Goal: Task Accomplishment & Management: Manage account settings

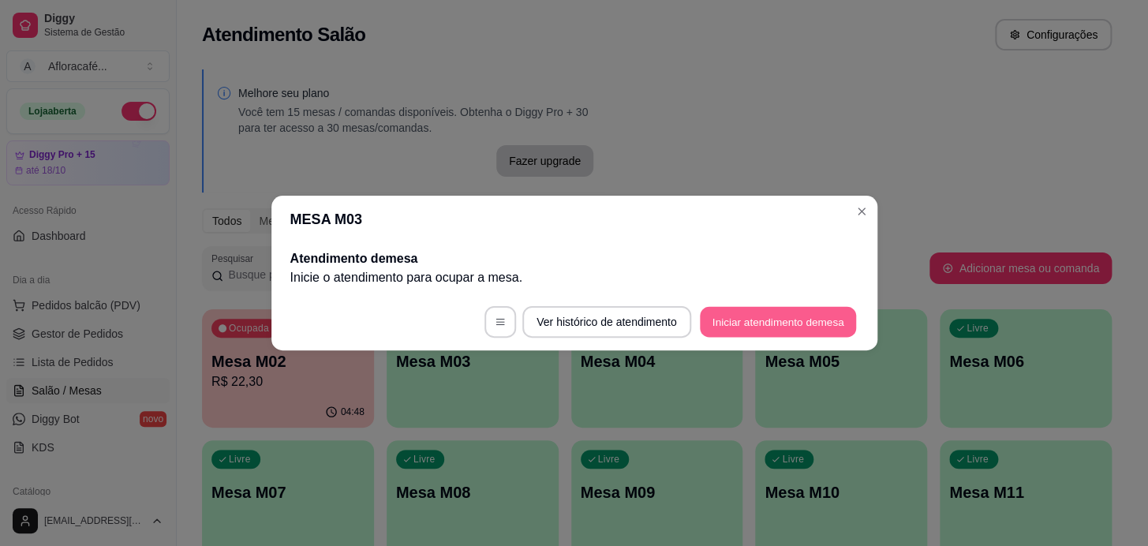
click at [849, 314] on button "Iniciar atendimento de mesa" at bounding box center [778, 322] width 156 height 31
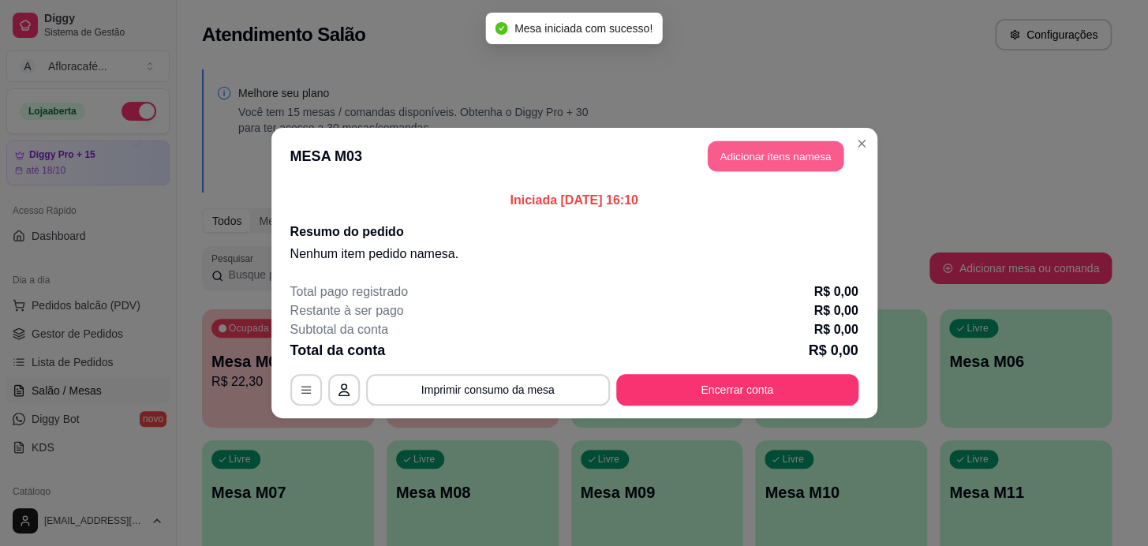
click at [828, 158] on button "Adicionar itens na mesa" at bounding box center [776, 156] width 136 height 31
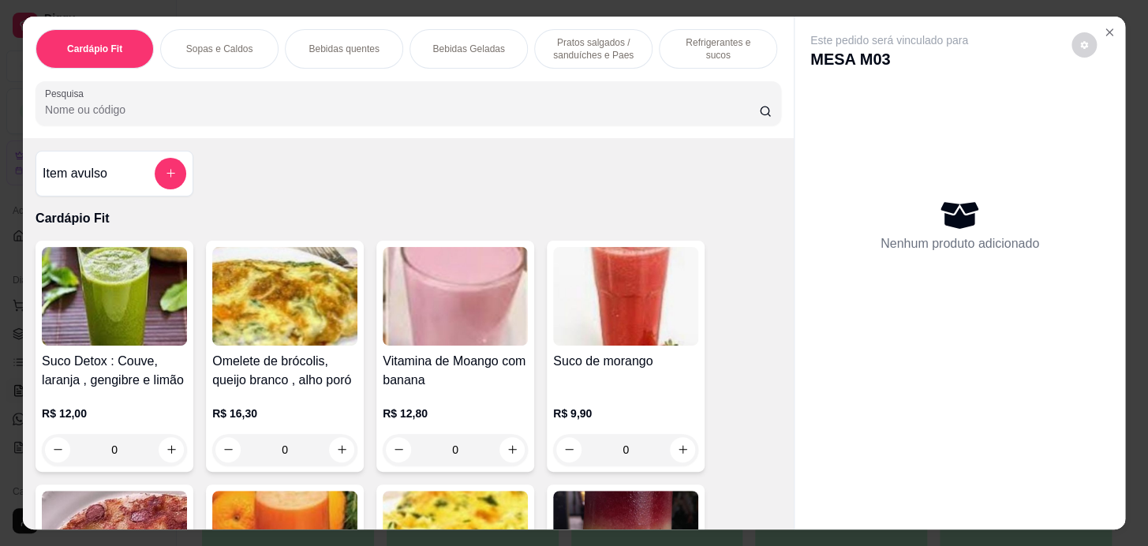
scroll to position [0, 652]
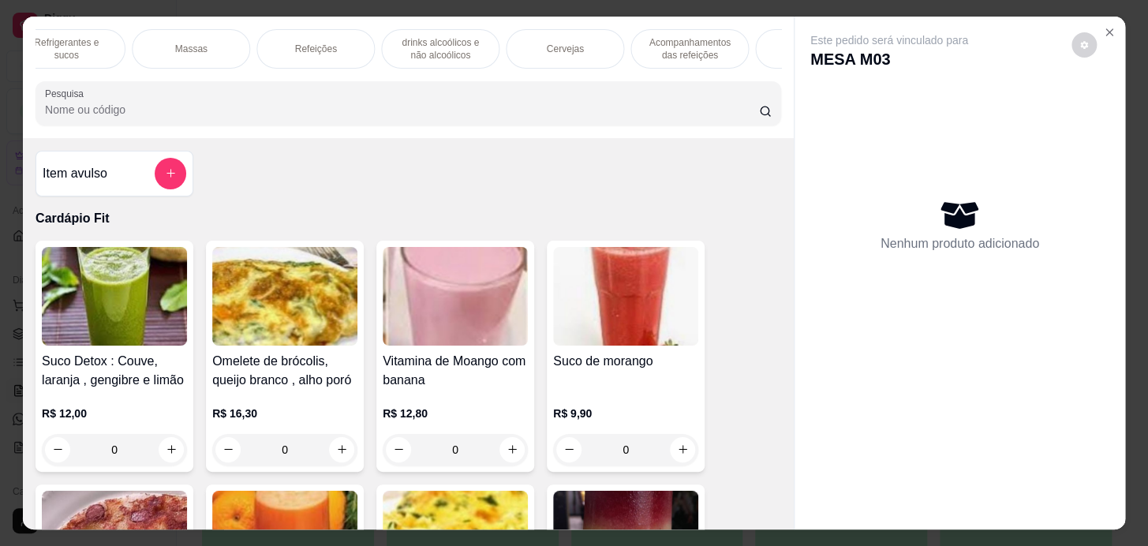
click at [290, 52] on div "Refeições" at bounding box center [315, 48] width 118 height 39
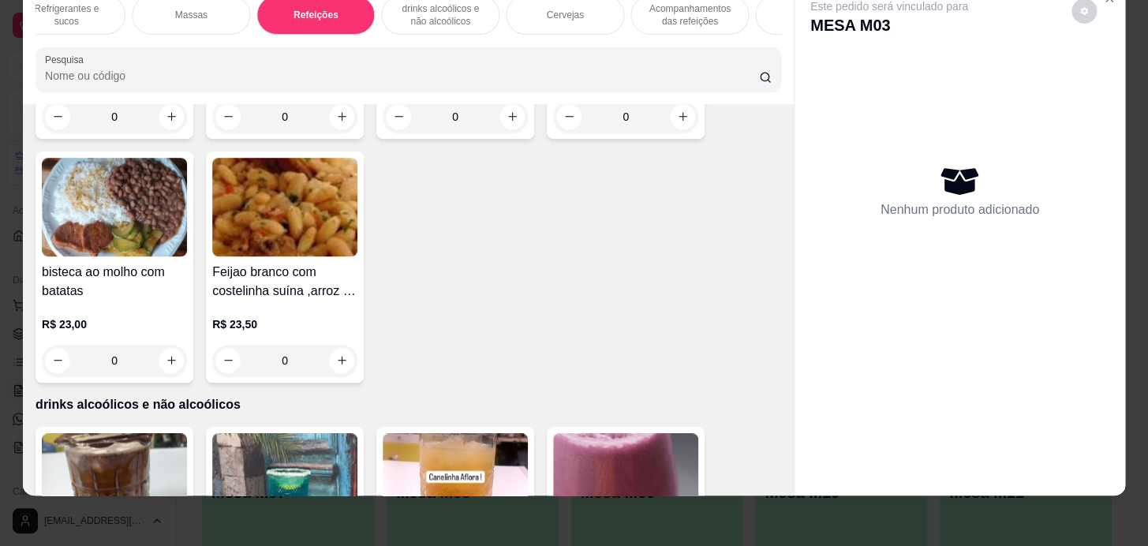
scroll to position [10388, 0]
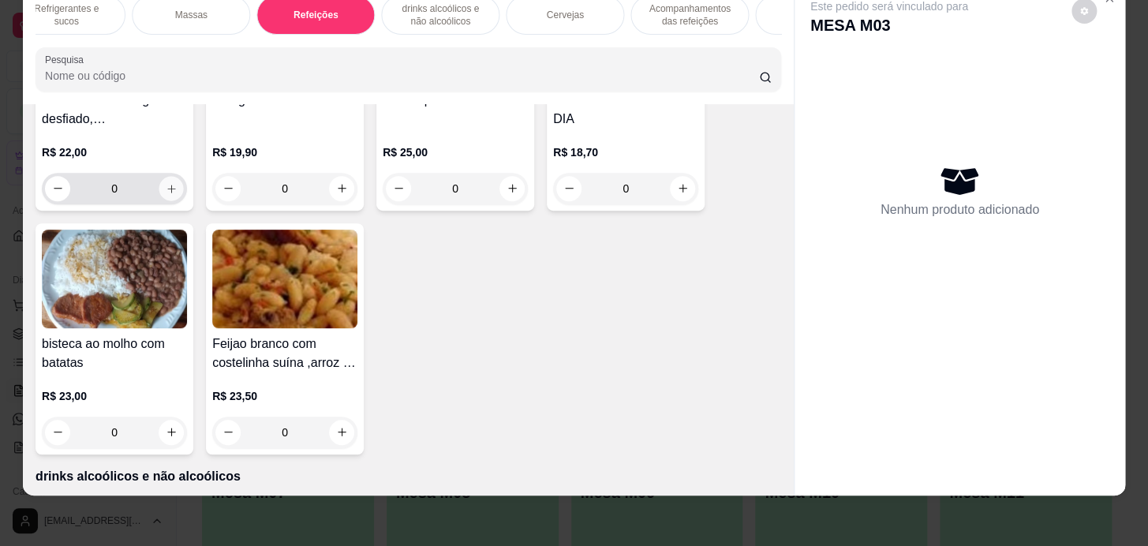
click at [159, 191] on button "increase-product-quantity" at bounding box center [171, 188] width 24 height 24
type input "1"
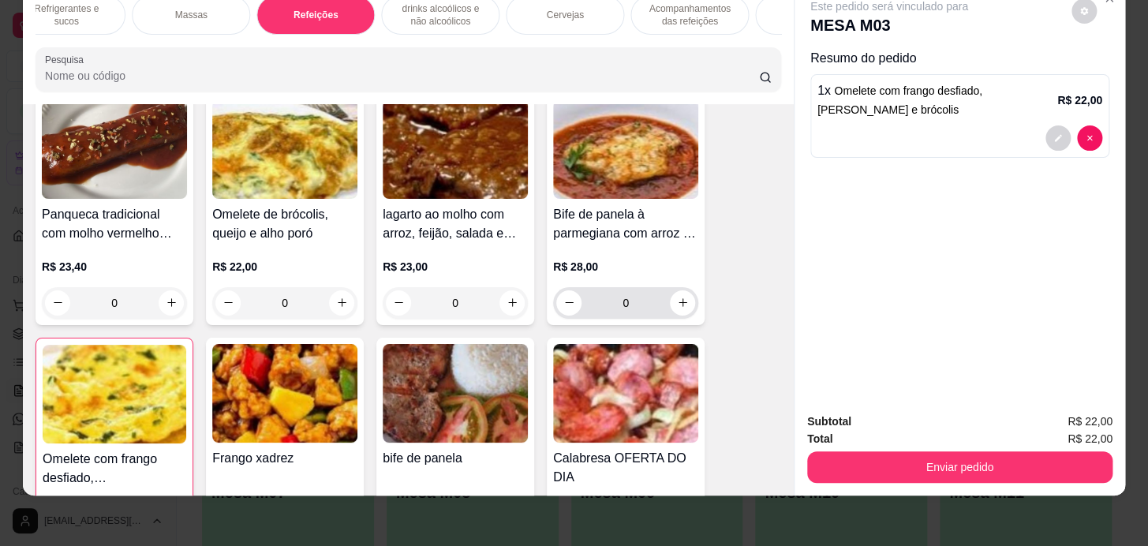
scroll to position [10174, 0]
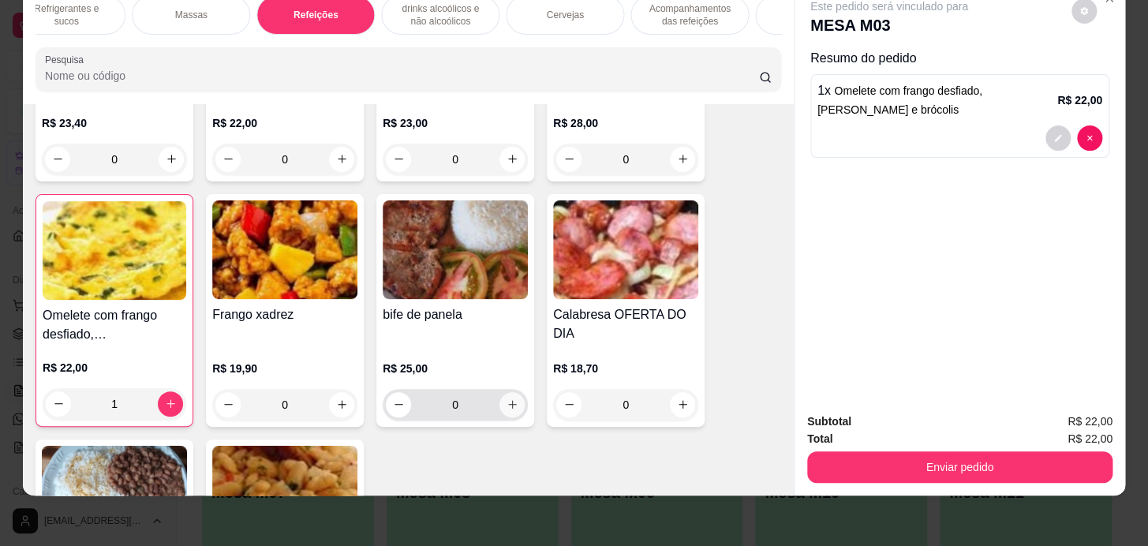
click at [518, 402] on button "increase-product-quantity" at bounding box center [511, 404] width 25 height 25
type input "1"
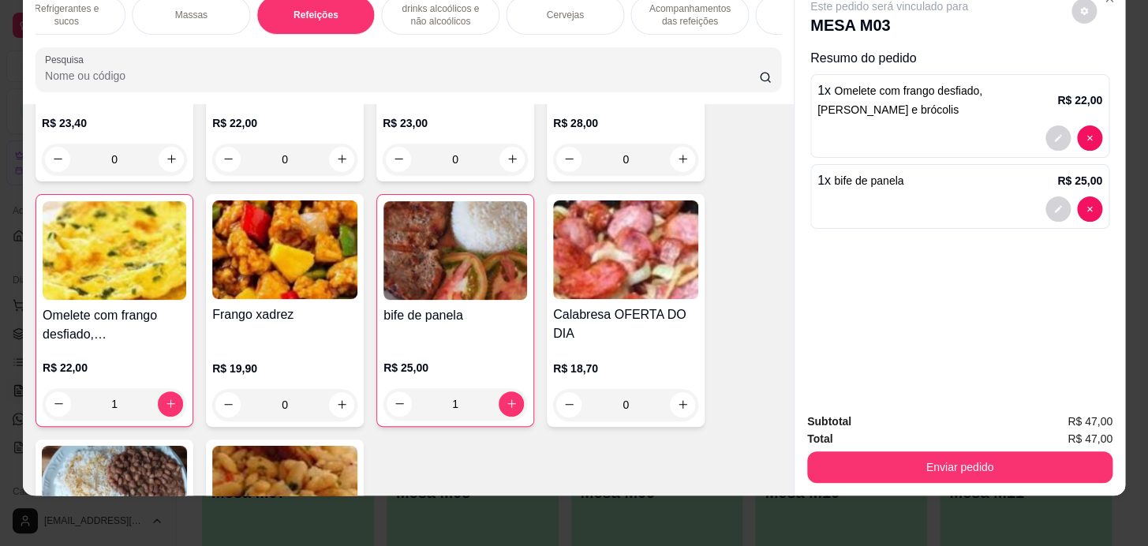
click at [227, 36] on div "Cardápio Fit Sopas e Caldos Bebidas quentes Bebidas Geladas Pratos salgados / s…" at bounding box center [408, 44] width 771 height 122
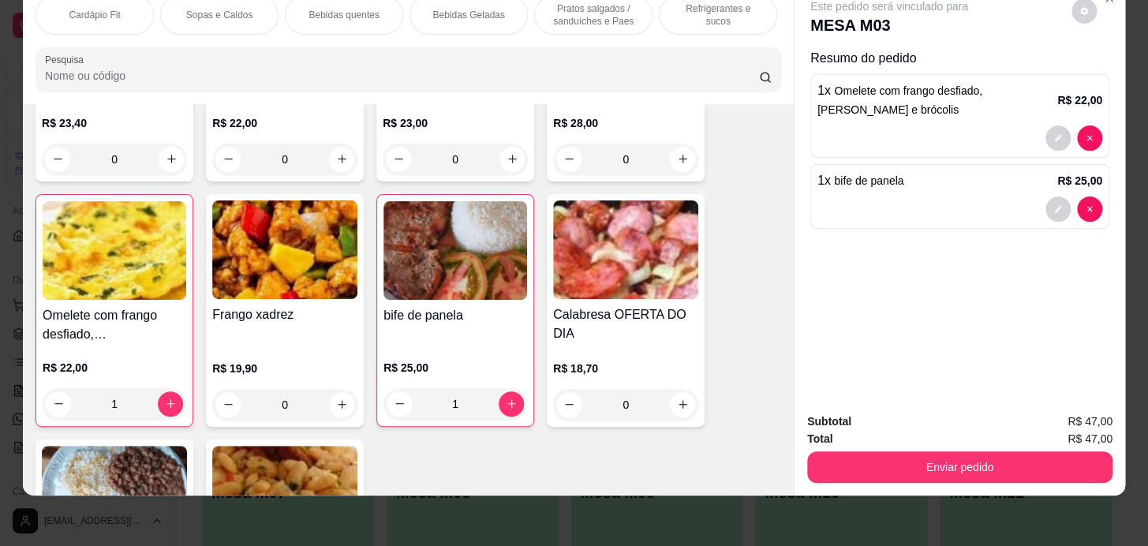
click at [697, 8] on p "Refrigerantes e sucos" at bounding box center [718, 14] width 92 height 25
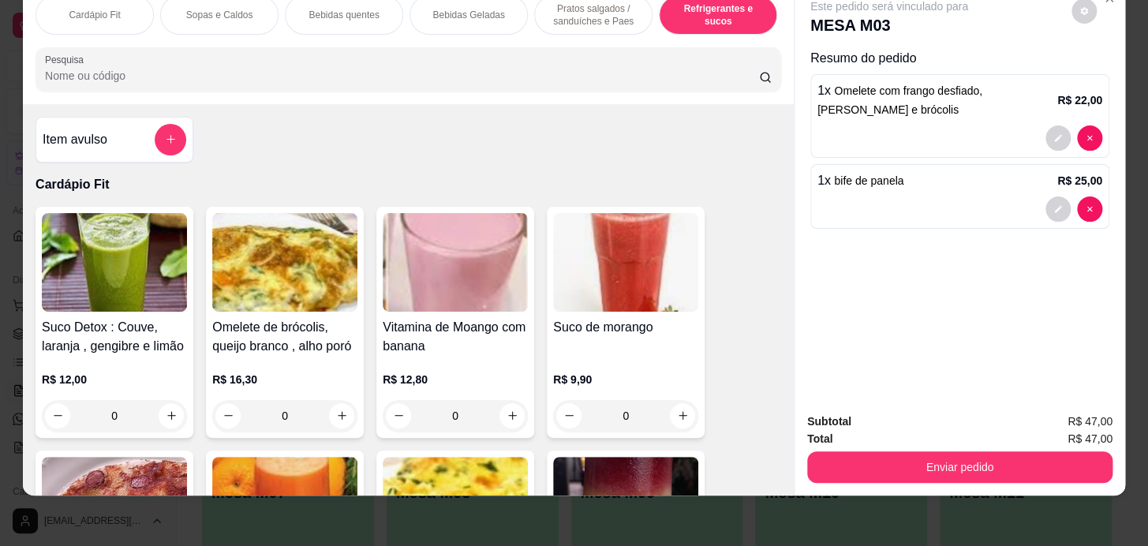
click at [142, 152] on div "Item avulso" at bounding box center [115, 140] width 144 height 32
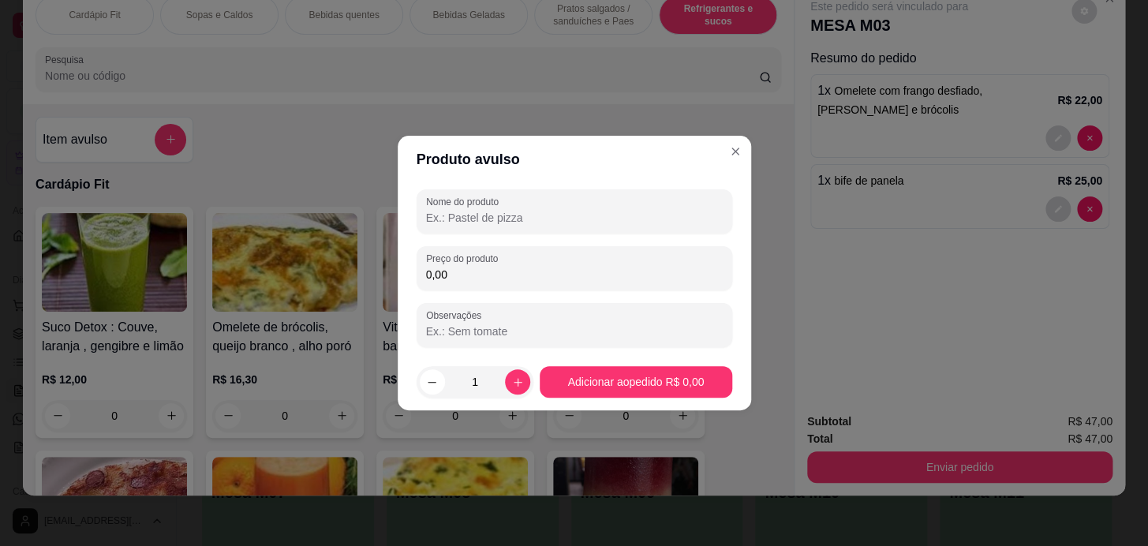
click at [600, 221] on input "Nome do produto" at bounding box center [574, 218] width 297 height 16
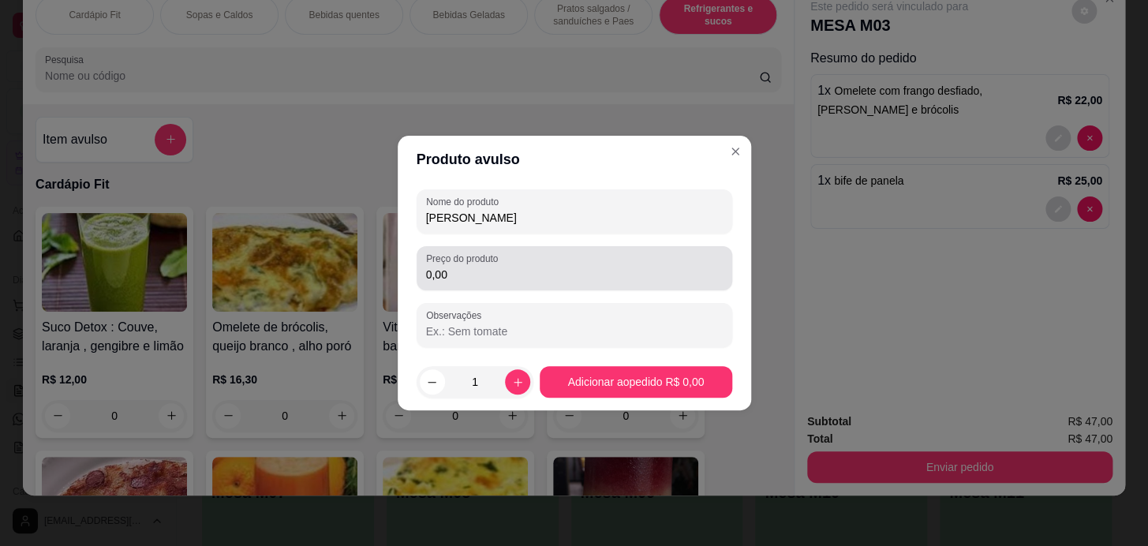
type input "[PERSON_NAME]"
click at [665, 276] on input "0,00" at bounding box center [574, 275] width 297 height 16
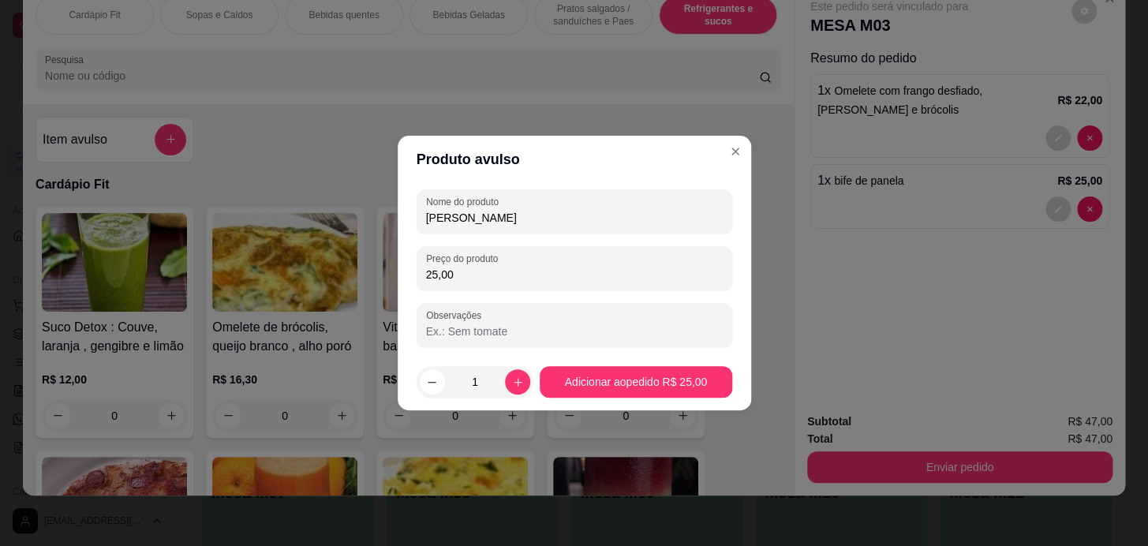
type input "25,00"
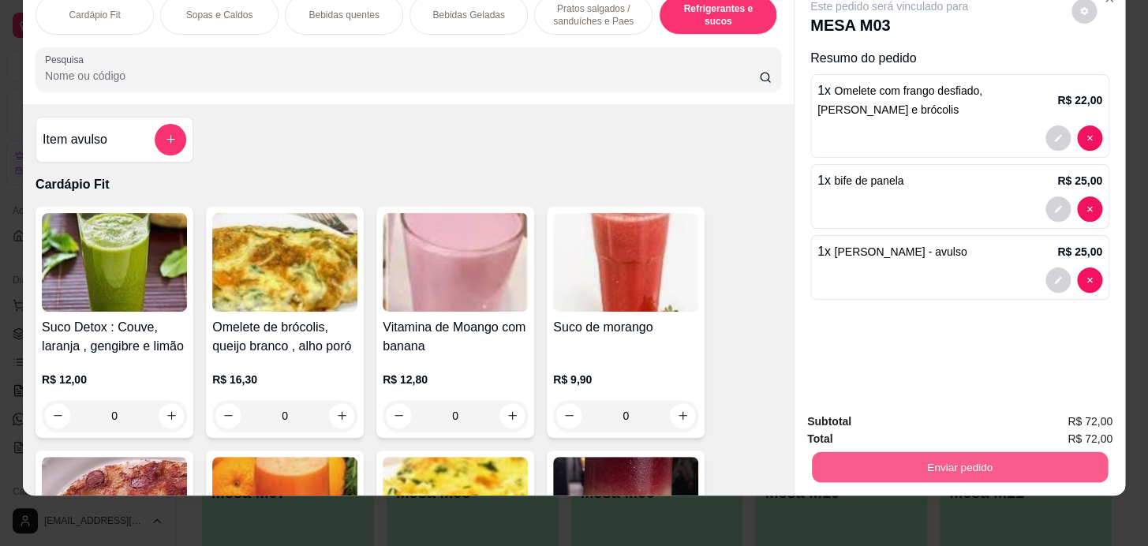
click at [1019, 462] on button "Enviar pedido" at bounding box center [960, 467] width 296 height 31
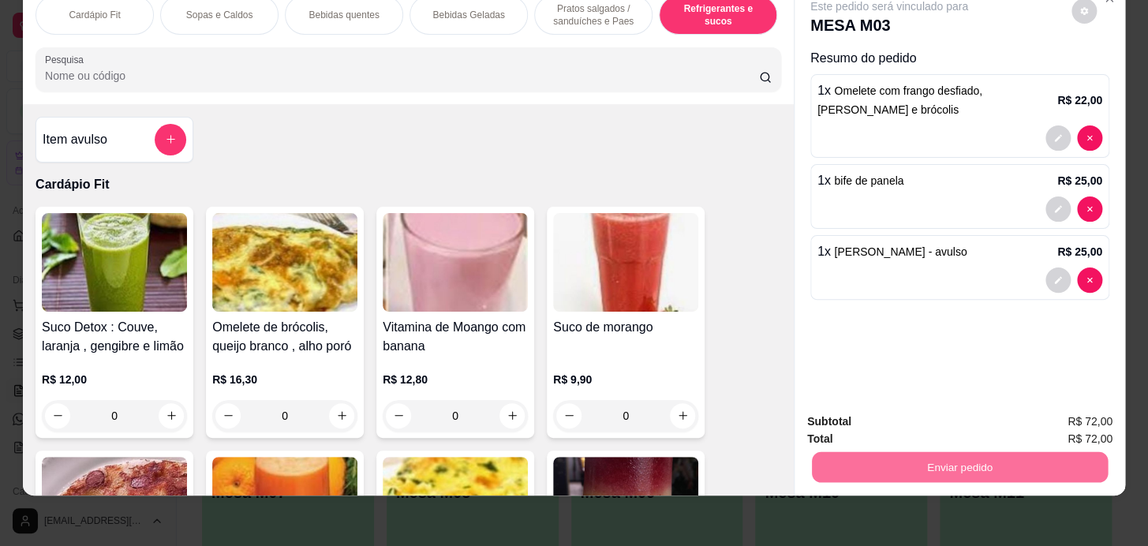
click at [1054, 406] on button "Enviar pedido" at bounding box center [1071, 417] width 89 height 30
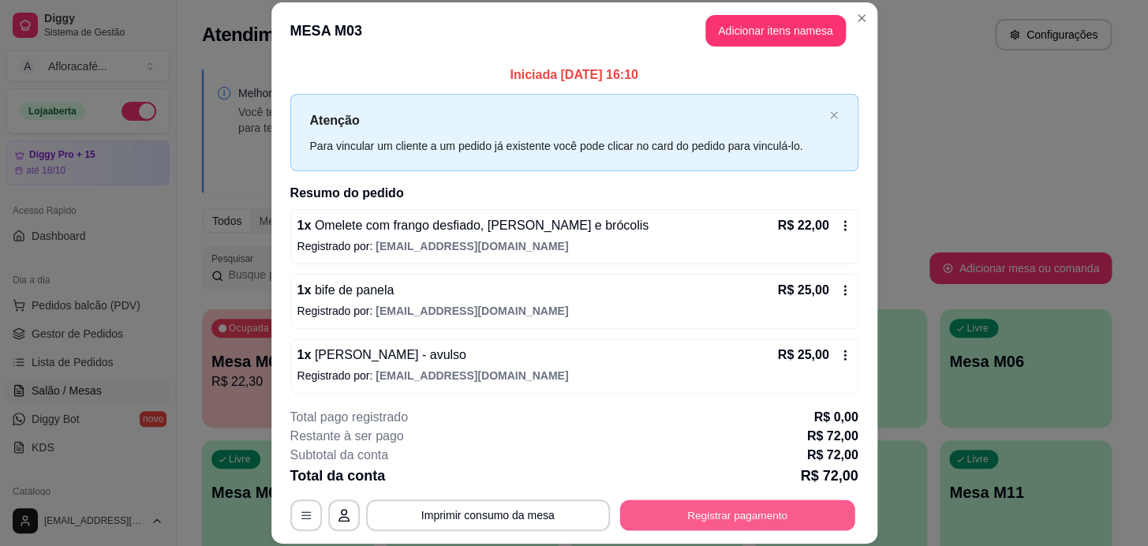
click at [772, 523] on button "Registrar pagamento" at bounding box center [736, 514] width 235 height 31
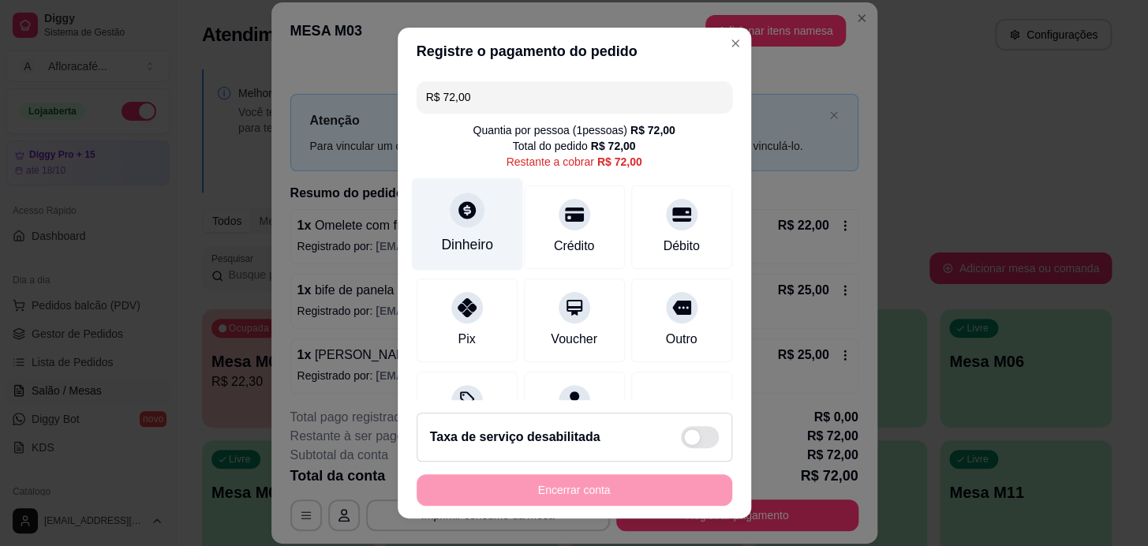
click at [453, 224] on div at bounding box center [467, 210] width 35 height 35
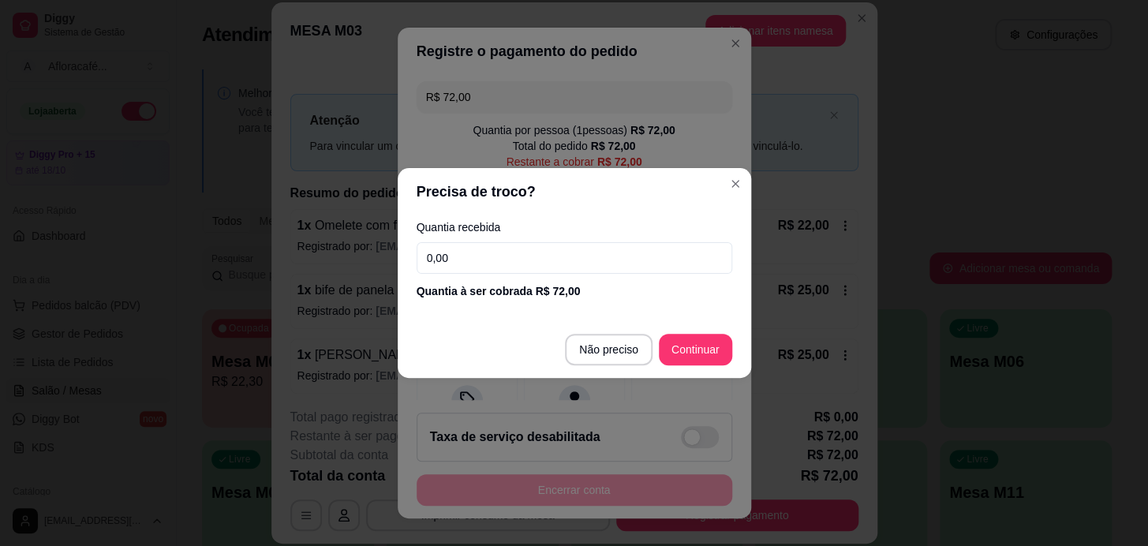
click at [626, 262] on input "0,00" at bounding box center [575, 258] width 316 height 32
type input "100,00"
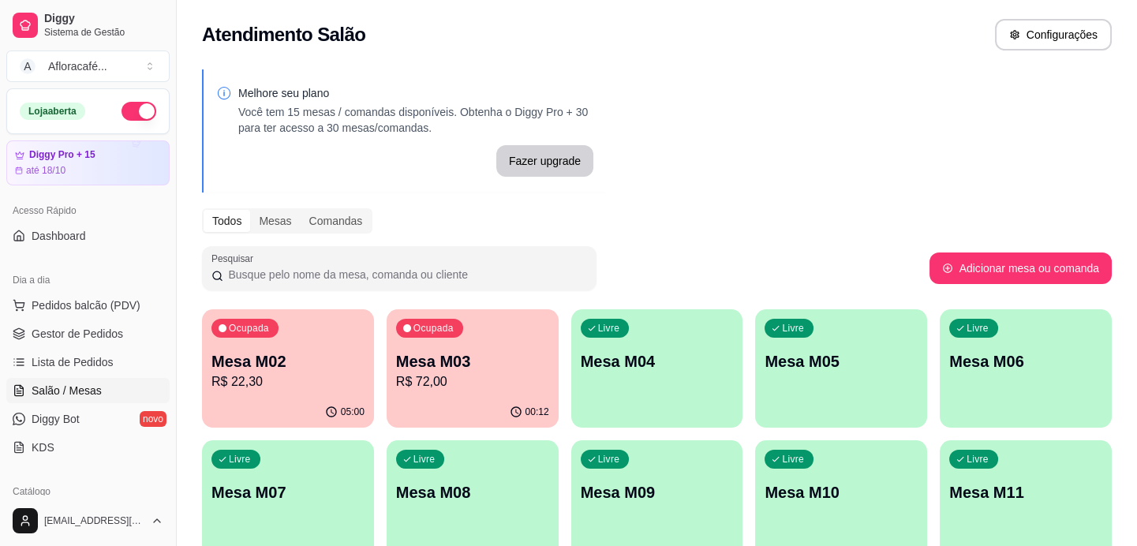
scroll to position [215, 0]
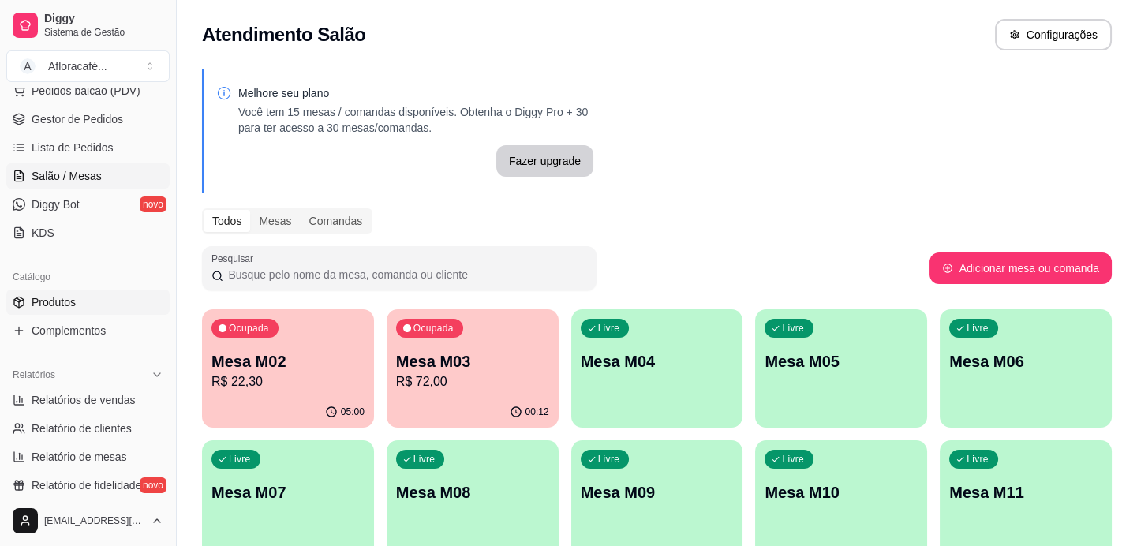
click at [101, 299] on link "Produtos" at bounding box center [87, 302] width 163 height 25
click at [23, 305] on icon at bounding box center [19, 302] width 13 height 13
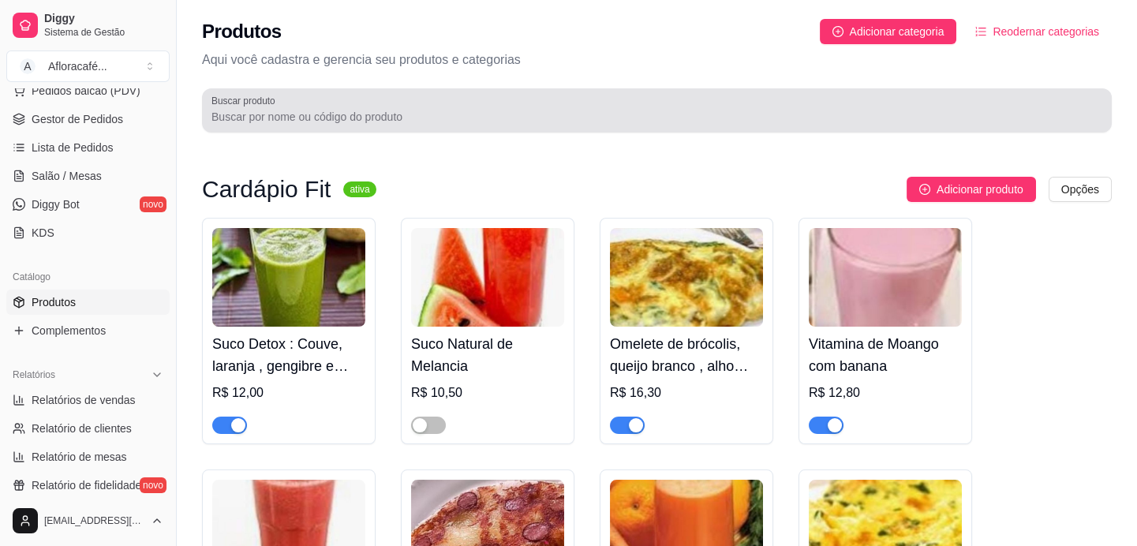
click at [489, 102] on div at bounding box center [656, 111] width 891 height 32
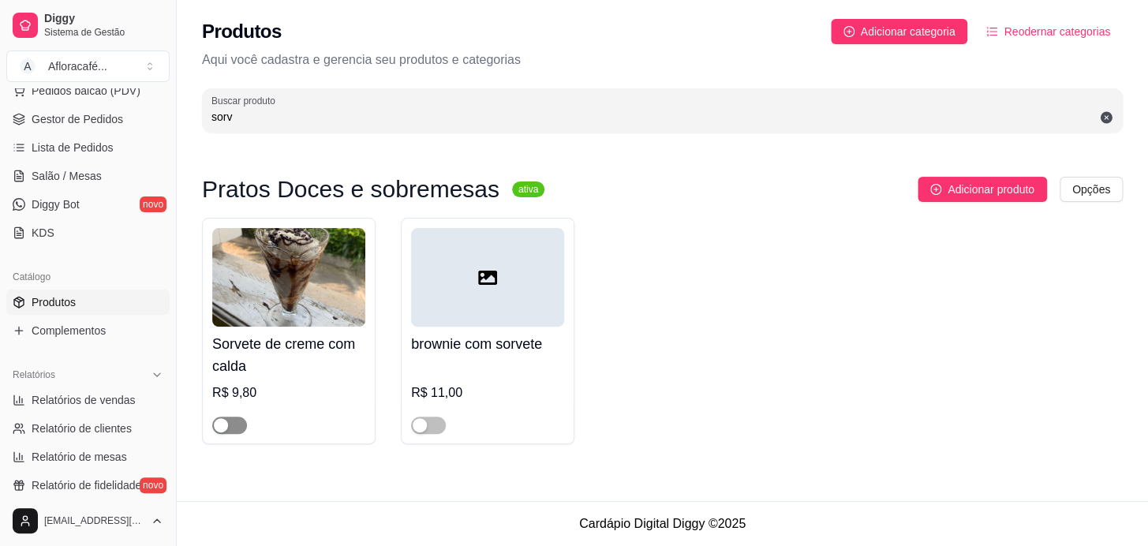
click at [230, 433] on span "button" at bounding box center [229, 425] width 35 height 17
drag, startPoint x: 422, startPoint y: 431, endPoint x: 420, endPoint y: 399, distance: 31.7
click at [421, 431] on div "button" at bounding box center [420, 425] width 14 height 14
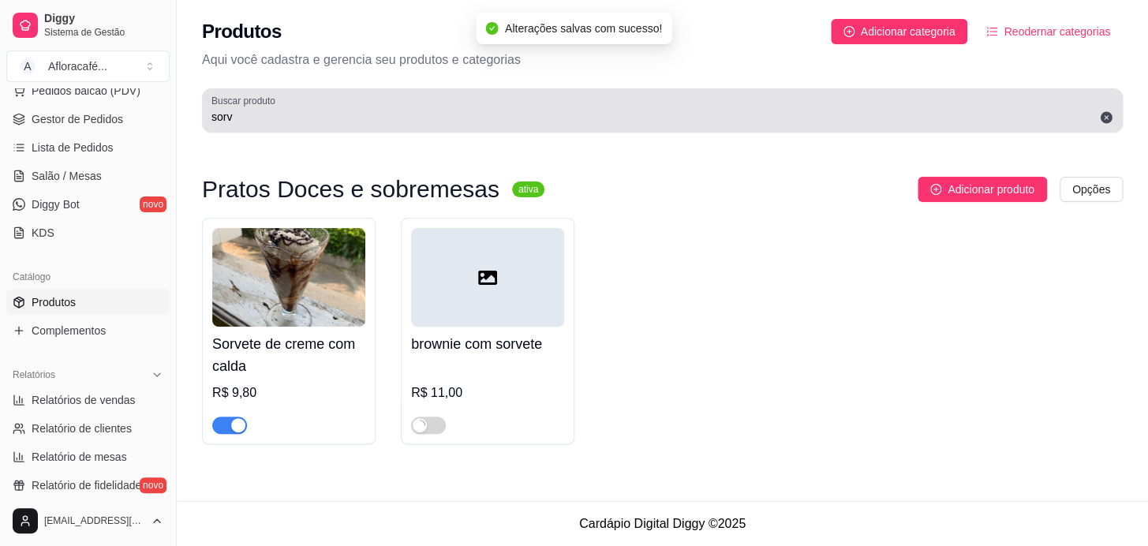
click at [470, 126] on div "Buscar produto sorv" at bounding box center [662, 110] width 921 height 44
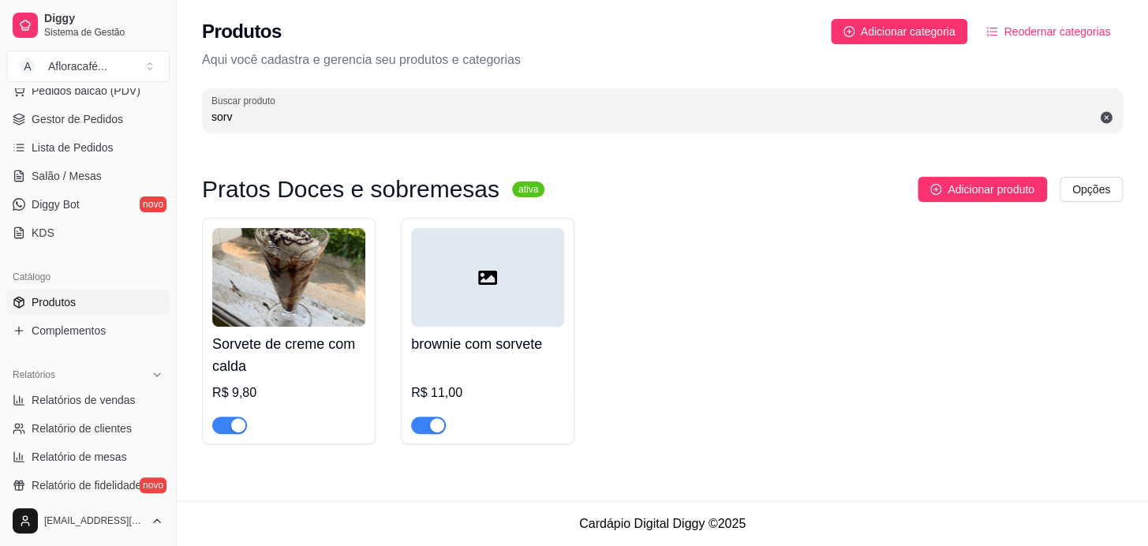
click at [294, 357] on h4 "Sorvete de creme com calda" at bounding box center [288, 355] width 153 height 44
click at [468, 140] on div "Produtos Adicionar categoria Reodernar categorias Aqui você cadastra e gerencia…" at bounding box center [662, 71] width 971 height 142
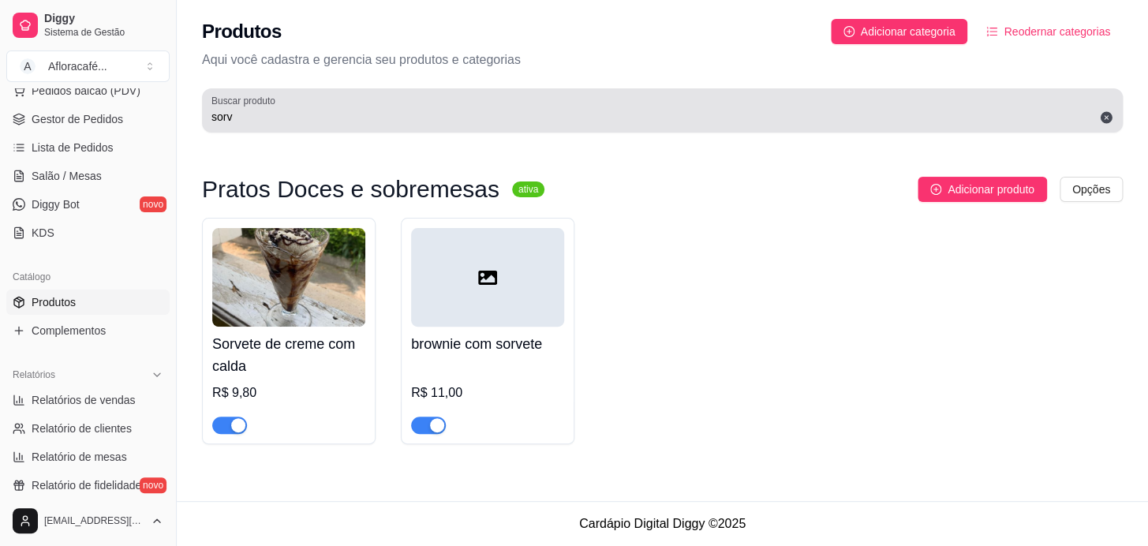
click at [465, 113] on input "sorv" at bounding box center [662, 117] width 902 height 16
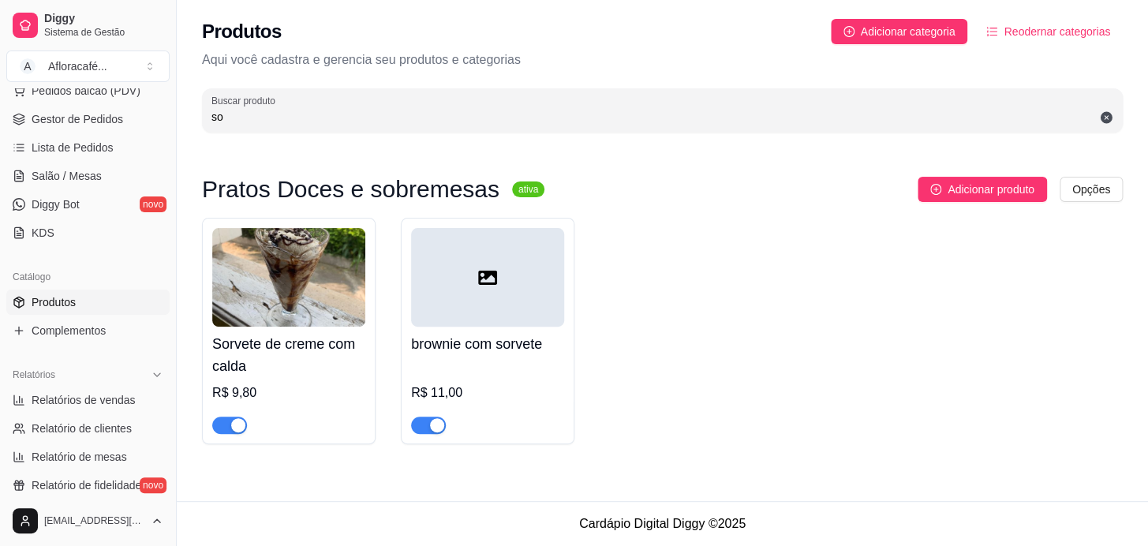
type input "s"
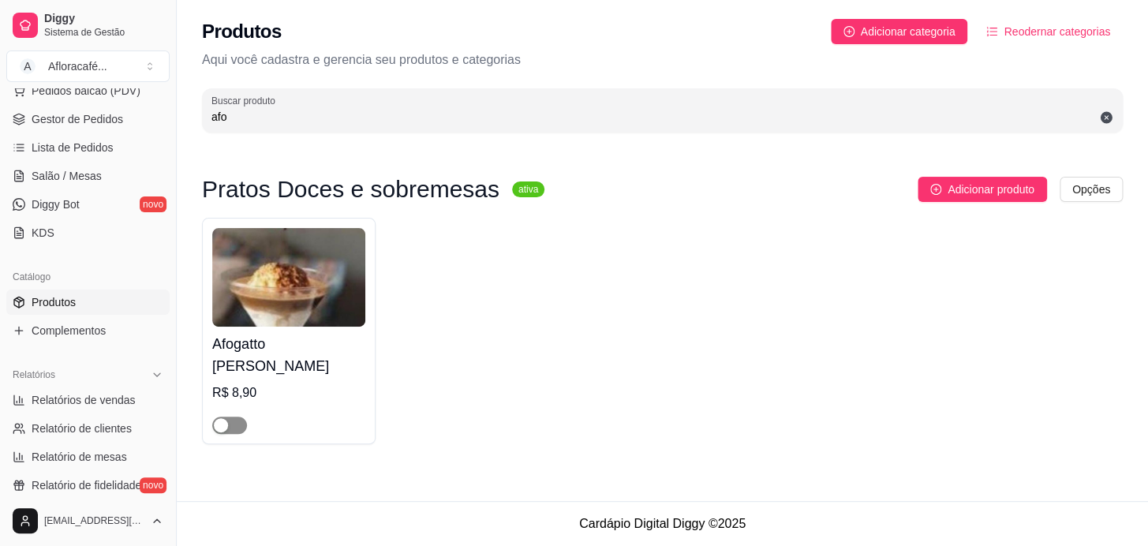
click at [234, 417] on span "button" at bounding box center [229, 425] width 35 height 17
click at [374, 113] on input "afo" at bounding box center [662, 117] width 902 height 16
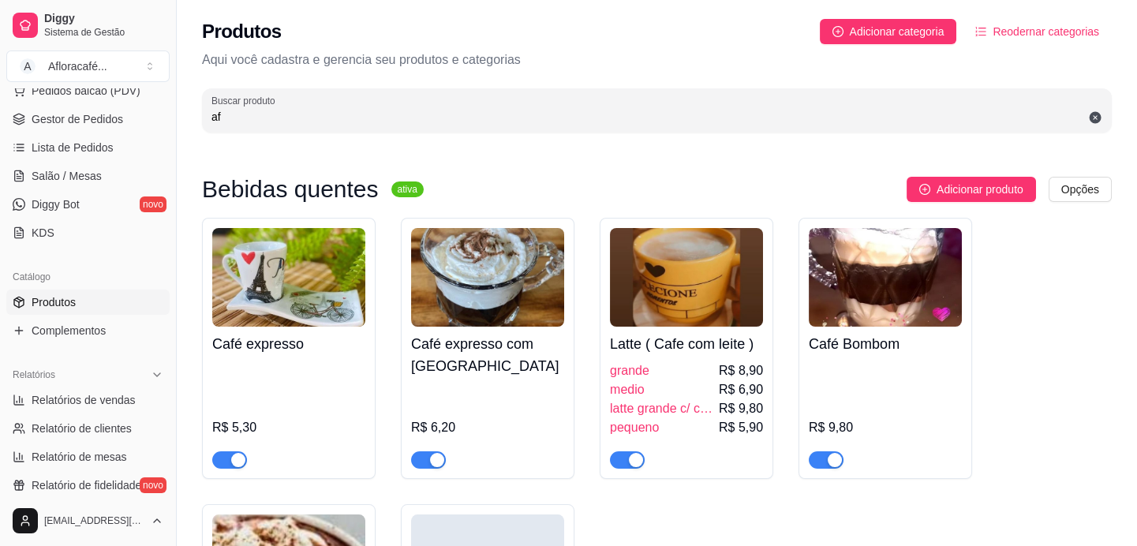
type input "a"
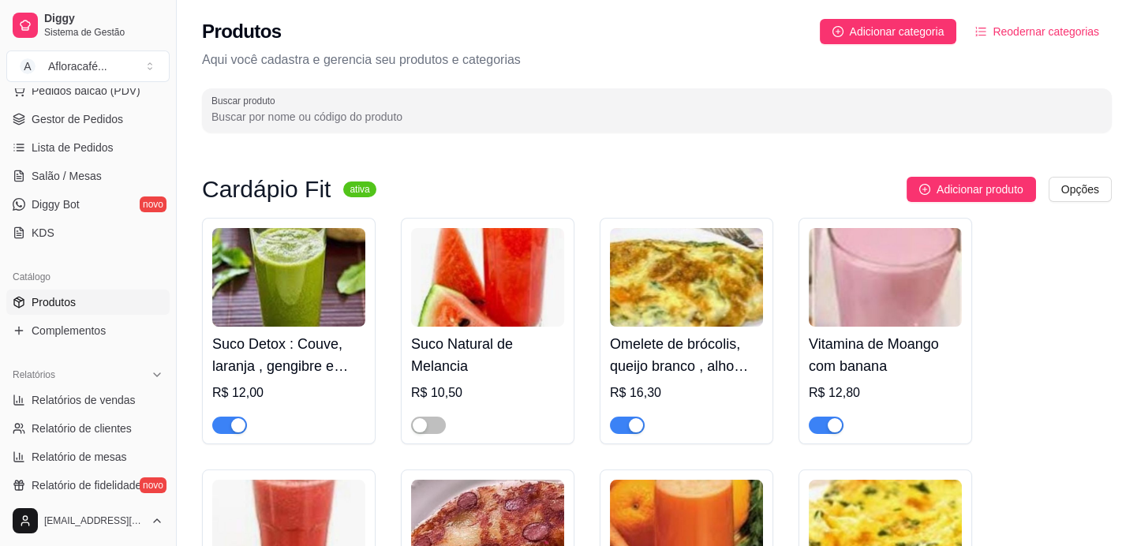
click at [400, 124] on input "Buscar produto" at bounding box center [656, 117] width 891 height 16
click at [59, 175] on span "Salão / Mesas" at bounding box center [67, 176] width 70 height 16
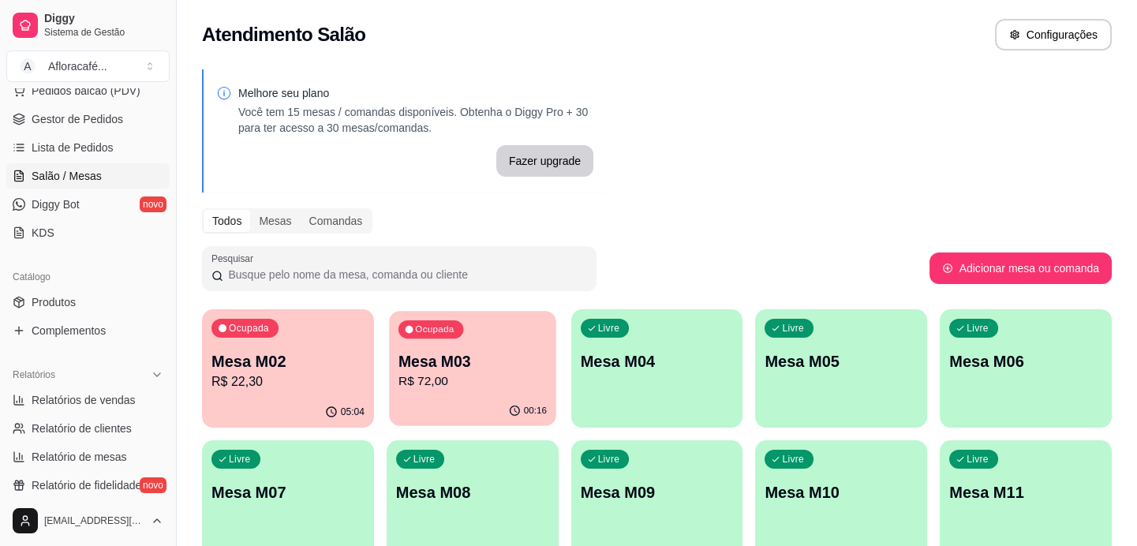
click at [503, 387] on p "R$ 72,00" at bounding box center [472, 381] width 148 height 18
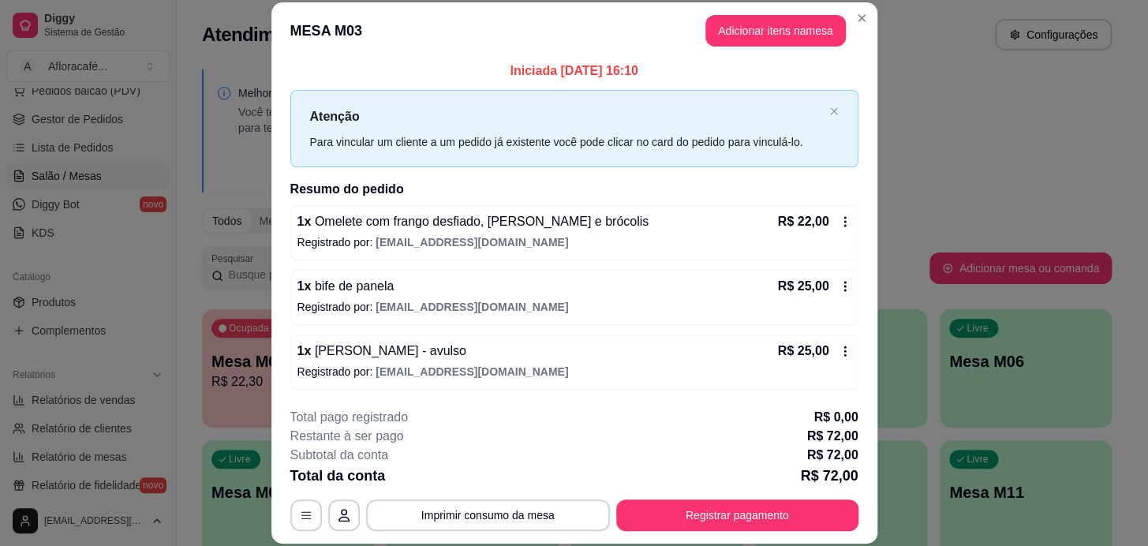
scroll to position [47, 0]
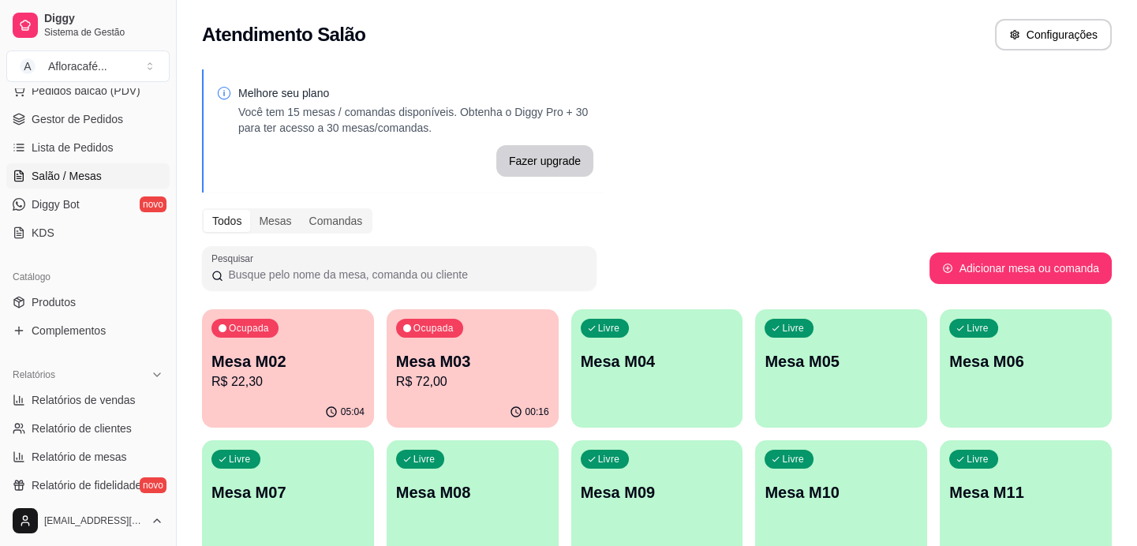
click at [631, 357] on p "Mesa M04" at bounding box center [657, 361] width 153 height 22
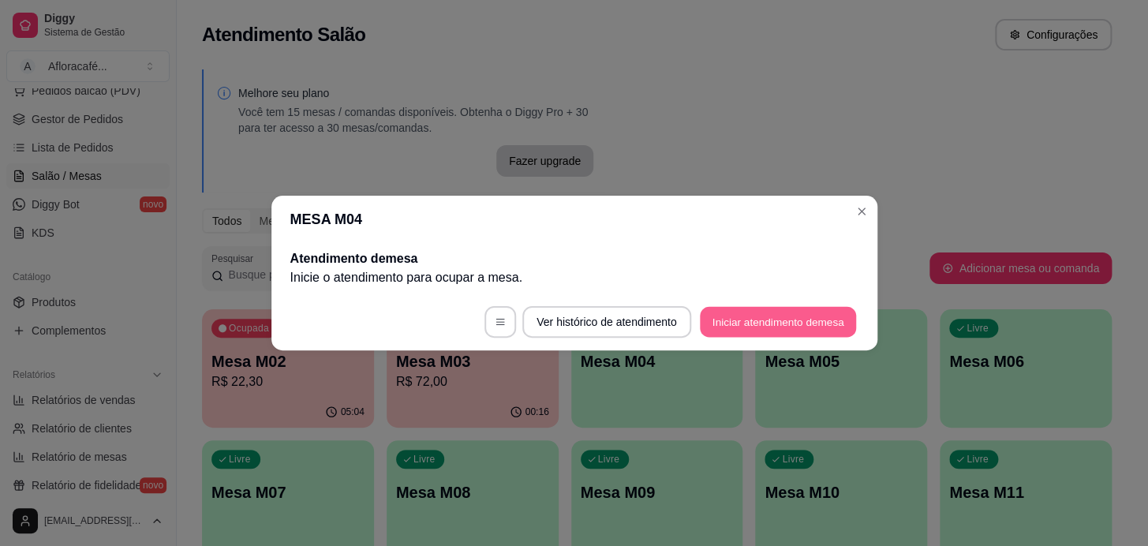
click at [817, 308] on button "Iniciar atendimento de mesa" at bounding box center [778, 322] width 156 height 31
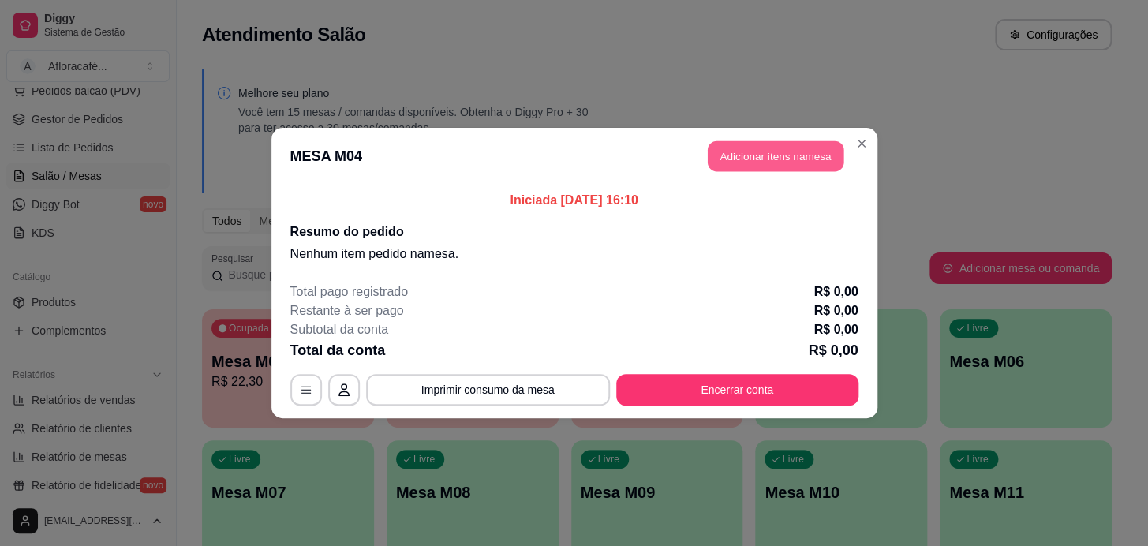
click at [791, 162] on button "Adicionar itens na mesa" at bounding box center [776, 156] width 136 height 31
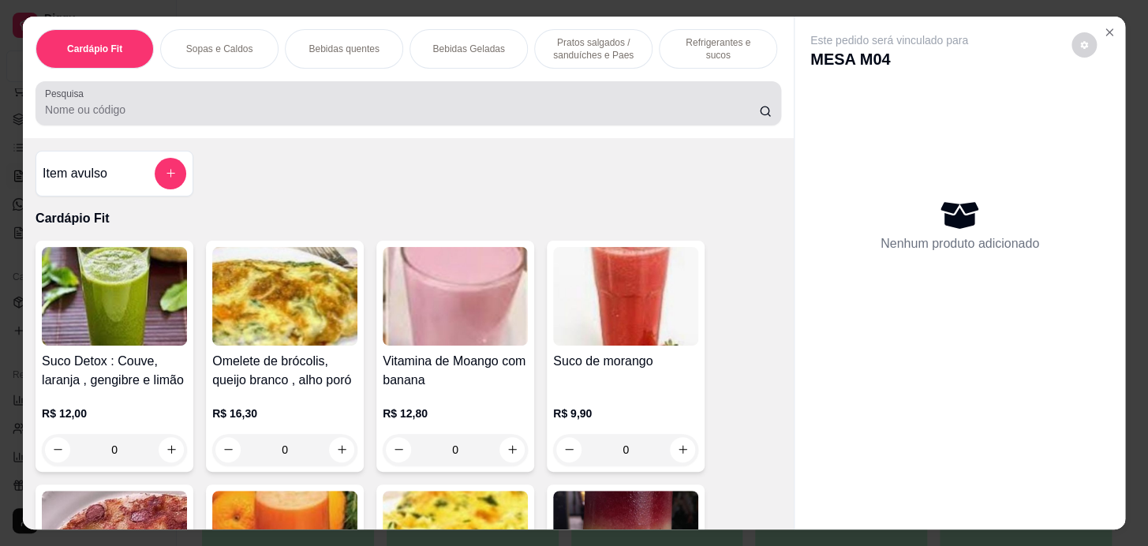
click at [637, 103] on div at bounding box center [408, 104] width 727 height 32
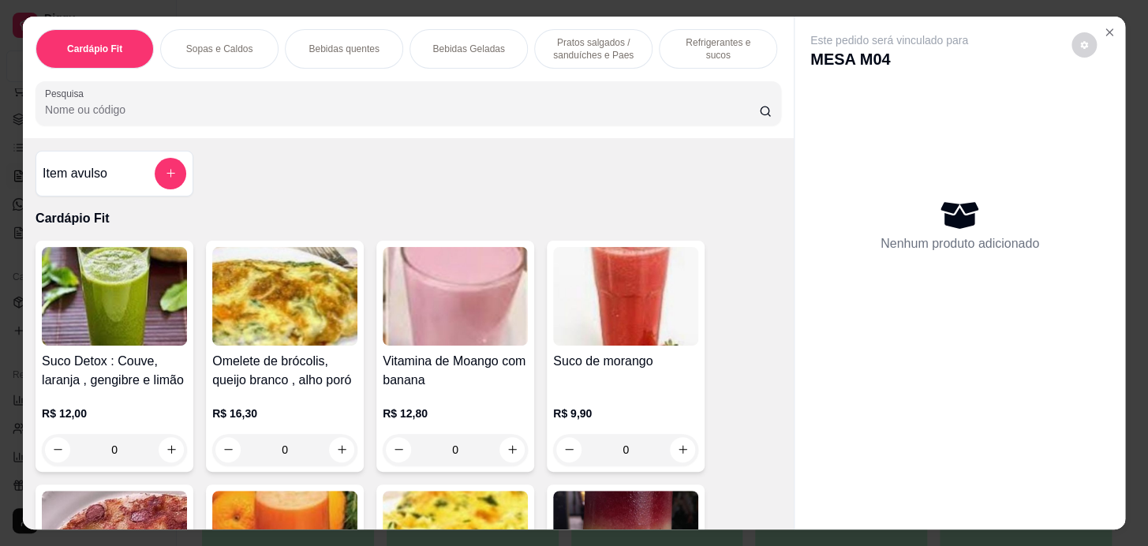
click at [686, 43] on p "Refrigerantes e sucos" at bounding box center [718, 48] width 92 height 25
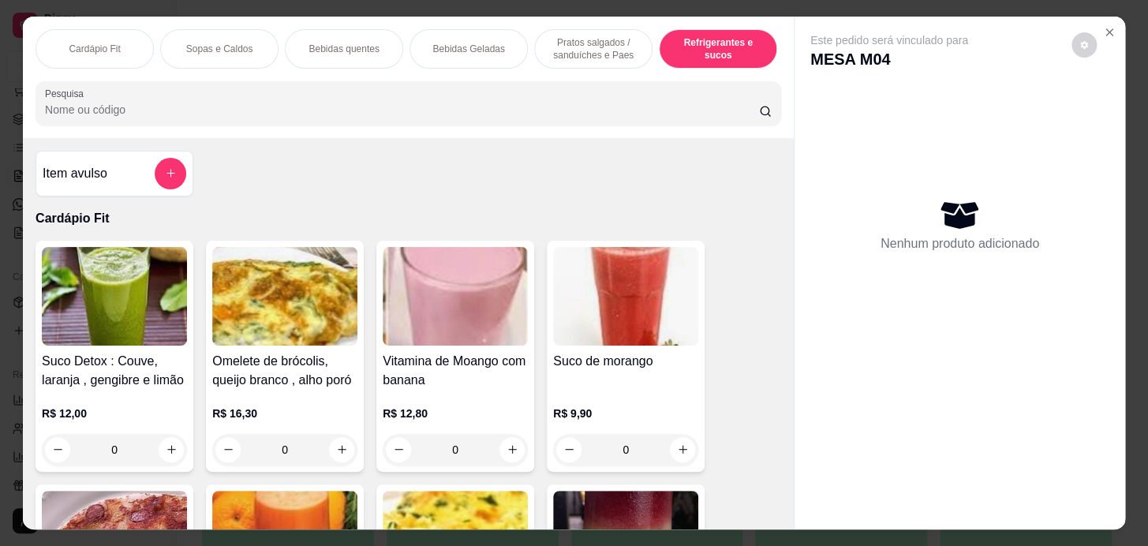
scroll to position [39, 0]
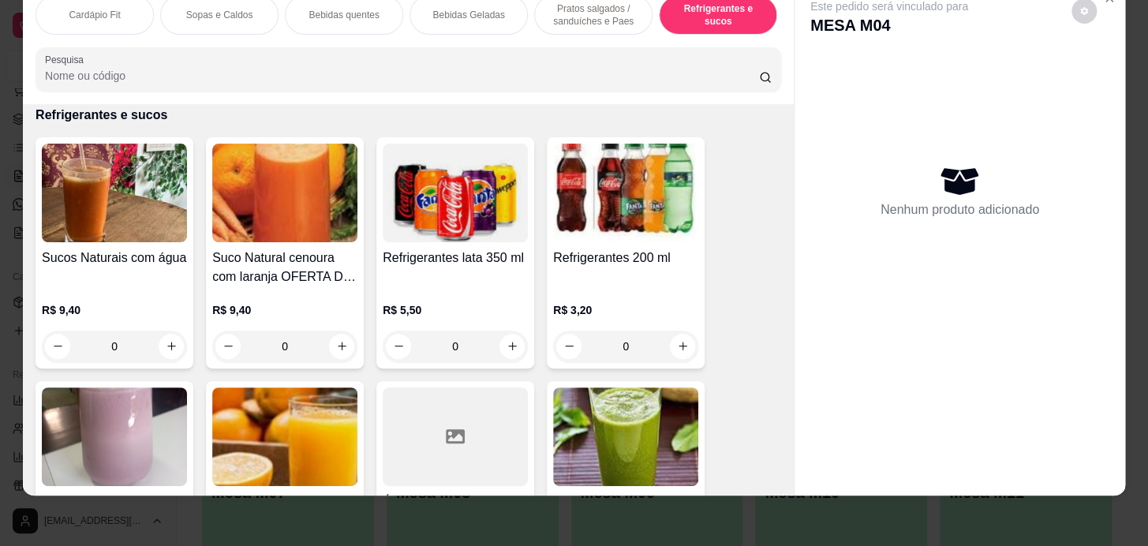
click at [556, 36] on div "Cardápio Fit Sopas e Caldos Bebidas quentes Bebidas Geladas Pratos salgados / s…" at bounding box center [408, 44] width 771 height 122
click at [565, 18] on div "Pratos salgados / sanduíches e Paes" at bounding box center [593, 14] width 118 height 39
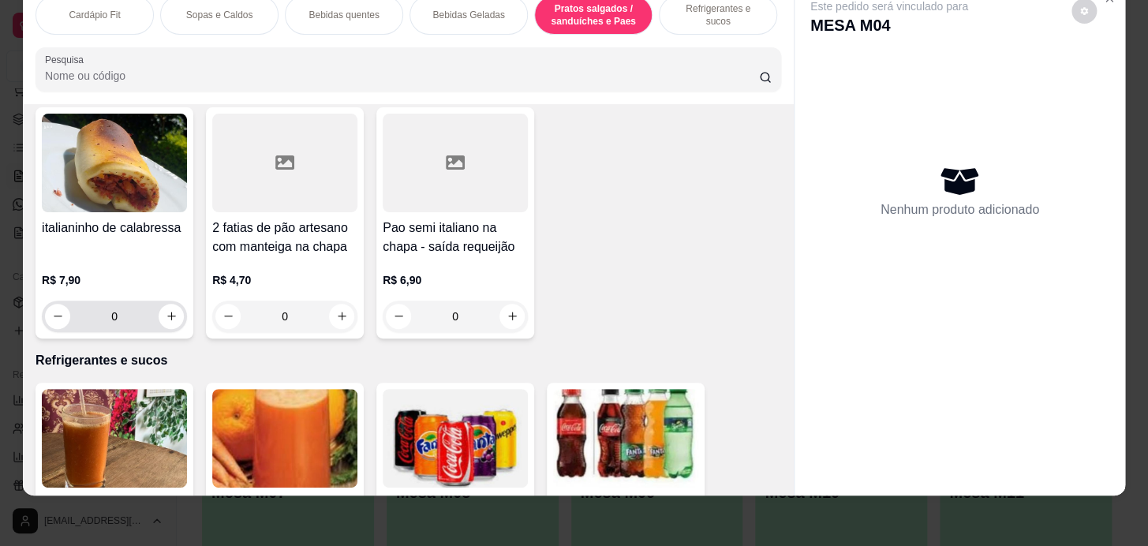
scroll to position [7699, 0]
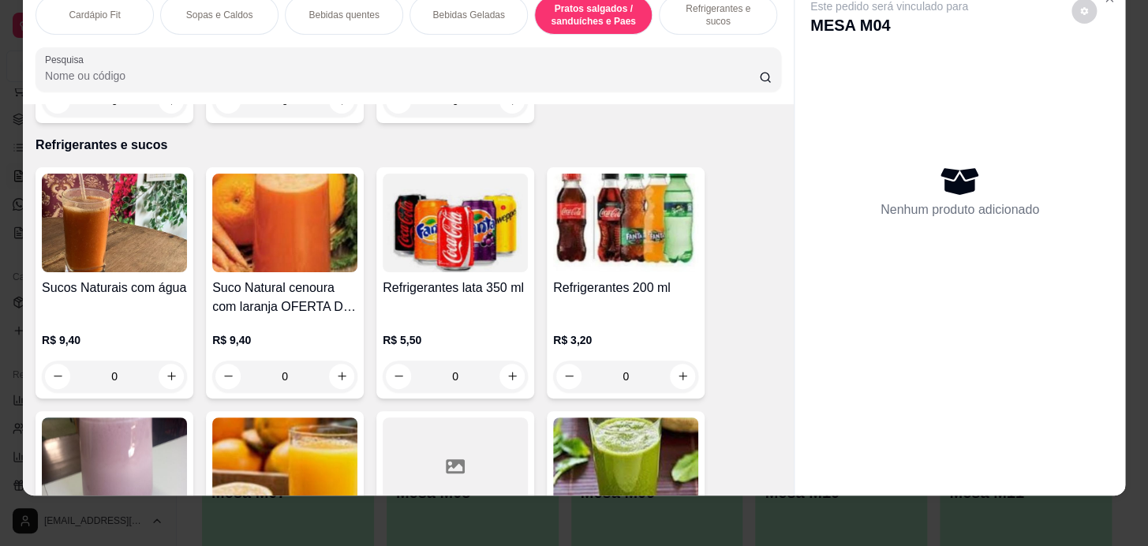
click at [174, 377] on div "0" at bounding box center [114, 377] width 145 height 32
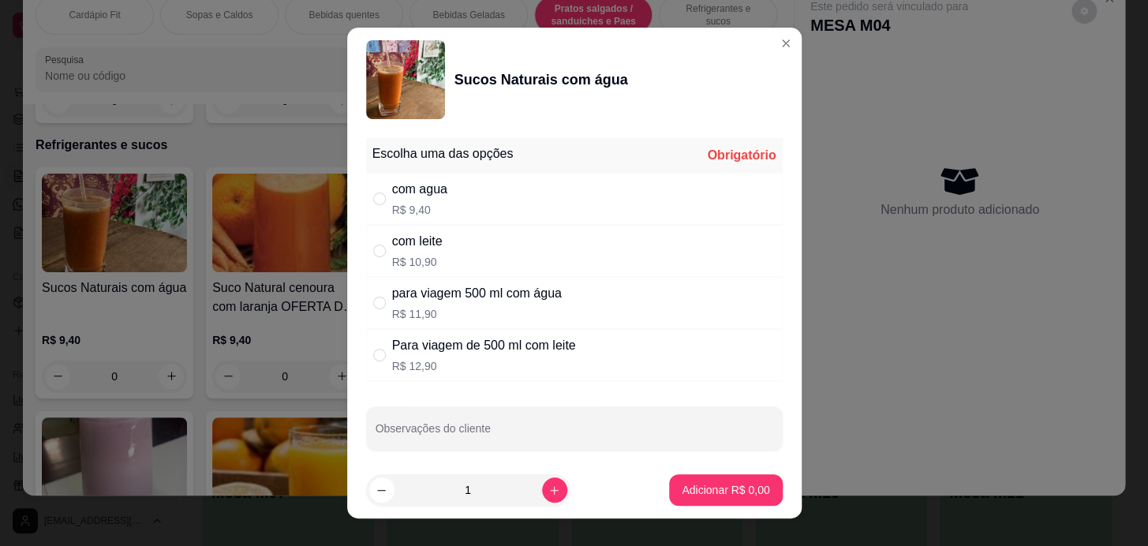
click at [462, 196] on div "com agua R$ 9,40" at bounding box center [574, 199] width 417 height 52
radio input "true"
click at [548, 491] on div "1" at bounding box center [468, 490] width 204 height 32
click at [542, 489] on button "increase-product-quantity" at bounding box center [554, 489] width 25 height 25
type input "2"
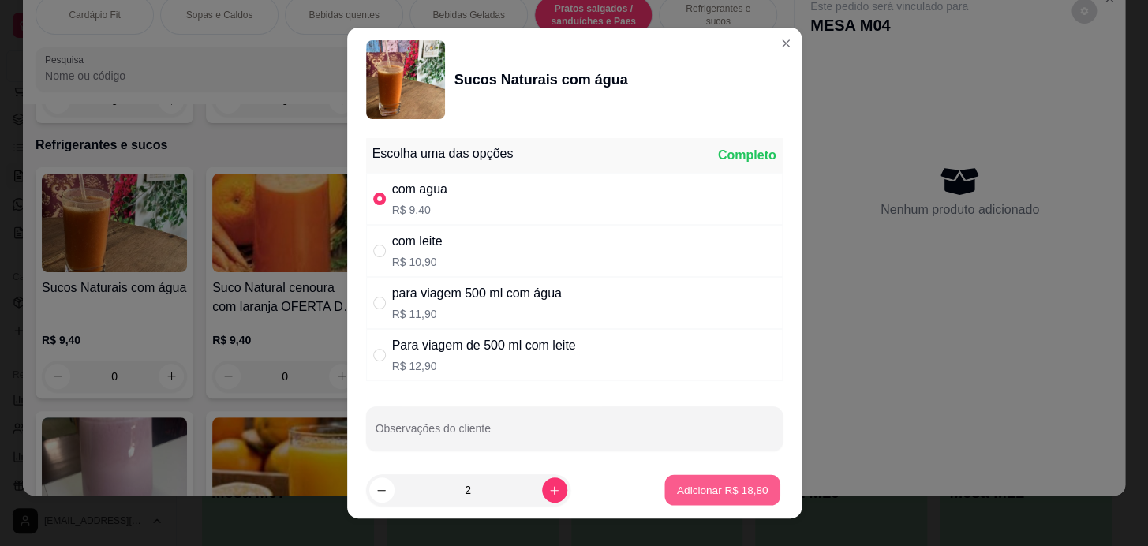
click at [699, 497] on p "Adicionar R$ 18,80" at bounding box center [723, 490] width 92 height 15
type input "2"
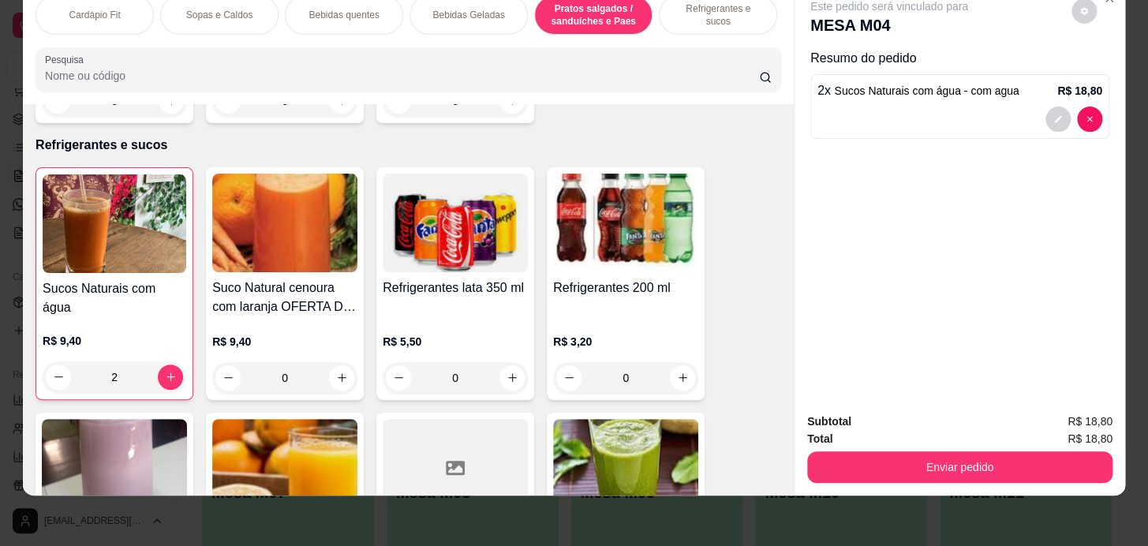
scroll to position [0, 652]
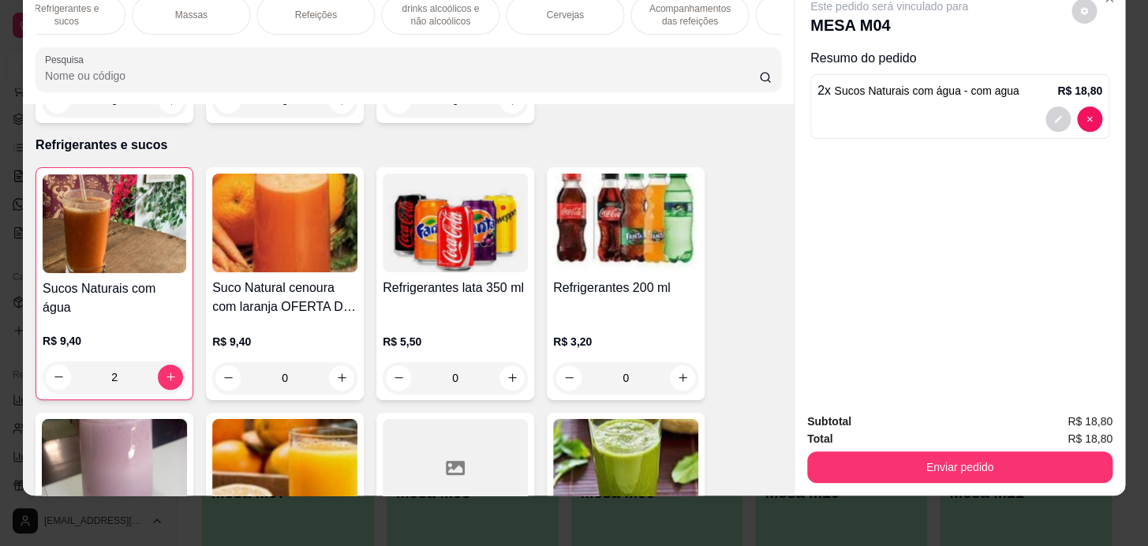
click at [191, 14] on div "Massas" at bounding box center [191, 14] width 118 height 39
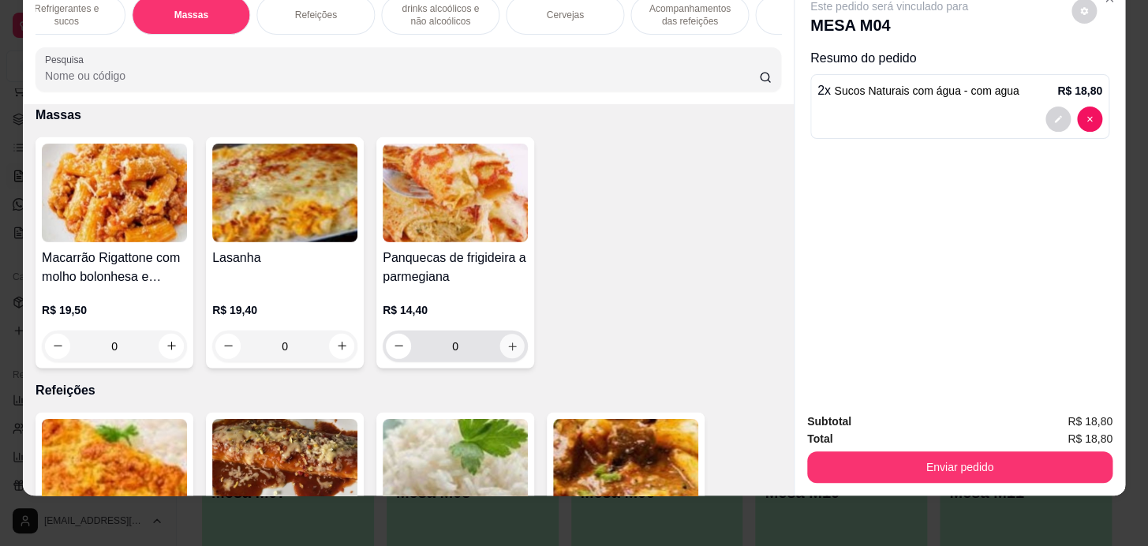
click at [500, 349] on button "increase-product-quantity" at bounding box center [512, 346] width 24 height 24
type input "1"
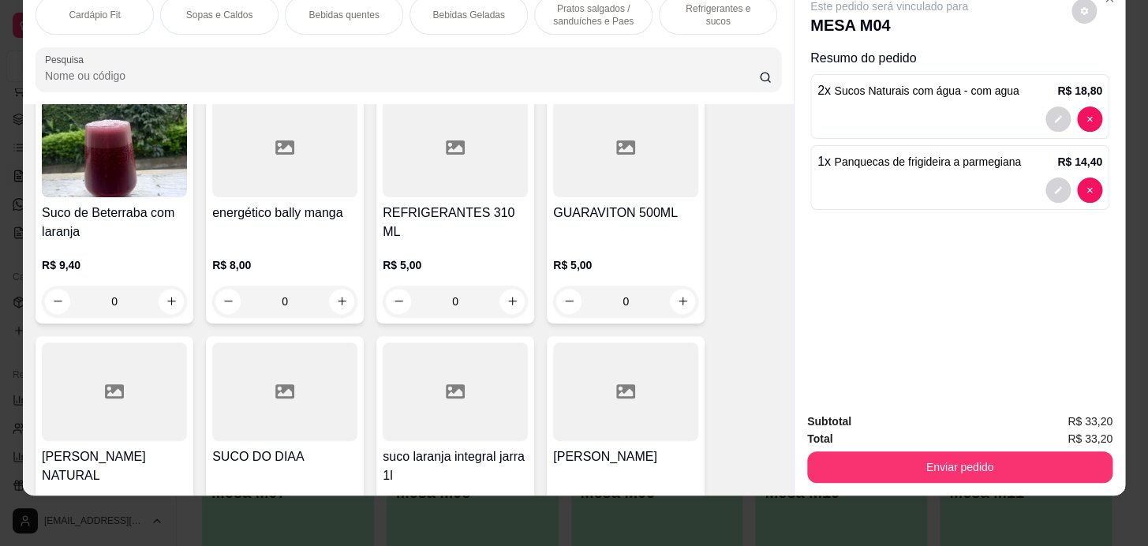
scroll to position [8608, 0]
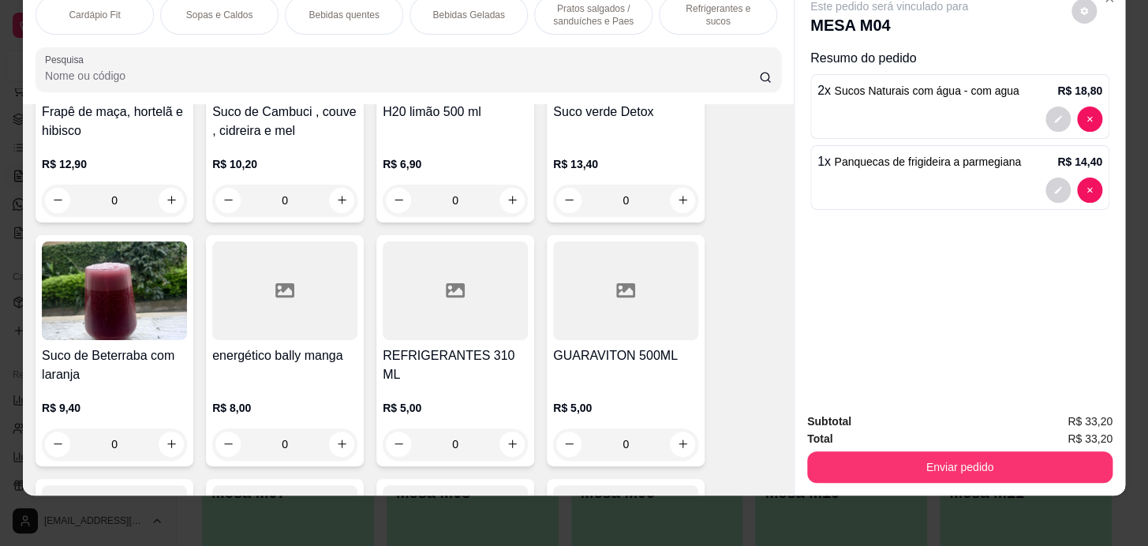
click at [565, 6] on p "Pratos salgados / sanduíches e Paes" at bounding box center [594, 14] width 92 height 25
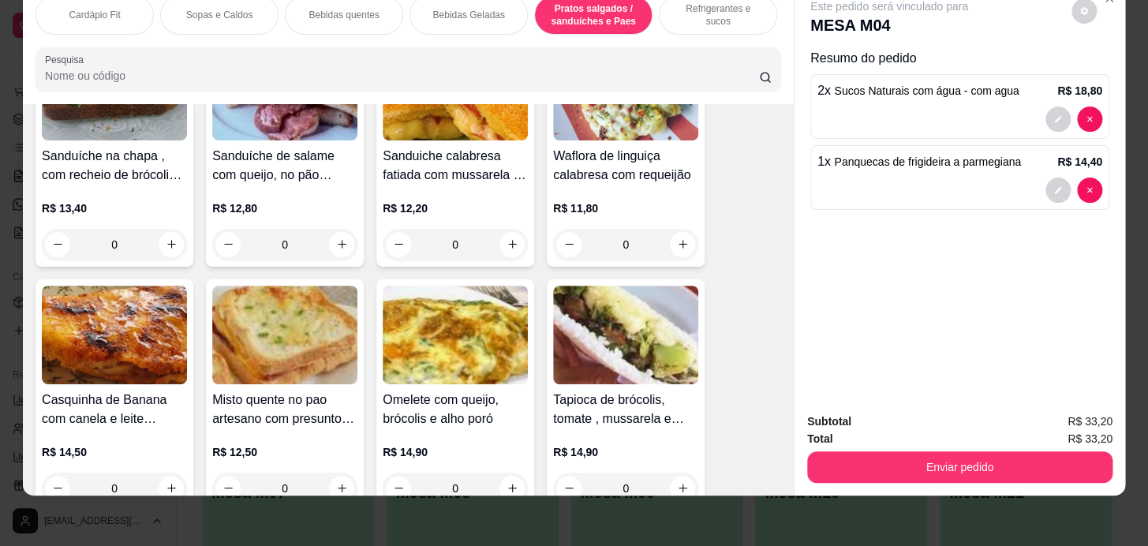
scroll to position [6479, 0]
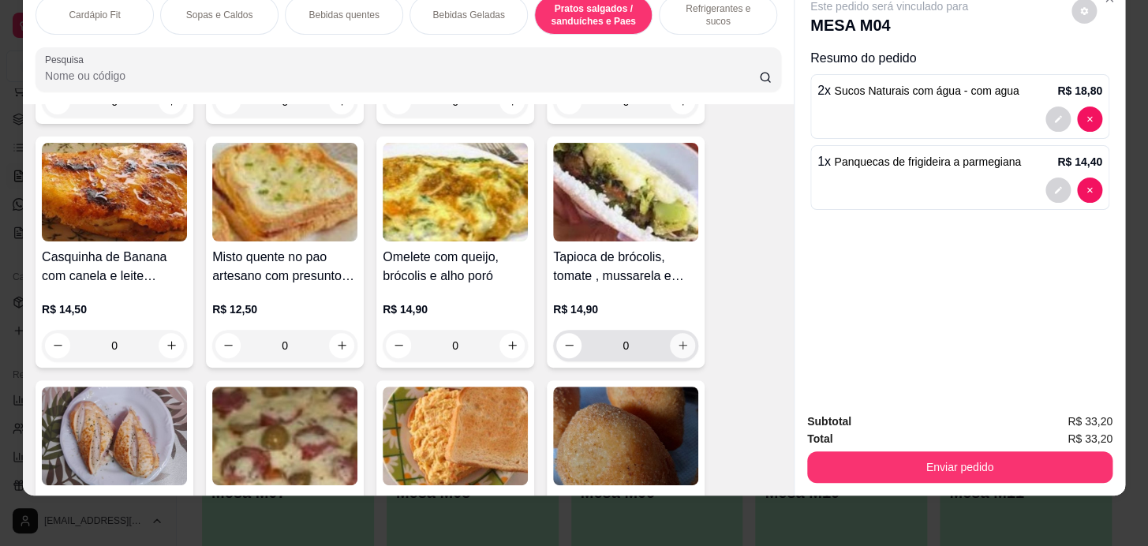
click at [682, 342] on icon "increase-product-quantity" at bounding box center [683, 345] width 12 height 12
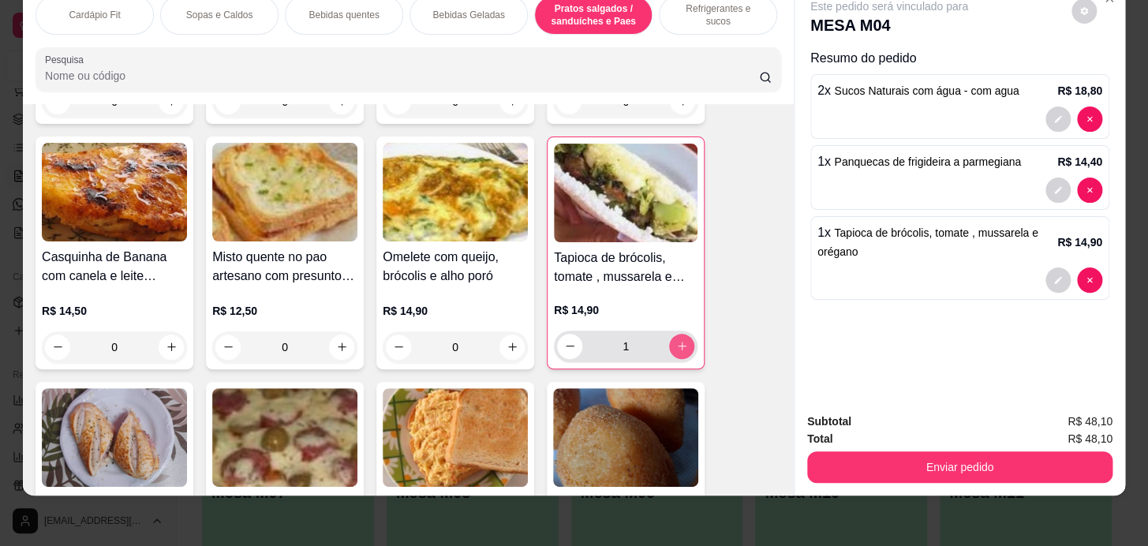
type input "1"
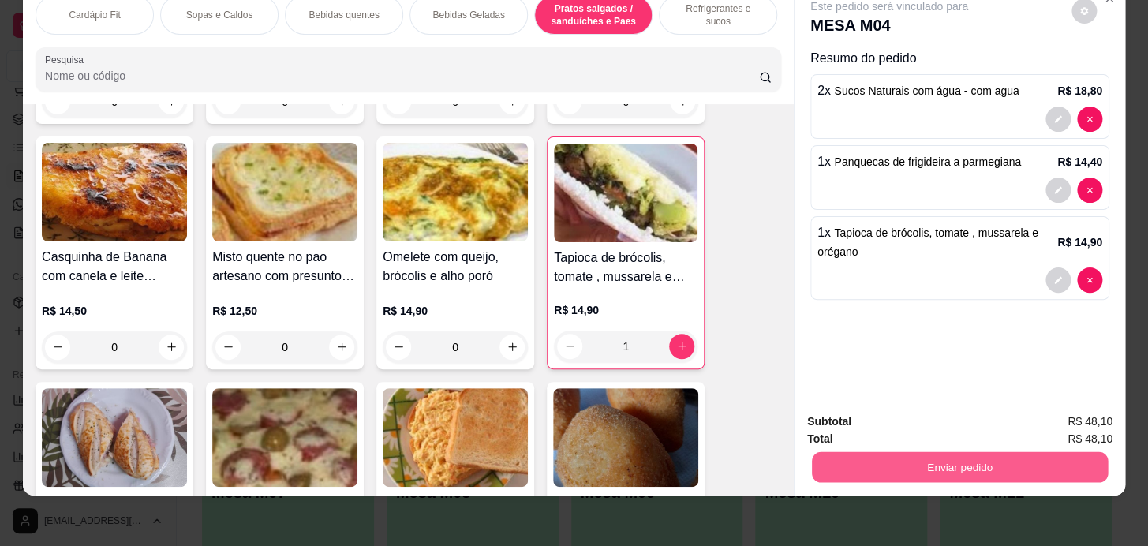
click at [1065, 469] on button "Enviar pedido" at bounding box center [960, 467] width 296 height 31
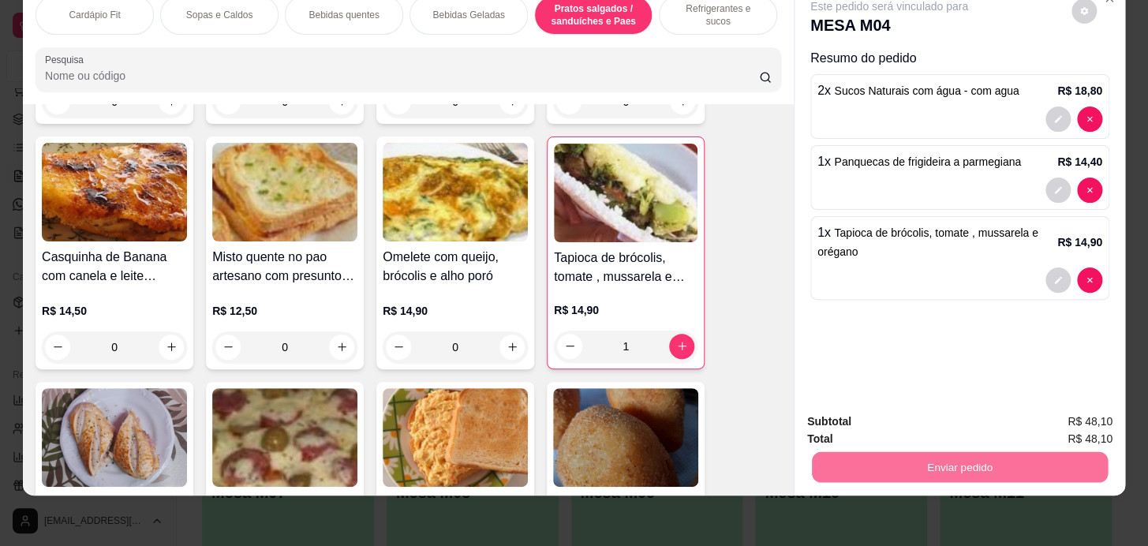
click at [1076, 424] on button "Enviar pedido" at bounding box center [1071, 416] width 87 height 29
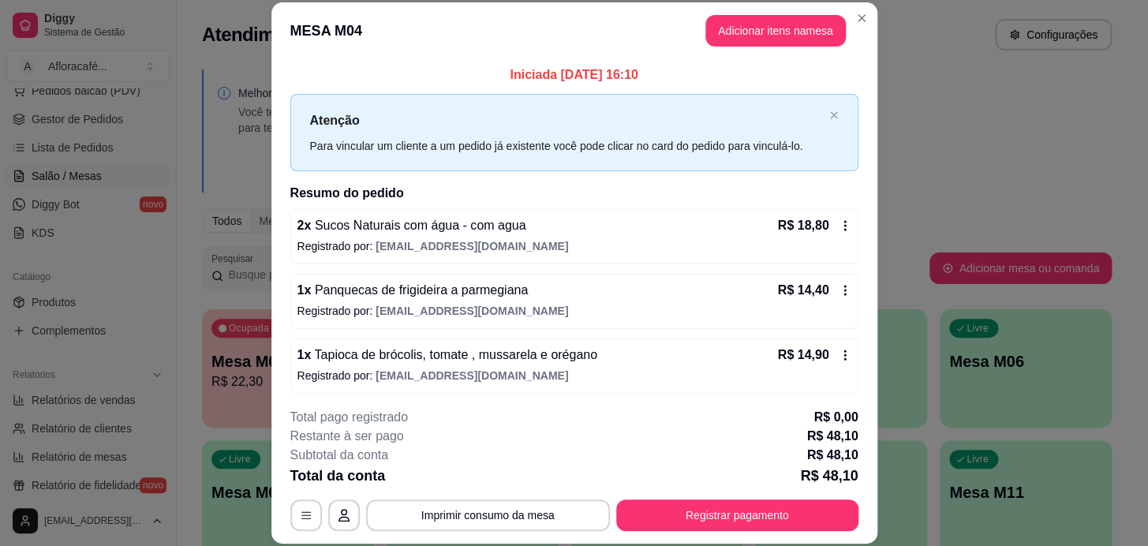
scroll to position [47, 0]
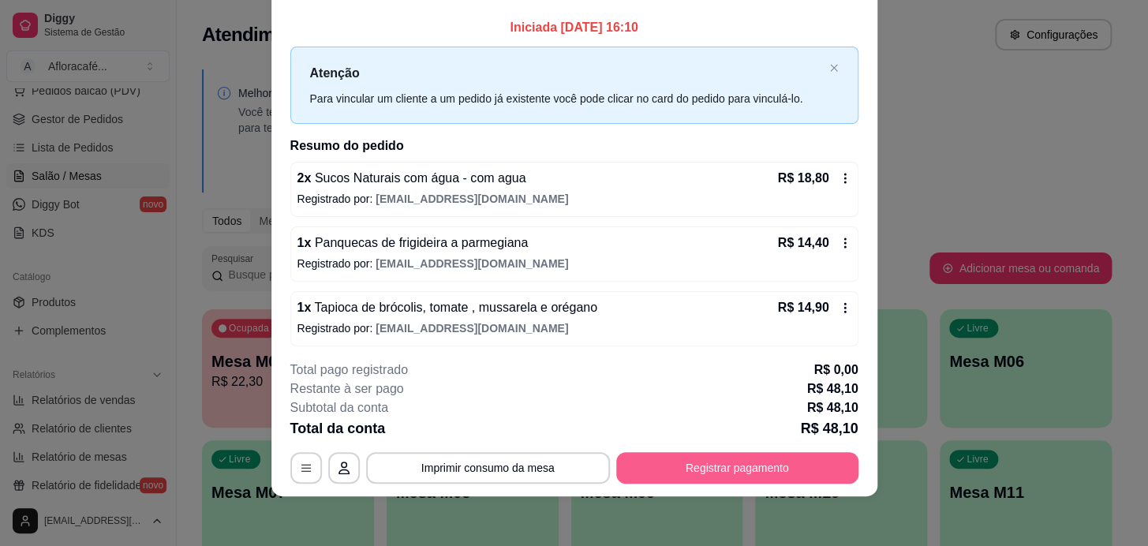
click at [648, 474] on button "Registrar pagamento" at bounding box center [737, 468] width 242 height 32
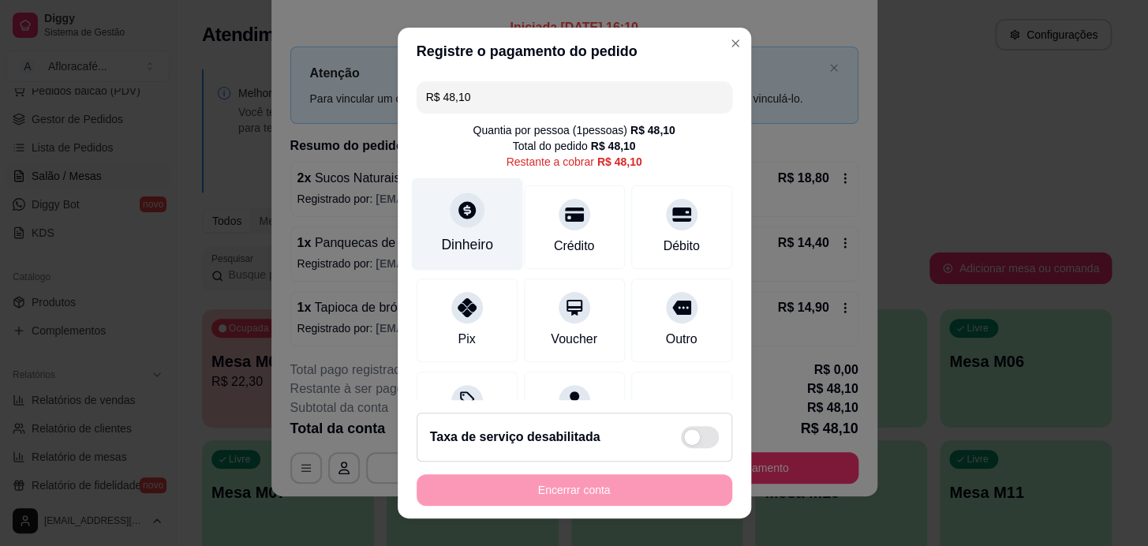
click at [496, 212] on div "Dinheiro" at bounding box center [466, 224] width 111 height 92
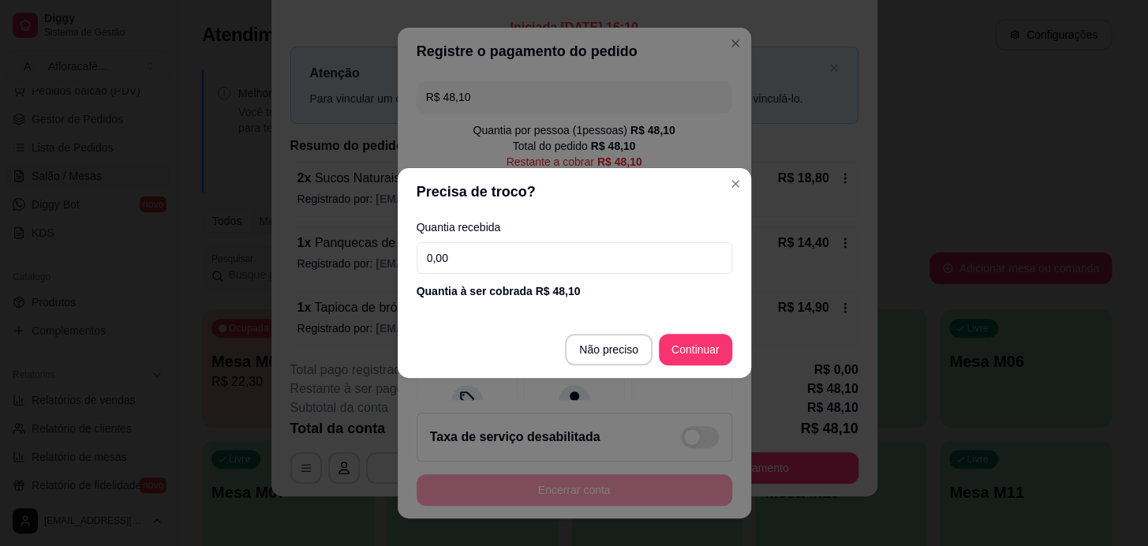
click at [567, 260] on input "0,00" at bounding box center [575, 258] width 316 height 32
type input "60,00"
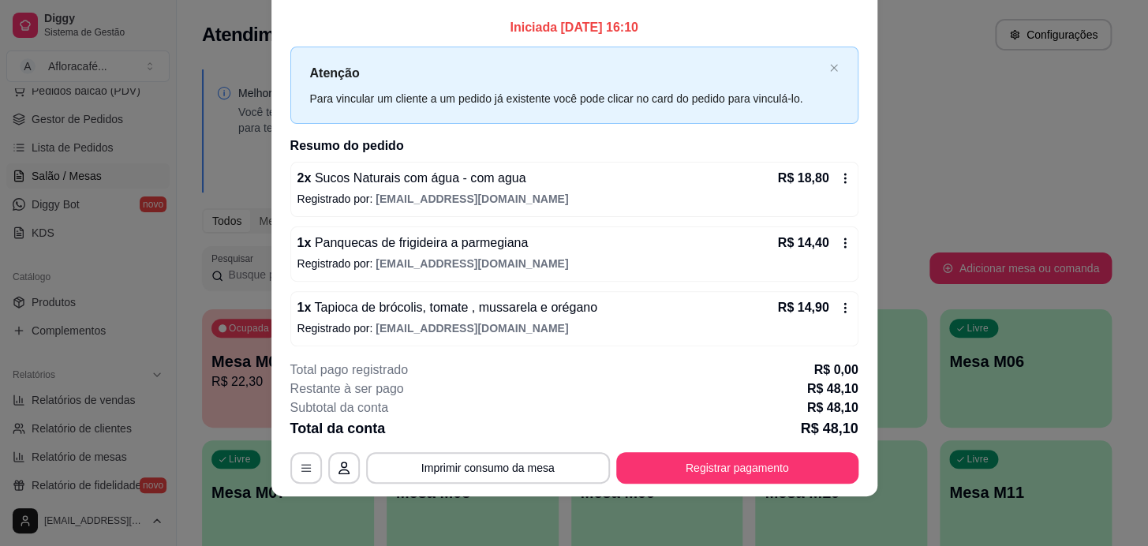
scroll to position [0, 0]
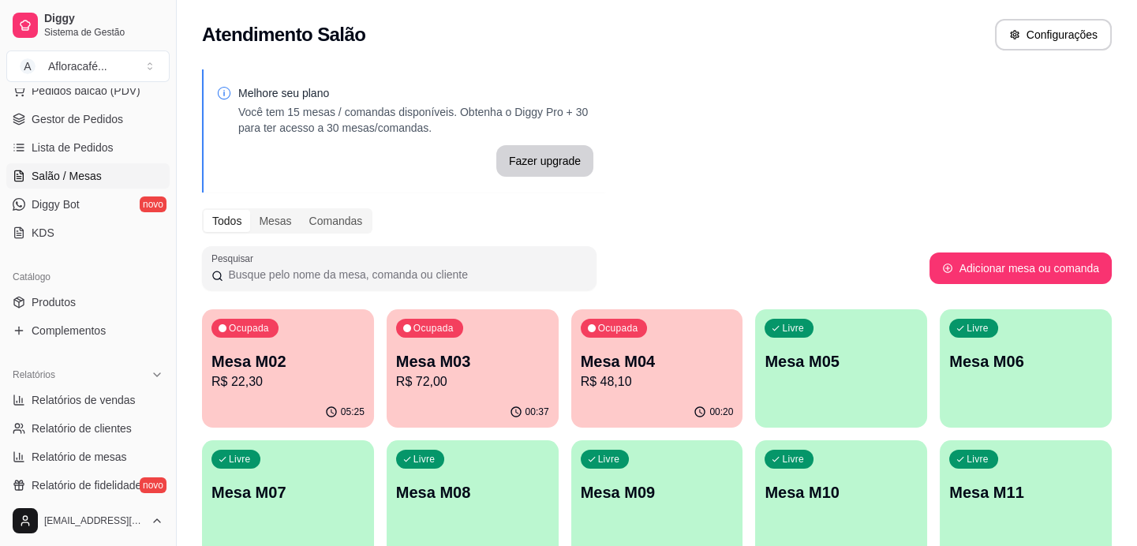
click at [750, 335] on div "Ocupada Mesa M02 R$ 22,30 05:25 Ocupada Mesa M03 R$ 72,00 00:37 Ocupada Mesa M0…" at bounding box center [657, 499] width 910 height 380
click at [699, 330] on div "Ocupada Mesa M04 R$ 48,10" at bounding box center [657, 353] width 172 height 88
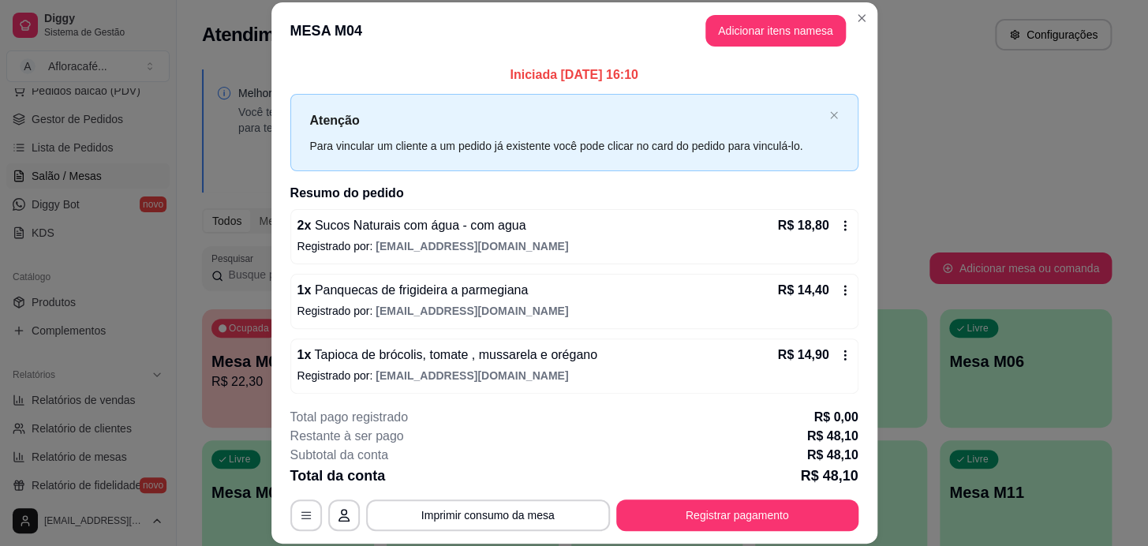
scroll to position [4, 0]
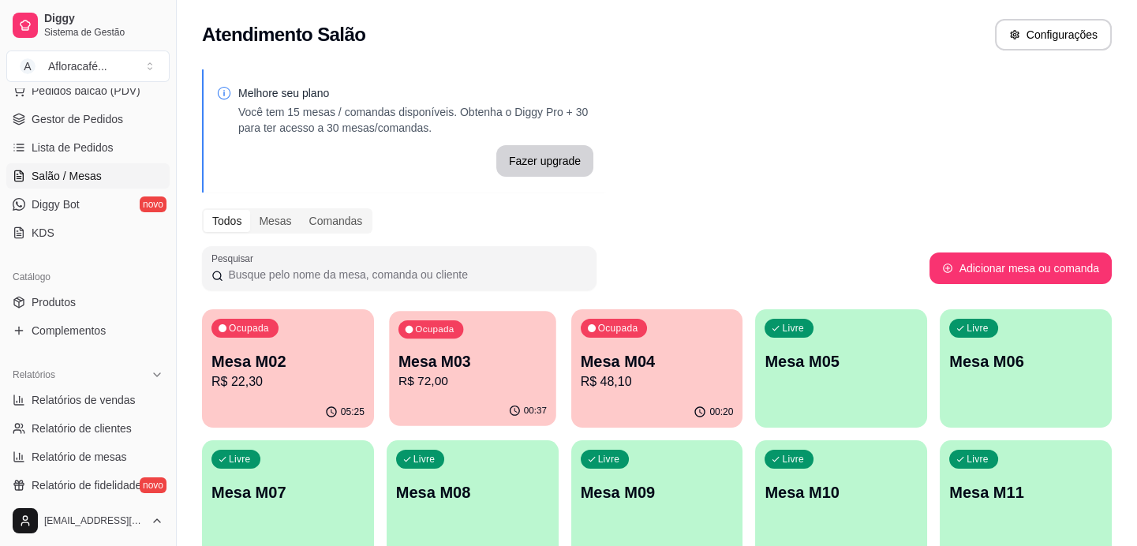
click at [443, 392] on div "Ocupada Mesa M03 R$ 72,00" at bounding box center [472, 353] width 166 height 85
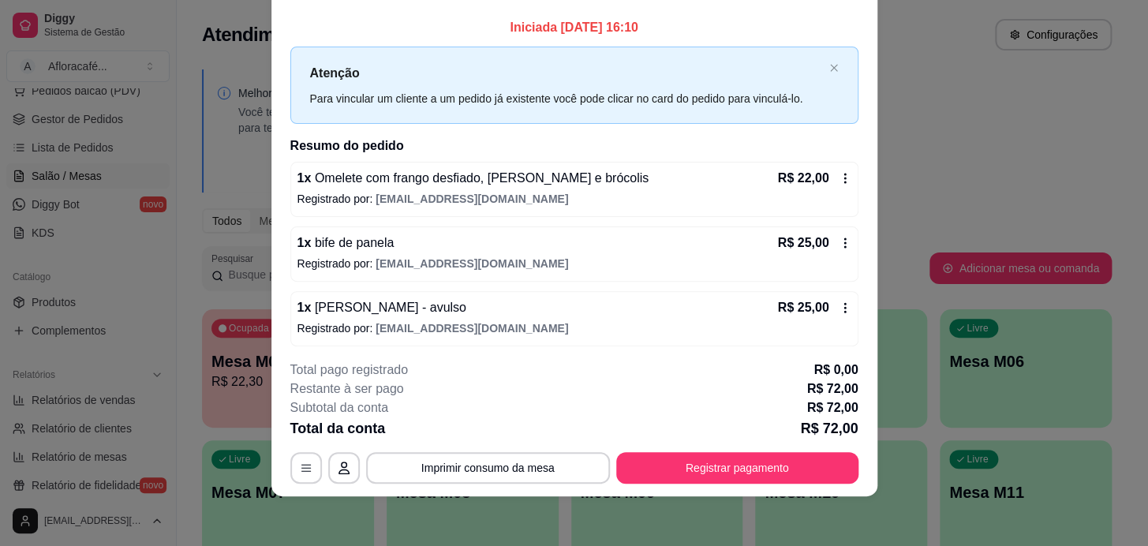
scroll to position [0, 0]
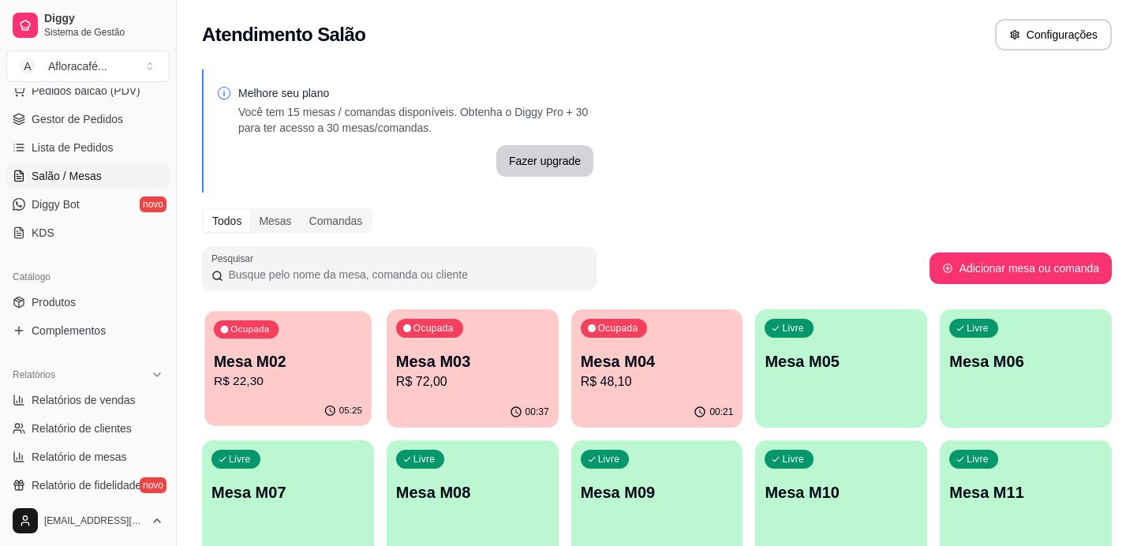
click at [333, 327] on div "Ocupada Mesa M02 R$ 22,30" at bounding box center [287, 353] width 166 height 85
click at [849, 366] on p "Mesa M05" at bounding box center [841, 361] width 153 height 22
click at [623, 361] on p "Mesa M04" at bounding box center [657, 361] width 148 height 21
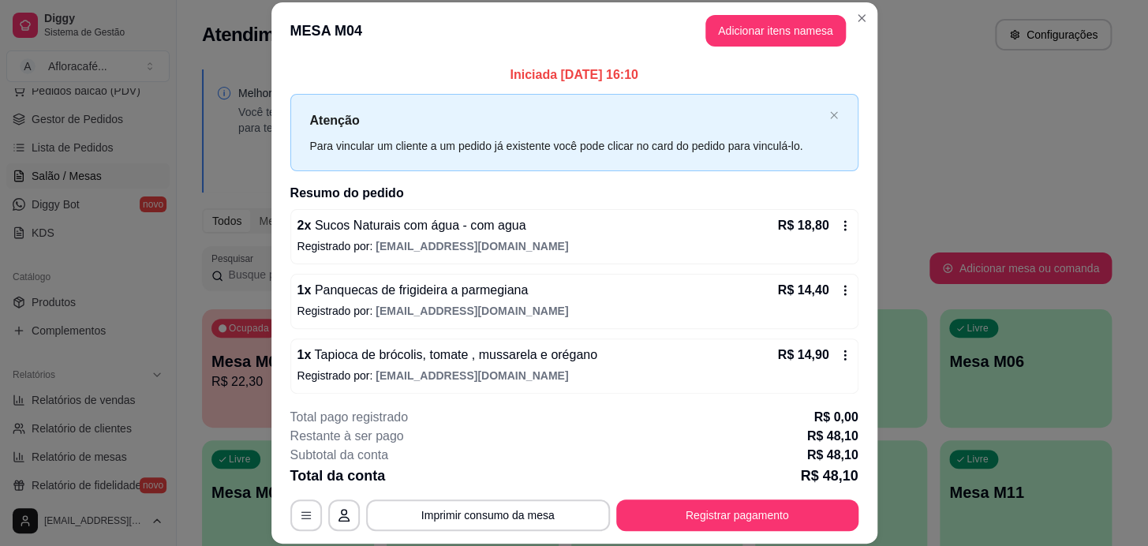
scroll to position [4, 0]
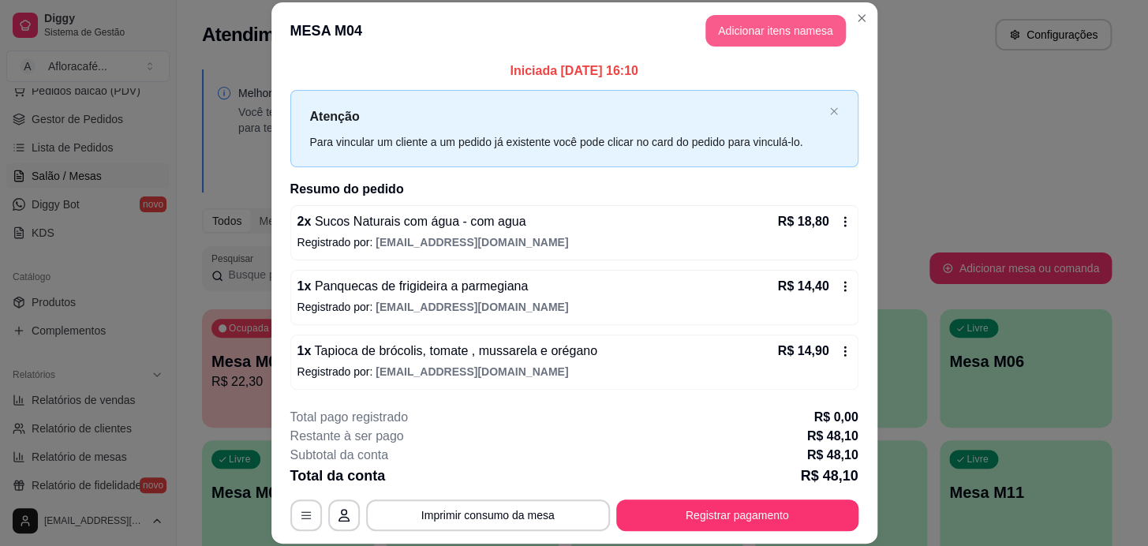
click at [772, 35] on button "Adicionar itens na mesa" at bounding box center [775, 31] width 140 height 32
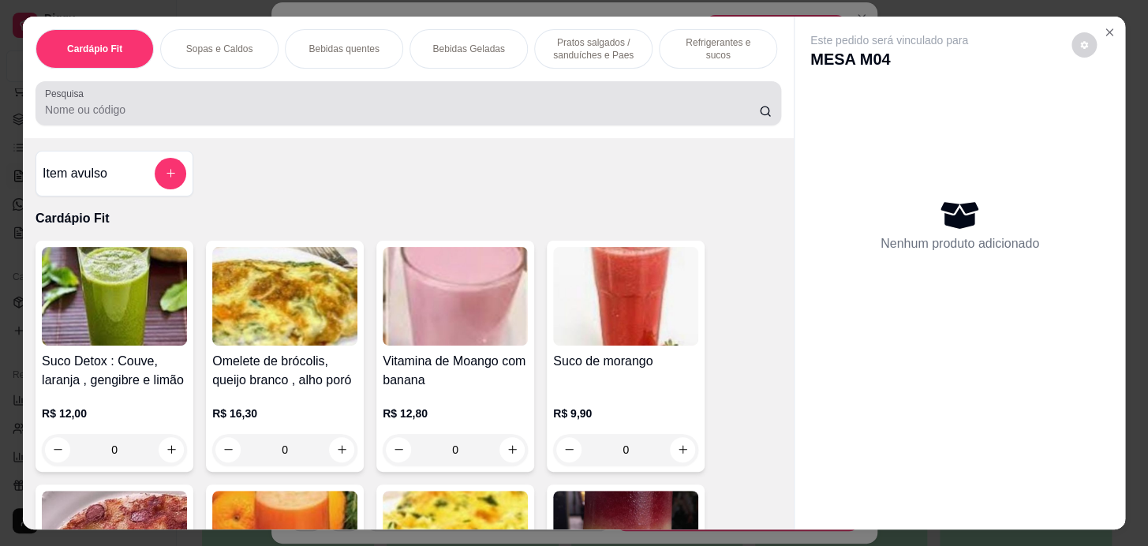
click at [568, 112] on input "Pesquisa" at bounding box center [402, 110] width 714 height 16
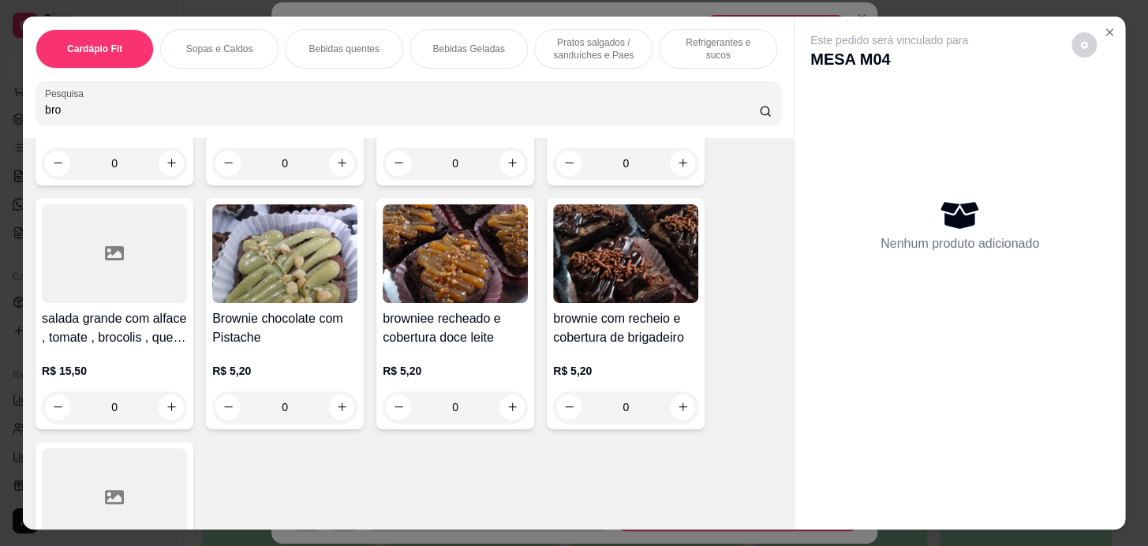
scroll to position [430, 0]
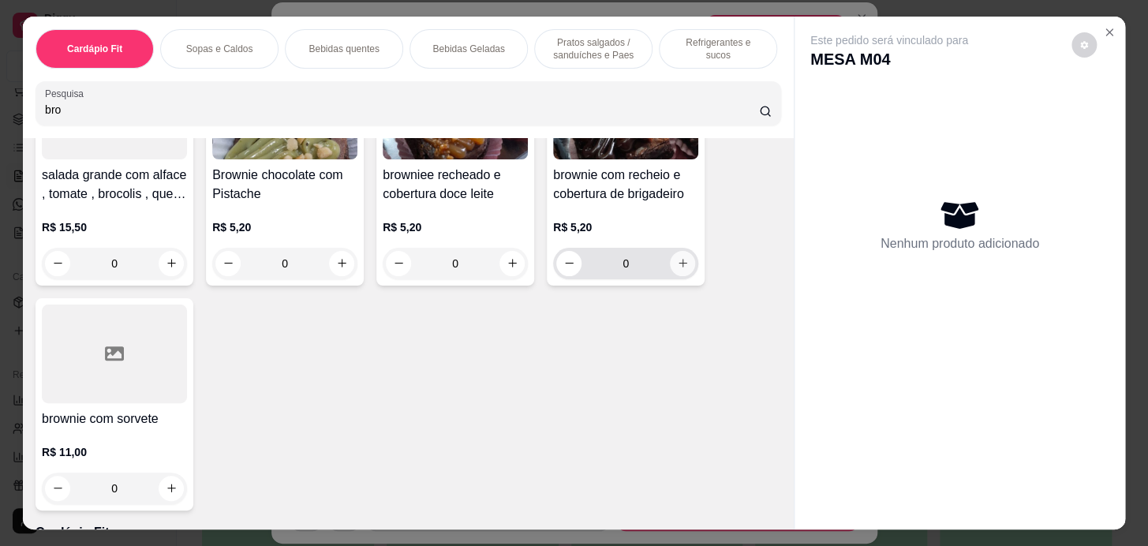
type input "bro"
click at [686, 265] on button "increase-product-quantity" at bounding box center [683, 263] width 24 height 24
type input "1"
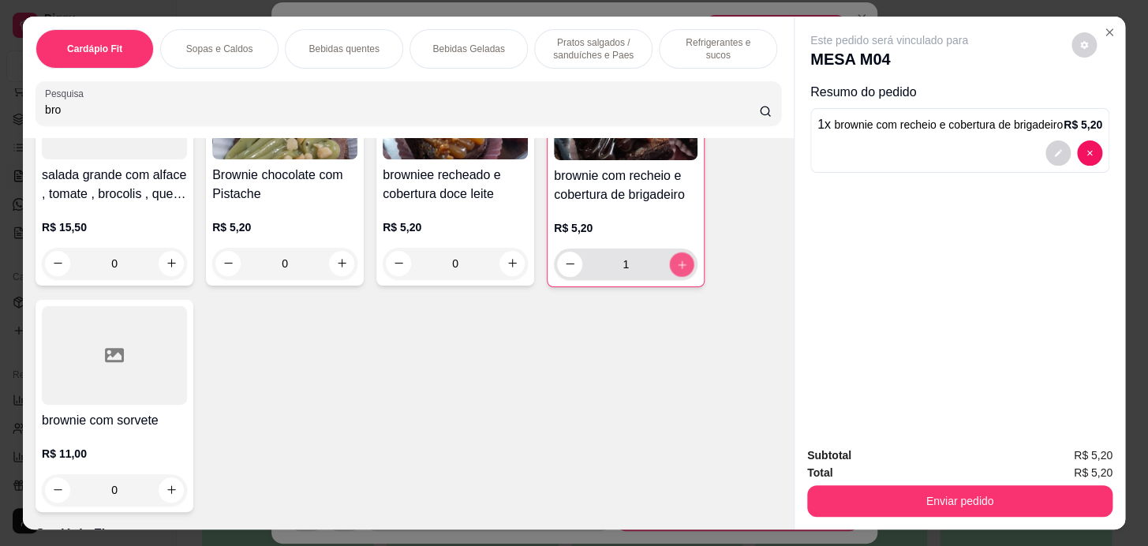
click at [678, 267] on icon "increase-product-quantity" at bounding box center [682, 264] width 12 height 12
type input "2"
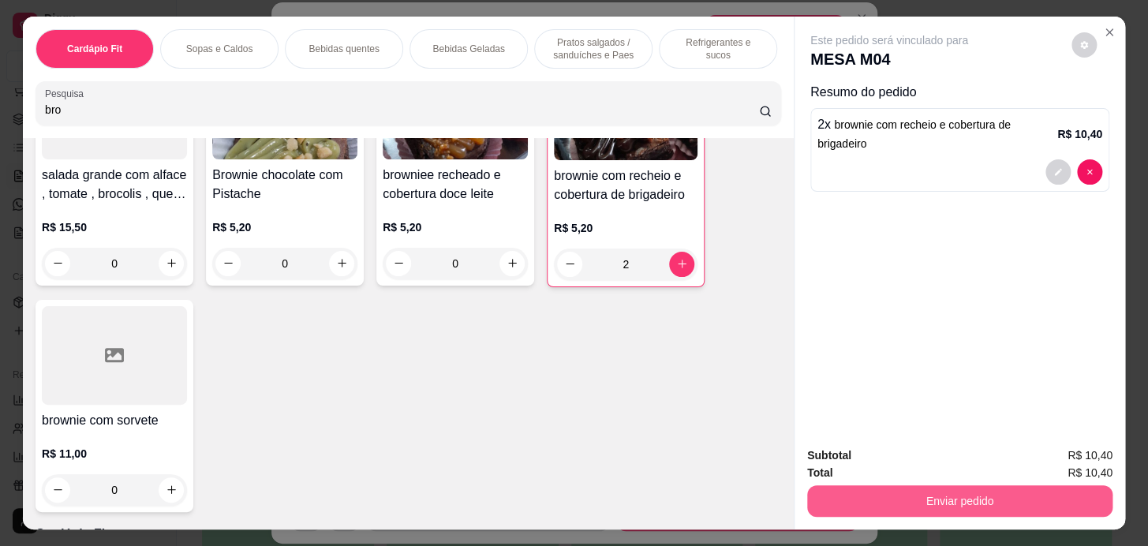
click at [997, 488] on button "Enviar pedido" at bounding box center [959, 501] width 305 height 32
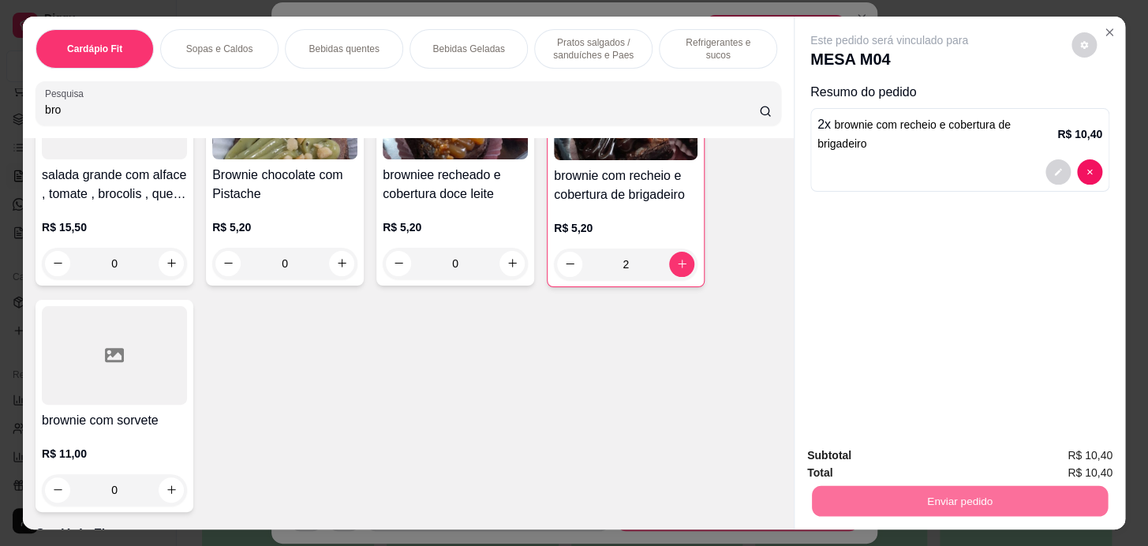
click at [1049, 458] on button "Enviar pedido" at bounding box center [1071, 456] width 87 height 29
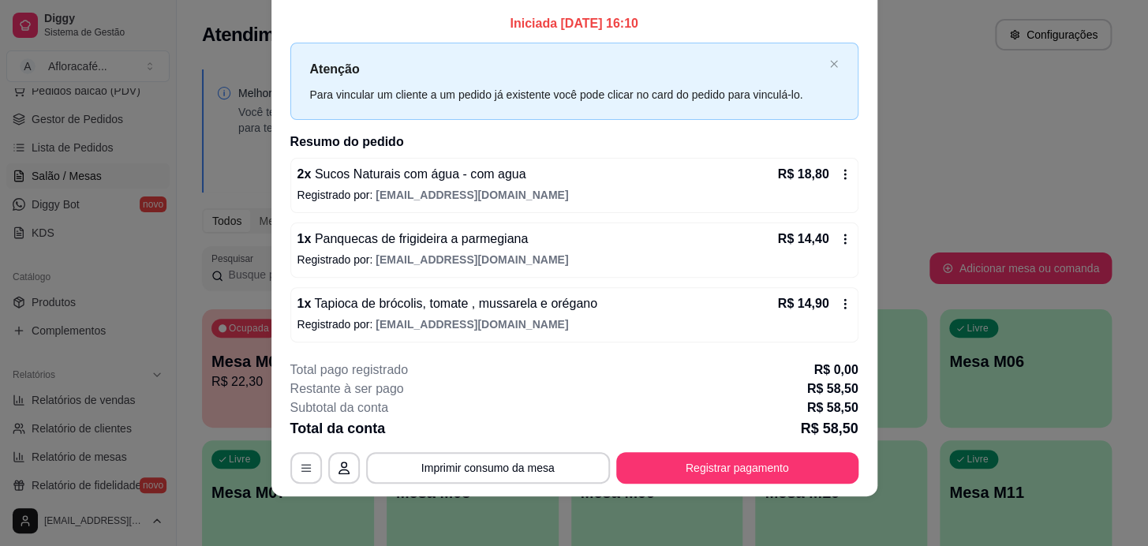
scroll to position [69, 0]
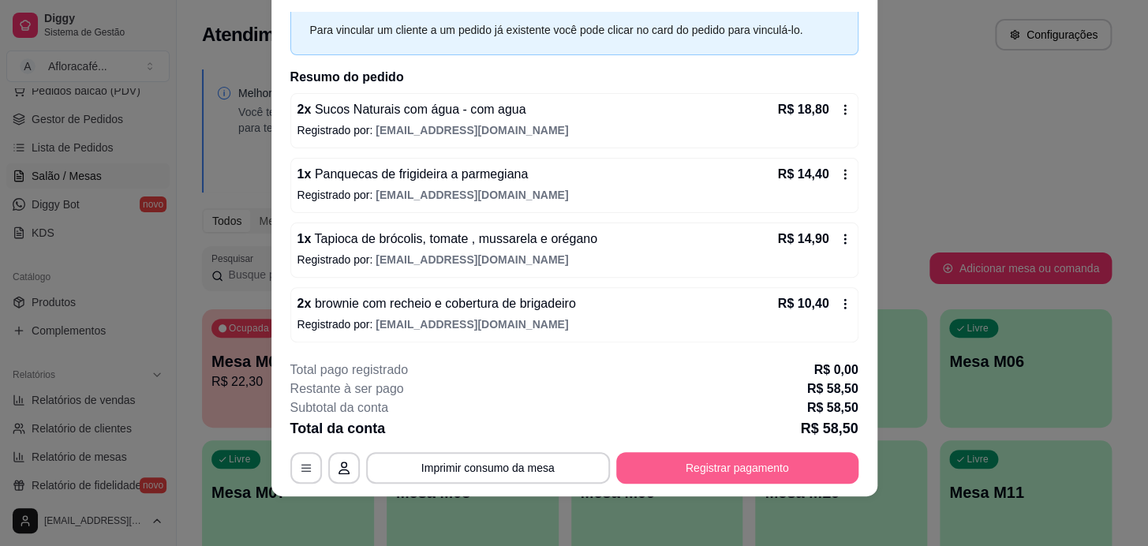
click at [745, 468] on button "Registrar pagamento" at bounding box center [737, 468] width 242 height 32
click at [665, 452] on button "Registrar pagamento" at bounding box center [736, 467] width 235 height 31
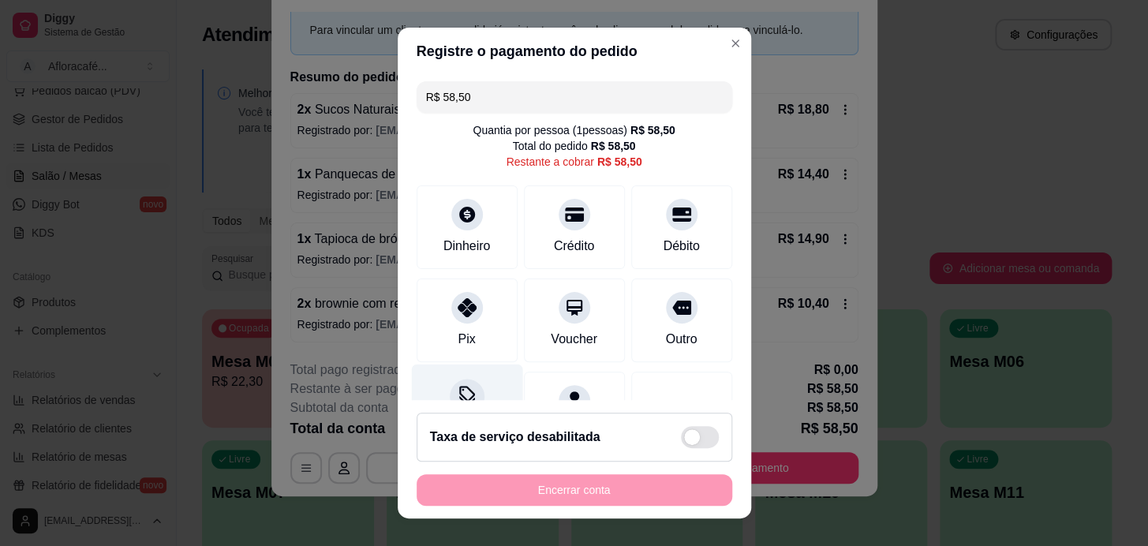
scroll to position [79, 0]
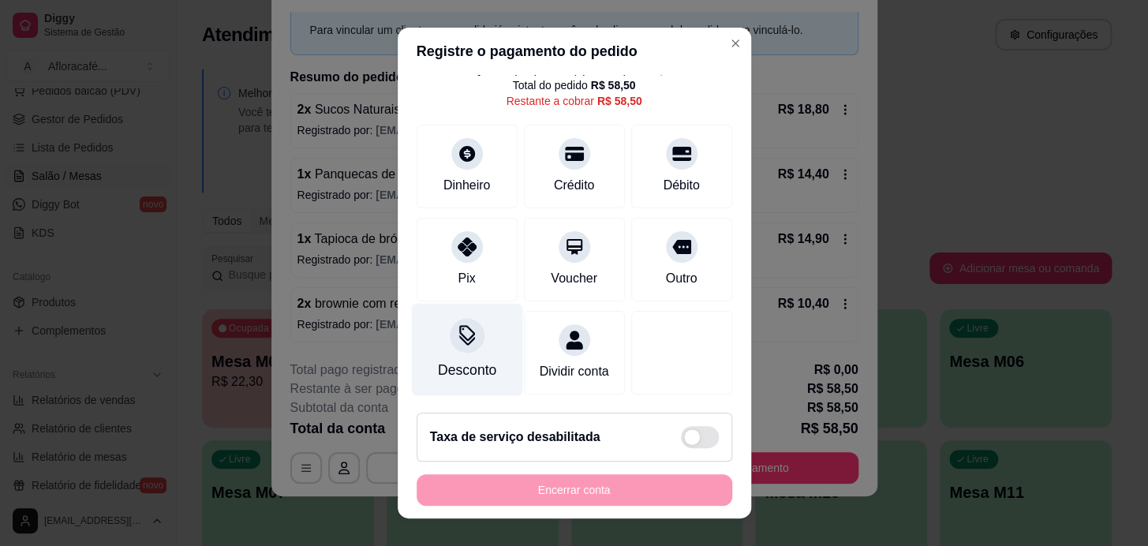
click at [454, 360] on div "Desconto" at bounding box center [466, 370] width 58 height 21
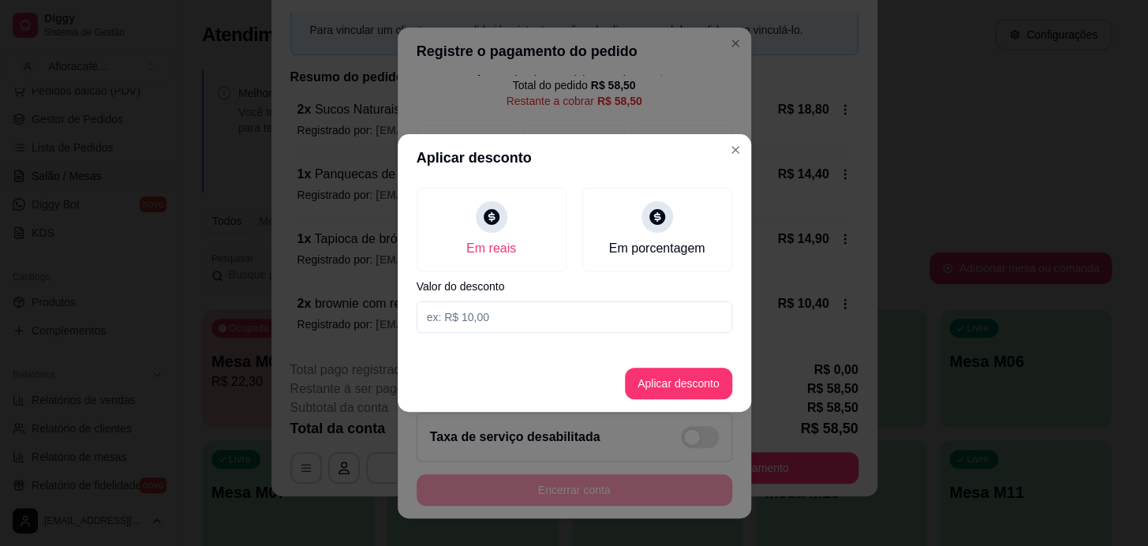
click at [555, 315] on input at bounding box center [575, 317] width 316 height 32
type input "58,50"
click at [650, 381] on button "Aplicar desconto" at bounding box center [678, 384] width 107 height 32
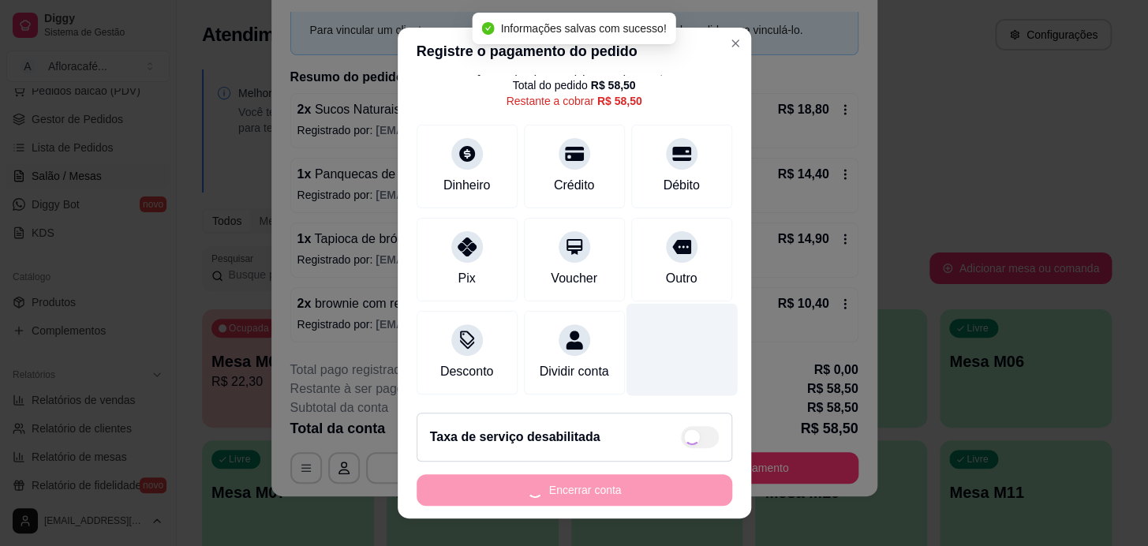
type input "R$ 0,00"
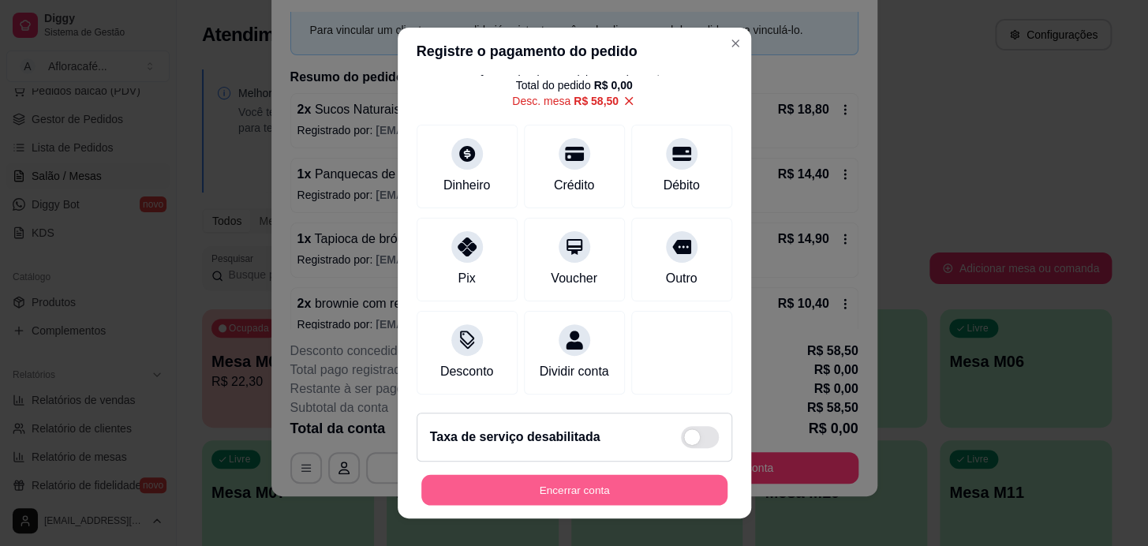
click at [575, 486] on button "Encerrar conta" at bounding box center [574, 490] width 306 height 31
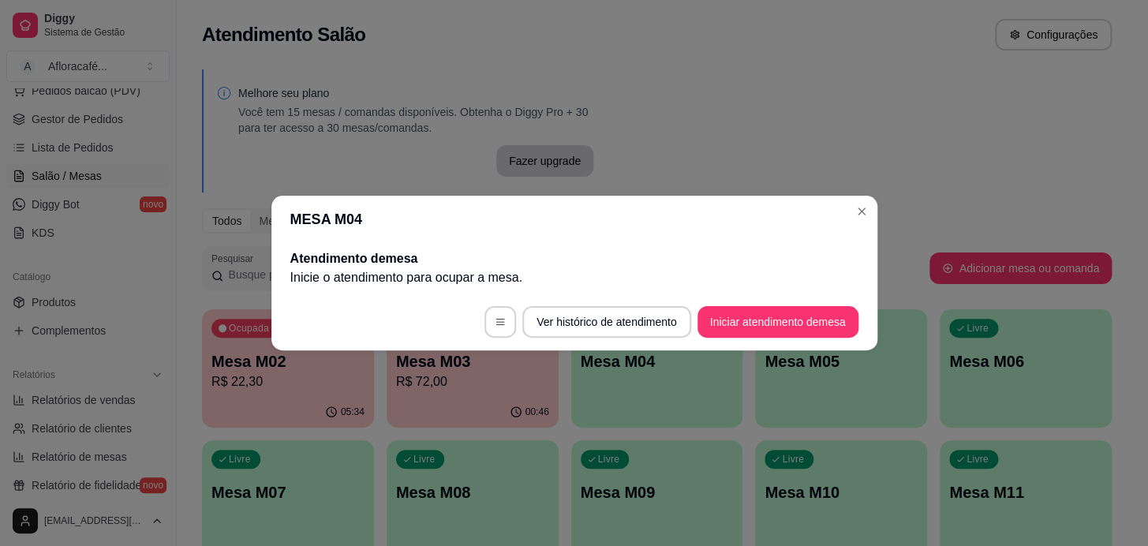
scroll to position [0, 0]
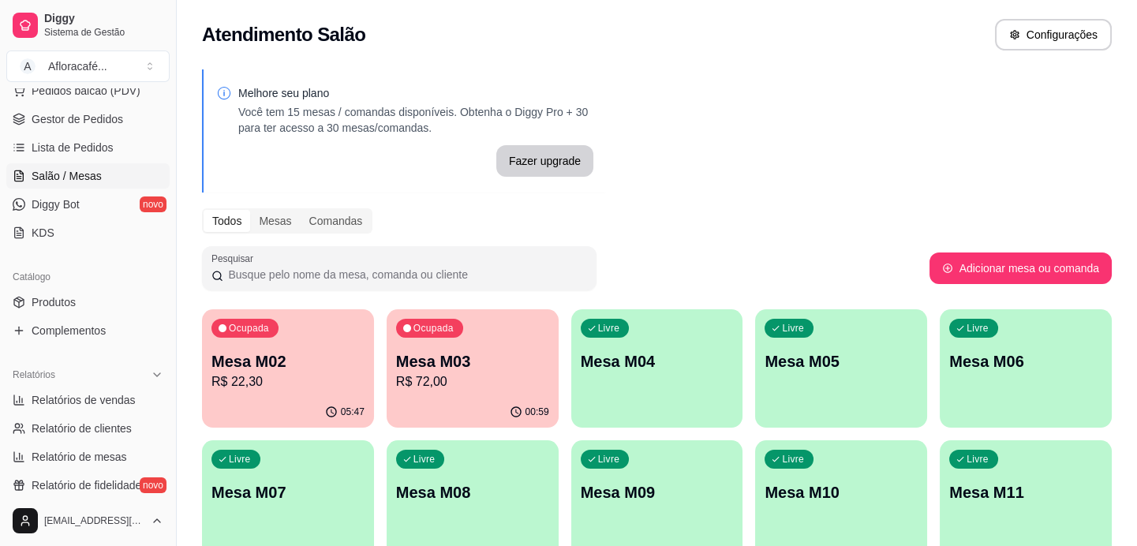
click at [455, 342] on div "Ocupada Mesa M03 R$ 72,00" at bounding box center [473, 353] width 172 height 88
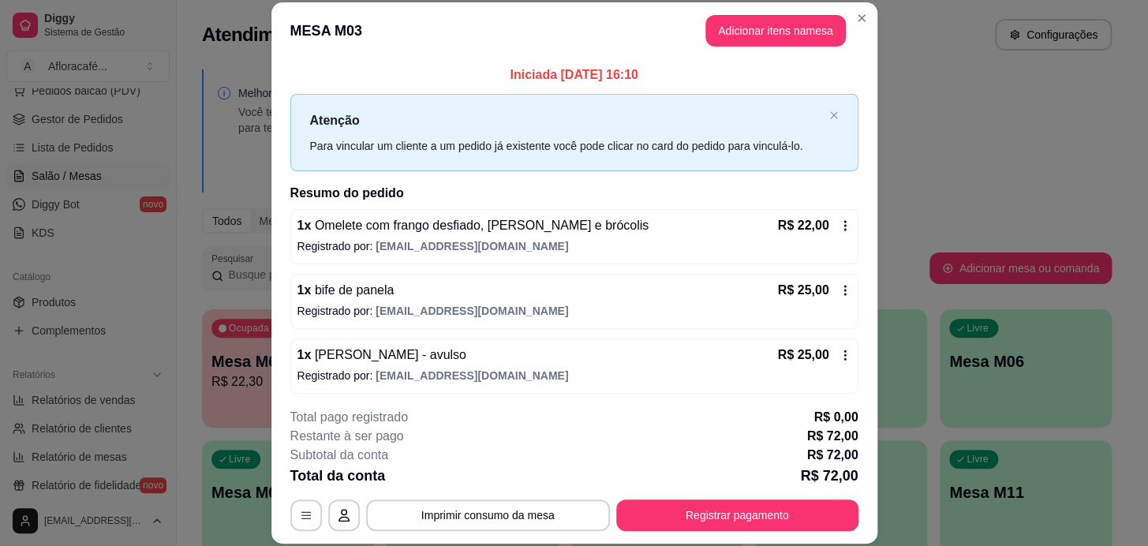
scroll to position [4, 0]
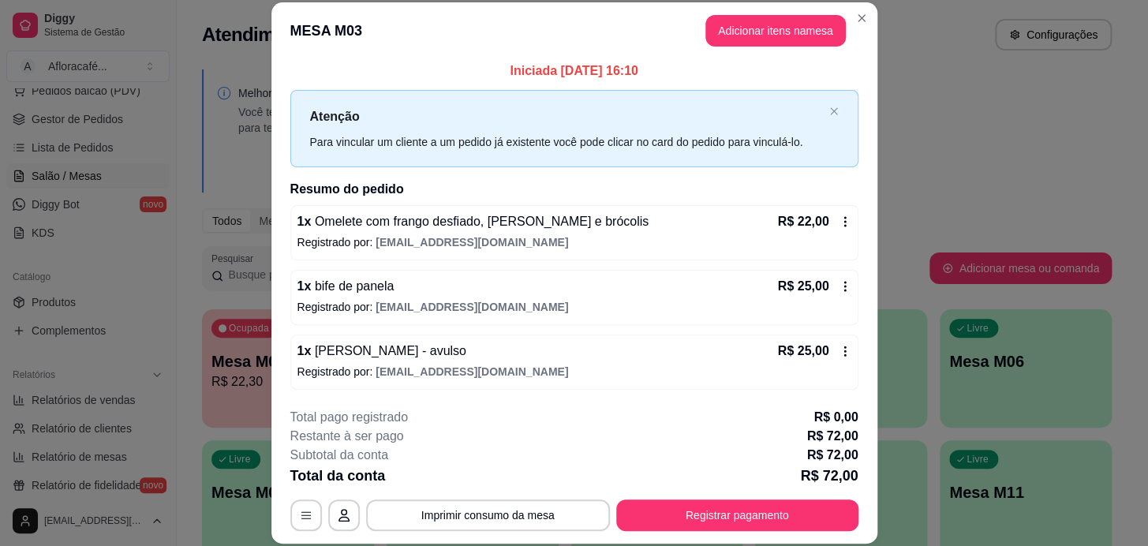
click at [713, 496] on div "**********" at bounding box center [574, 469] width 568 height 123
click at [709, 503] on button "Registrar pagamento" at bounding box center [736, 514] width 235 height 31
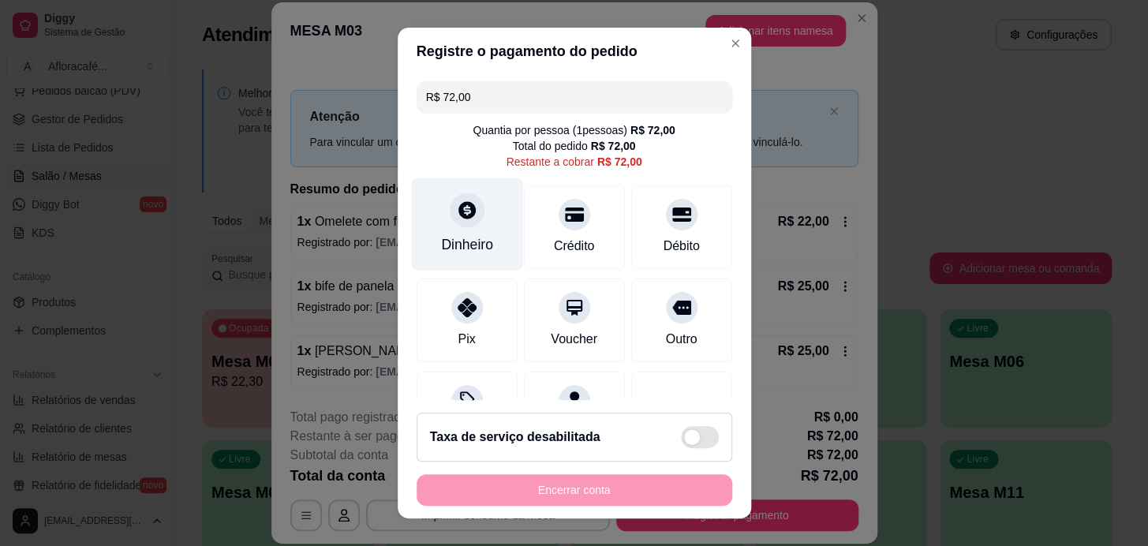
click at [459, 189] on div "Dinheiro" at bounding box center [466, 224] width 111 height 92
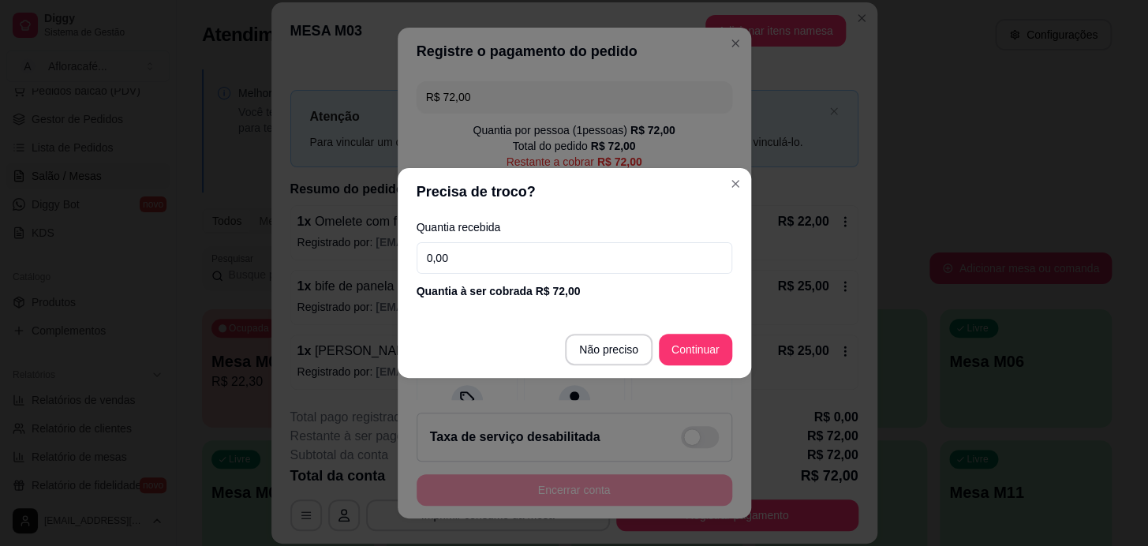
click at [539, 253] on input "0,00" at bounding box center [575, 258] width 316 height 32
type input "95,00"
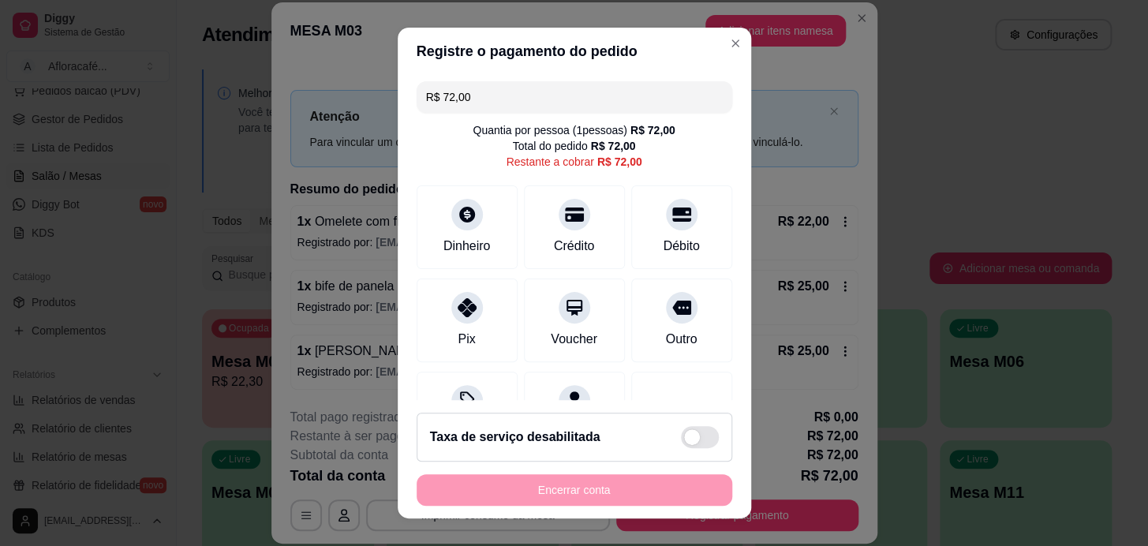
click at [491, 96] on input "R$ 72,00" at bounding box center [574, 97] width 297 height 32
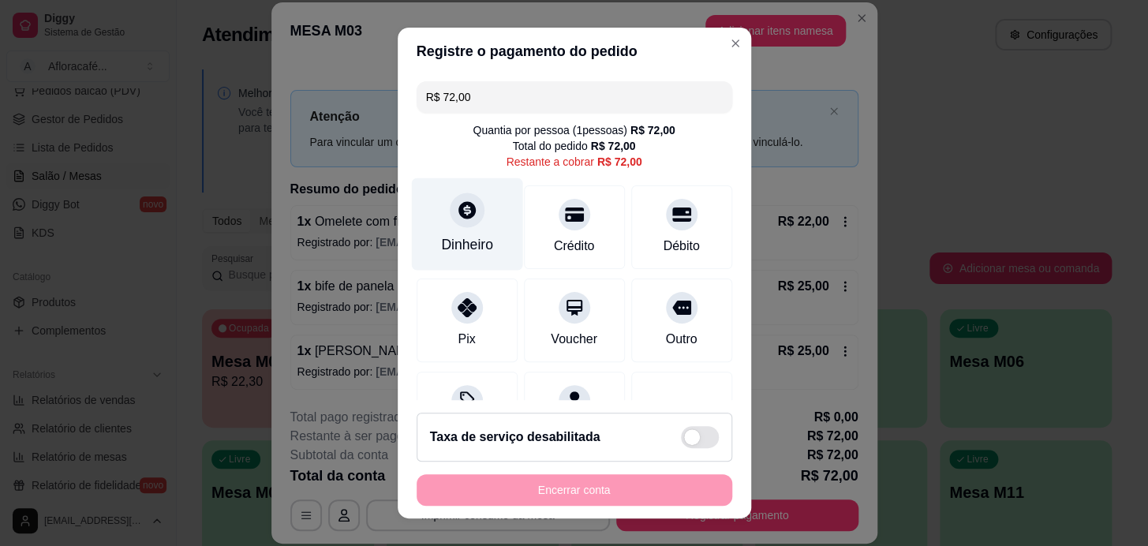
click at [478, 220] on div "Dinheiro" at bounding box center [466, 224] width 111 height 92
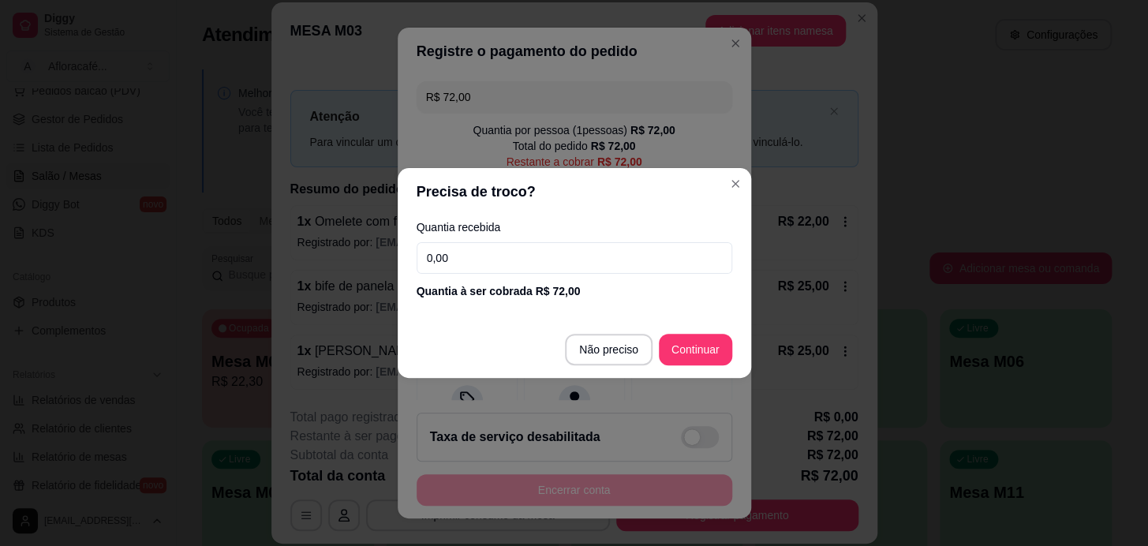
click at [535, 268] on input "0,00" at bounding box center [575, 258] width 316 height 32
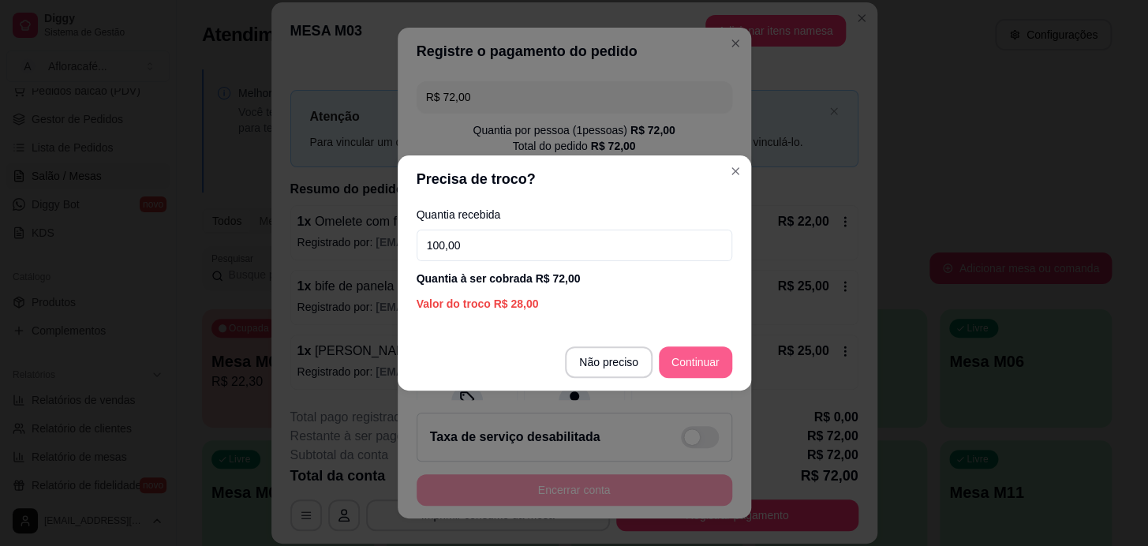
type input "100,00"
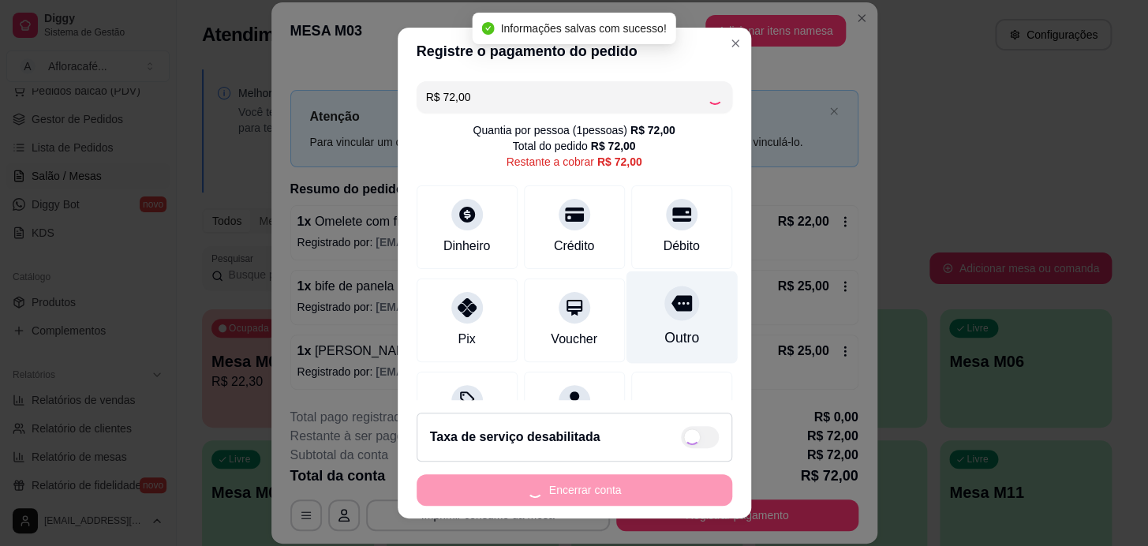
type input "R$ 0,00"
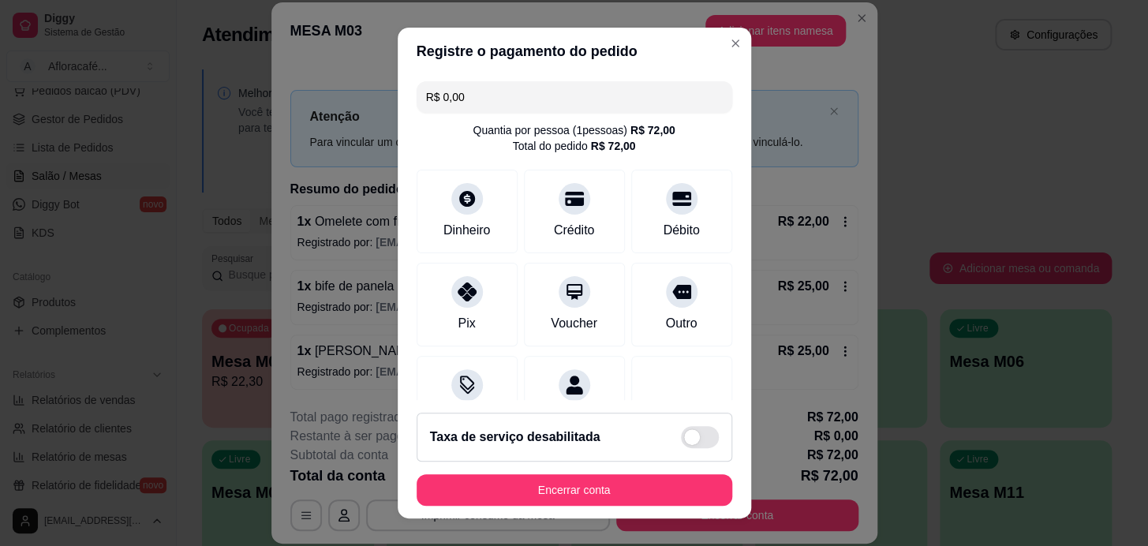
scroll to position [23, 0]
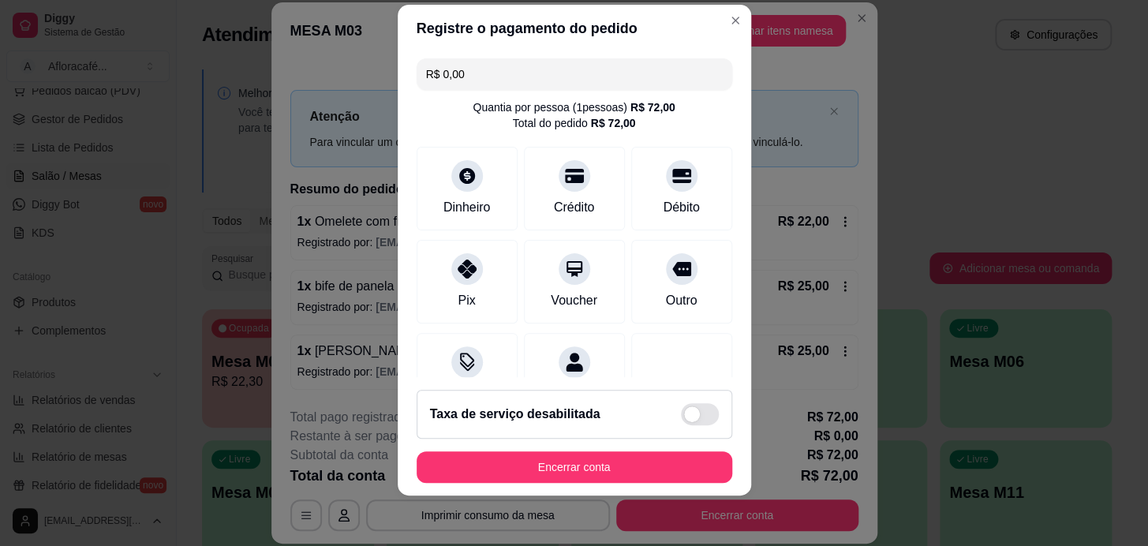
click at [529, 492] on footer "Taxa de serviço desabilitada Encerrar conta" at bounding box center [575, 436] width 354 height 118
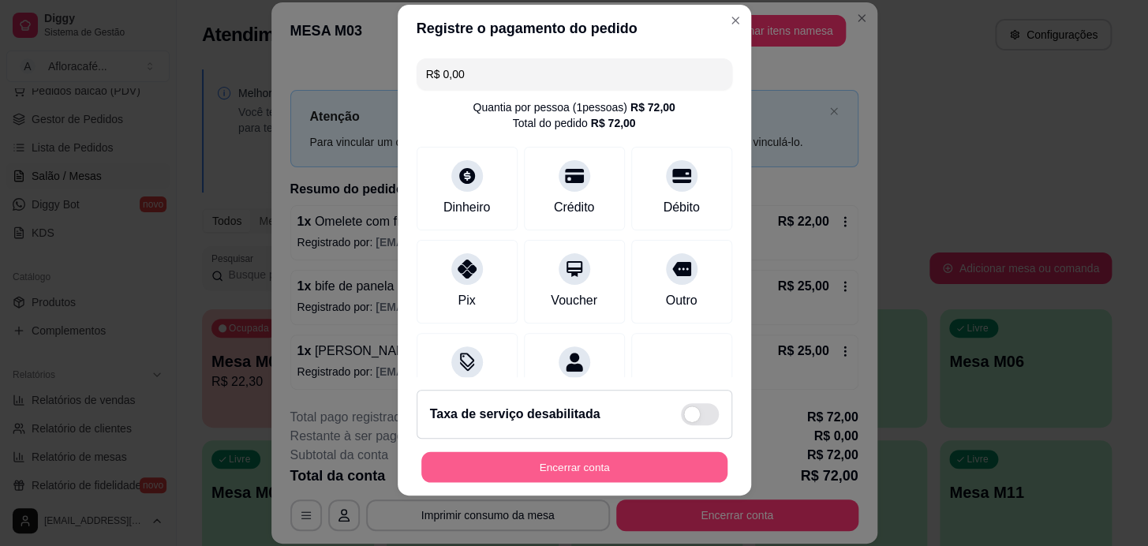
click at [541, 476] on button "Encerrar conta" at bounding box center [574, 467] width 306 height 31
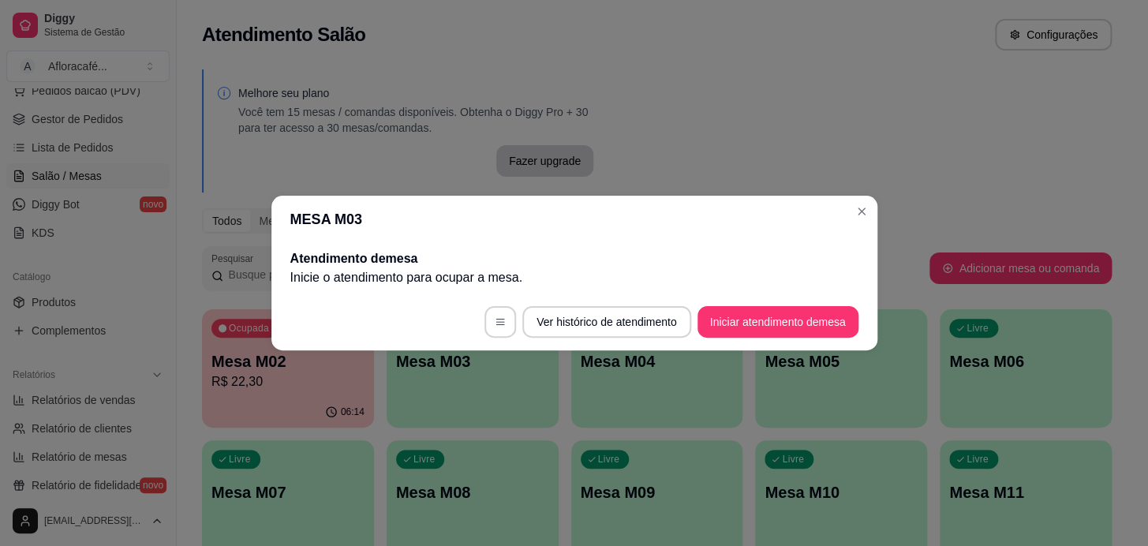
scroll to position [0, 0]
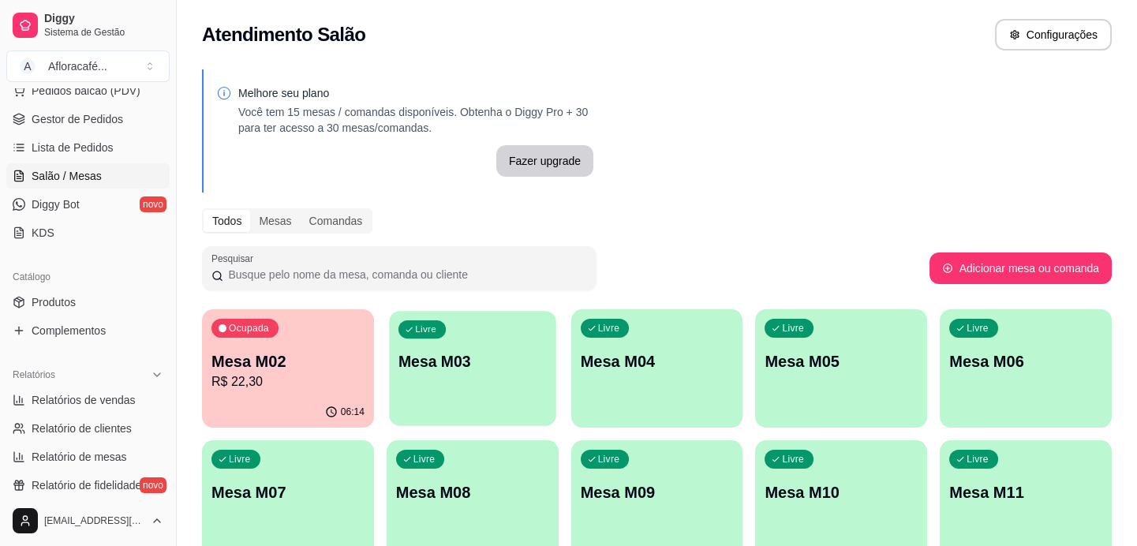
click at [421, 409] on button "Livre Mesa M03" at bounding box center [472, 368] width 166 height 115
click at [802, 336] on div "Livre" at bounding box center [789, 328] width 49 height 19
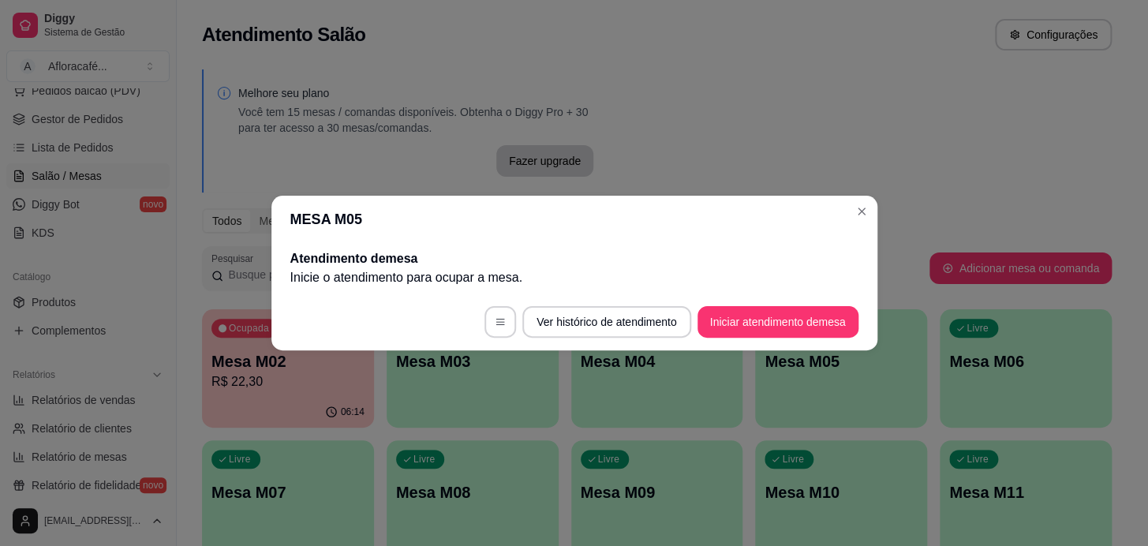
click at [773, 309] on button "Iniciar atendimento de mesa" at bounding box center [778, 322] width 161 height 32
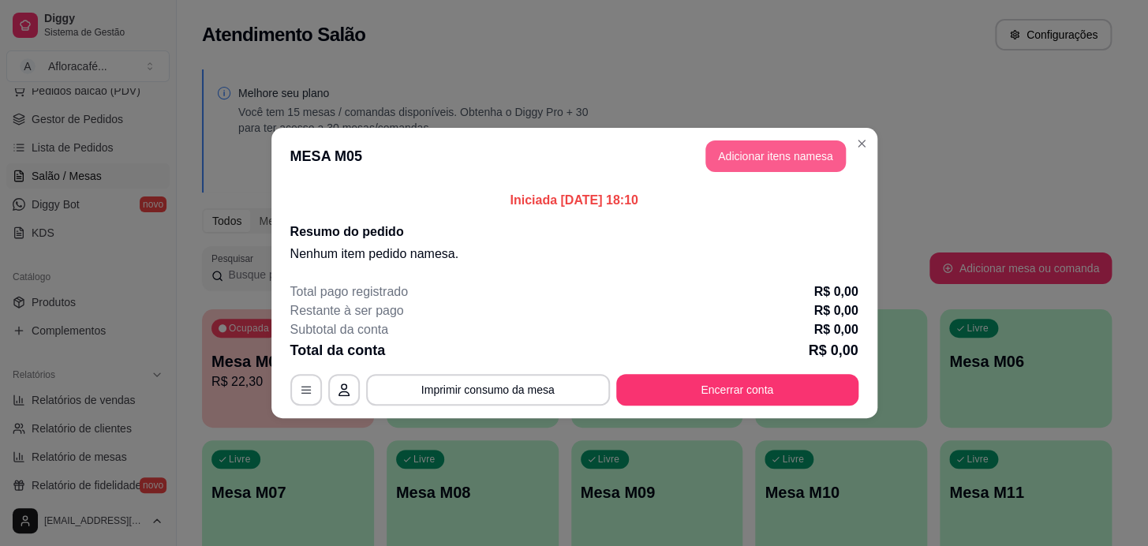
click at [761, 155] on button "Adicionar itens na mesa" at bounding box center [775, 156] width 140 height 32
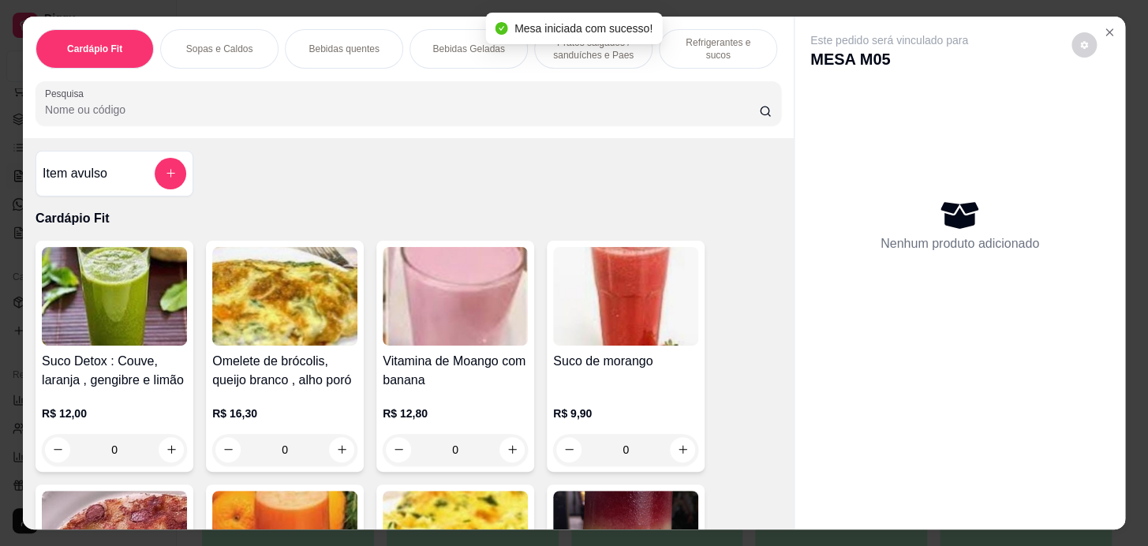
drag, startPoint x: 524, startPoint y: 74, endPoint x: 518, endPoint y: 100, distance: 26.6
click at [524, 75] on div "Cardápio Fit Sopas e Caldos Bebidas quentes Bebidas Geladas Pratos salgados / s…" at bounding box center [408, 78] width 771 height 122
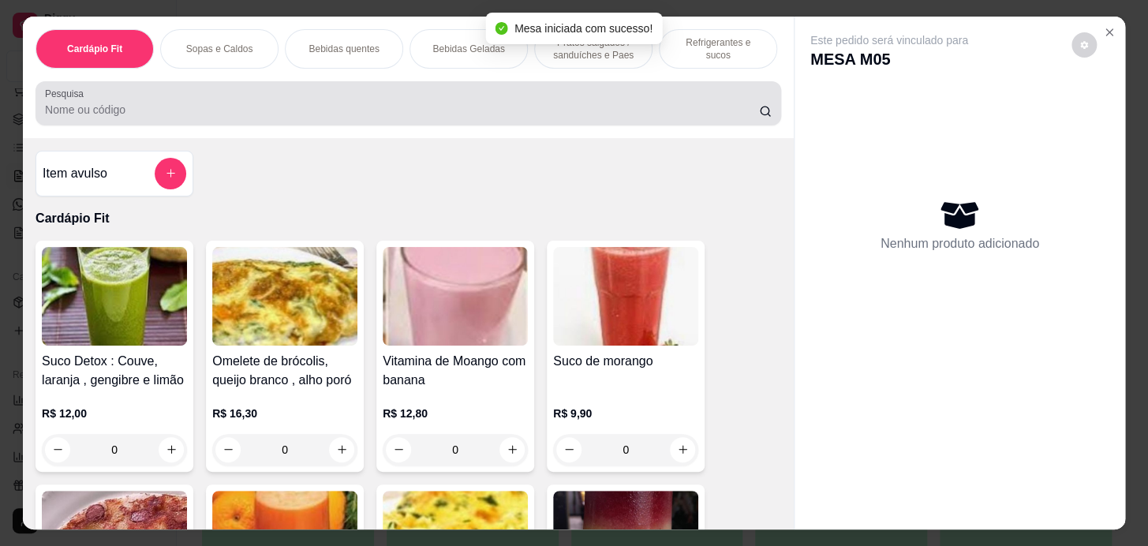
click at [518, 101] on div at bounding box center [408, 104] width 727 height 32
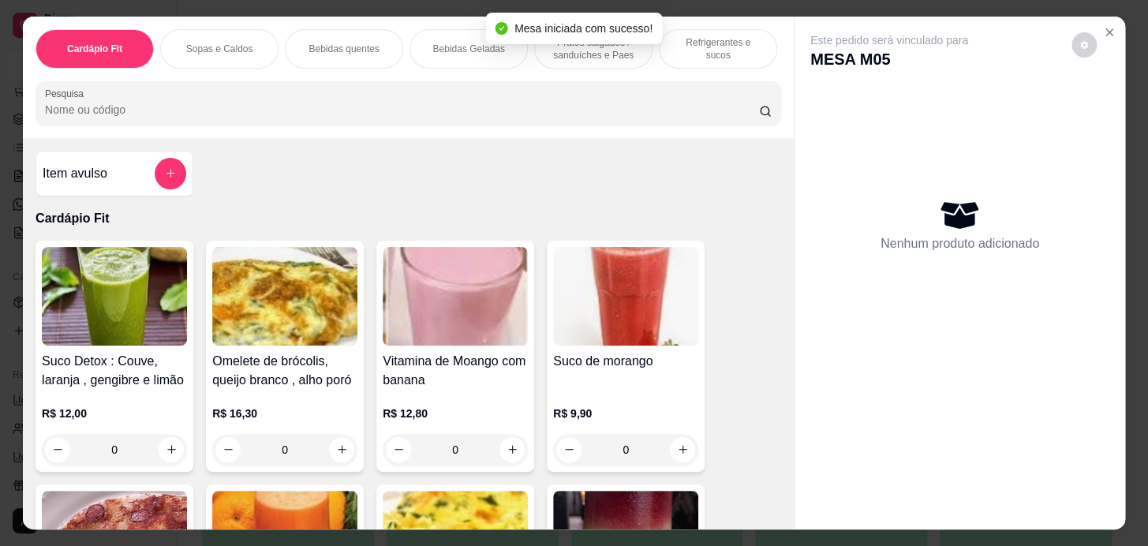
click at [219, 119] on div at bounding box center [408, 104] width 727 height 32
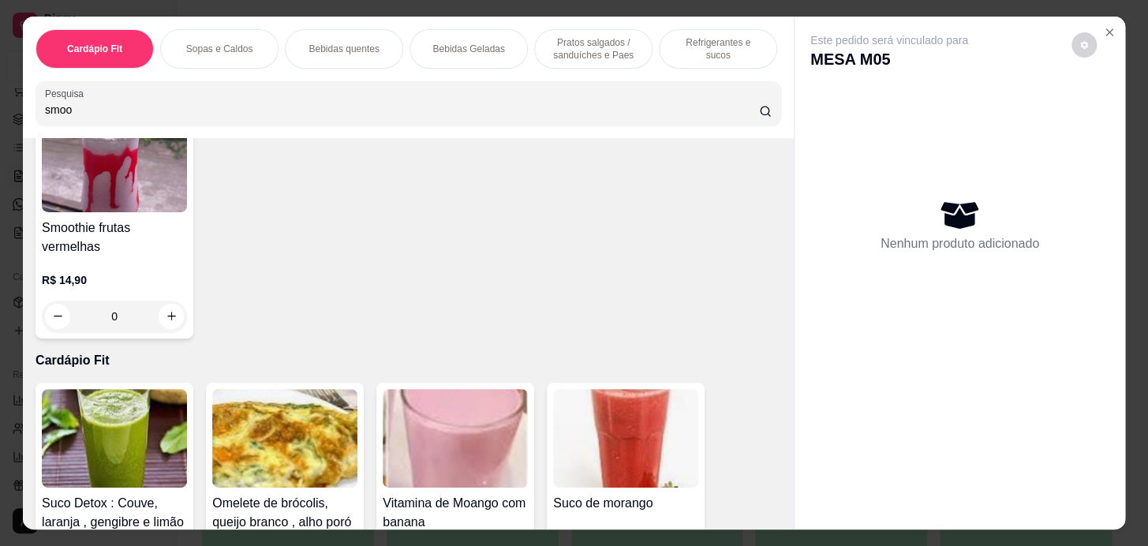
scroll to position [430, 0]
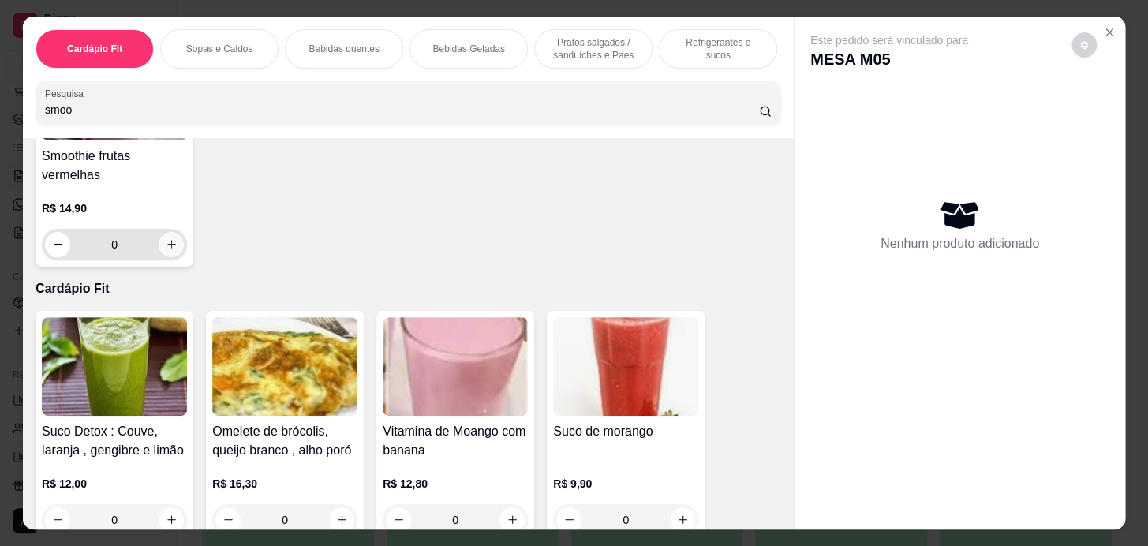
type input "smoo"
click at [166, 245] on icon "increase-product-quantity" at bounding box center [172, 244] width 12 height 12
type input "1"
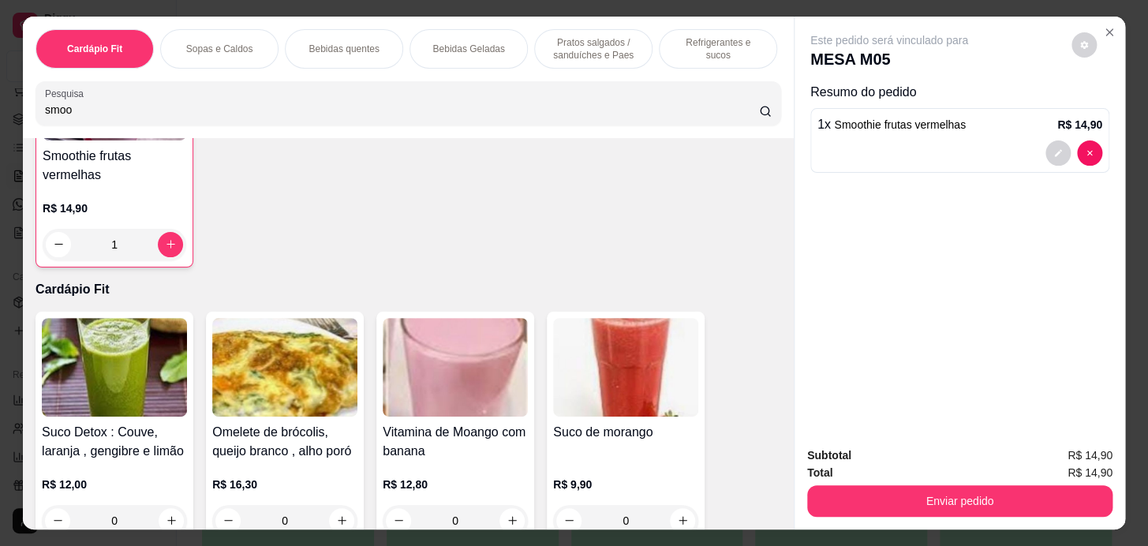
scroll to position [144, 0]
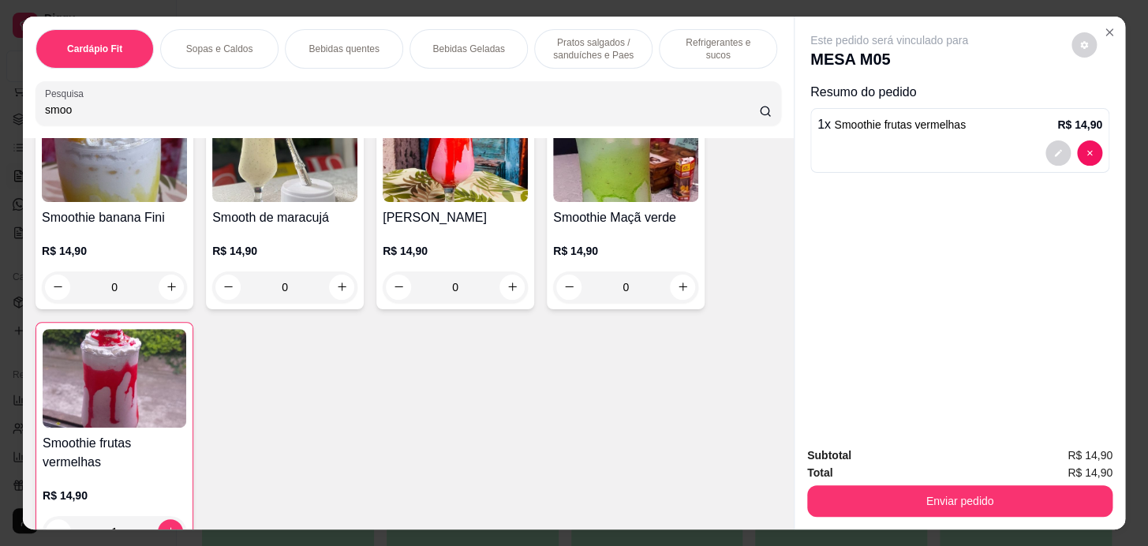
click at [608, 60] on div "Pratos salgados / sanduíches e Paes" at bounding box center [593, 48] width 118 height 39
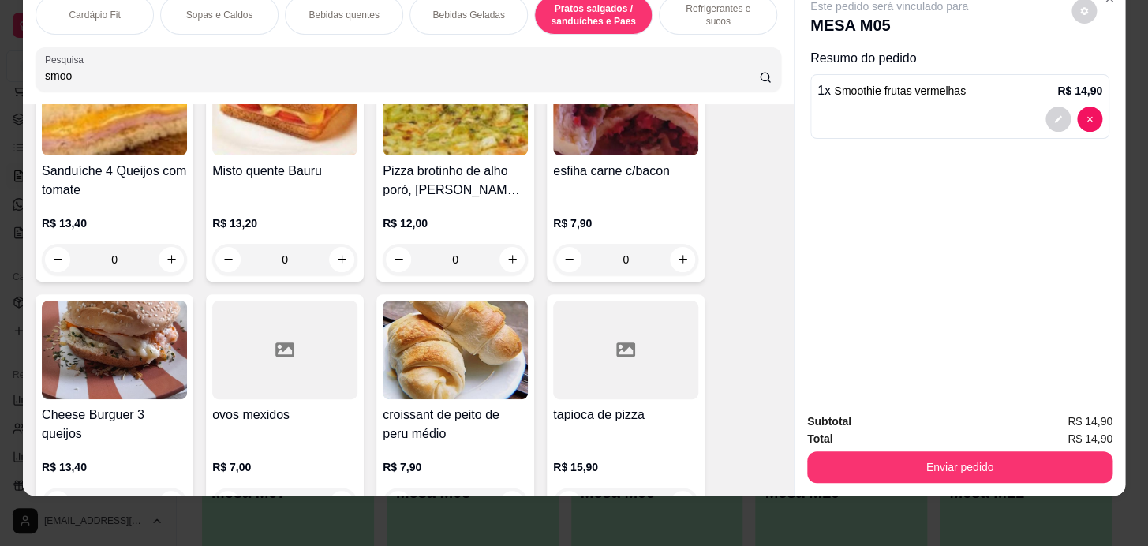
scroll to position [7772, 0]
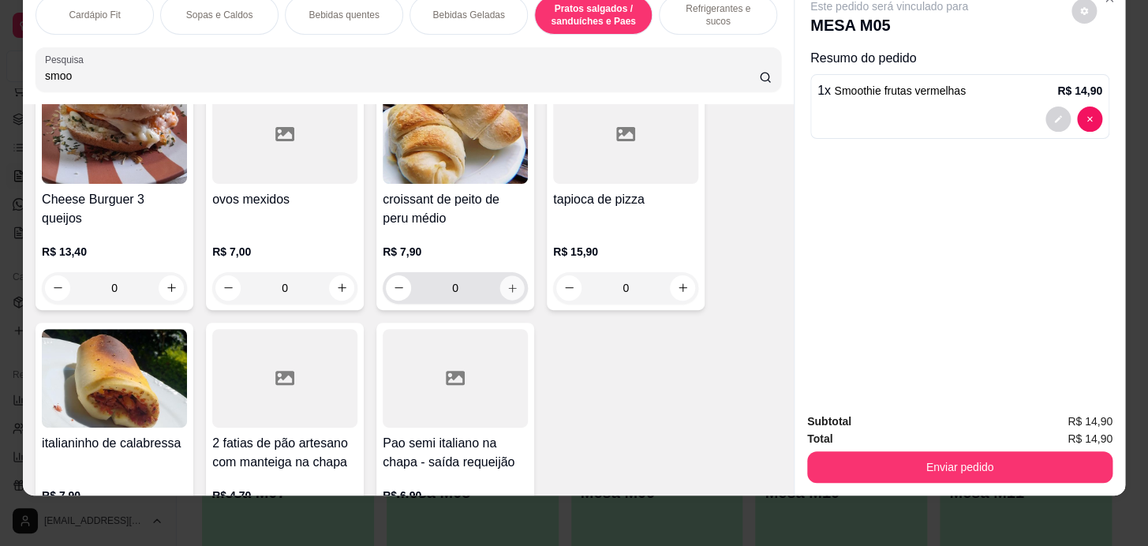
click at [508, 276] on button "increase-product-quantity" at bounding box center [512, 287] width 24 height 24
type input "1"
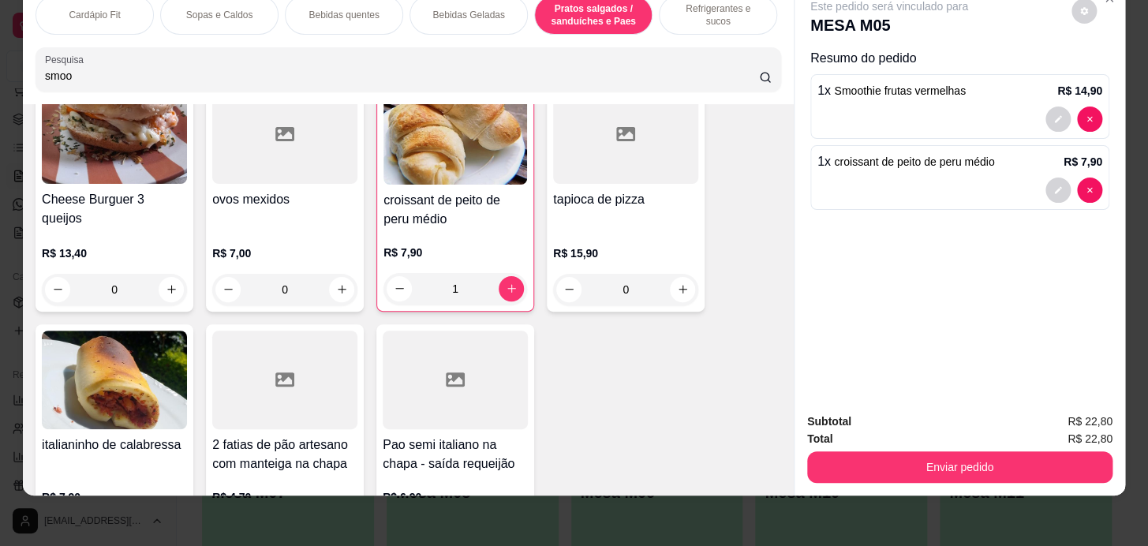
scroll to position [0, 652]
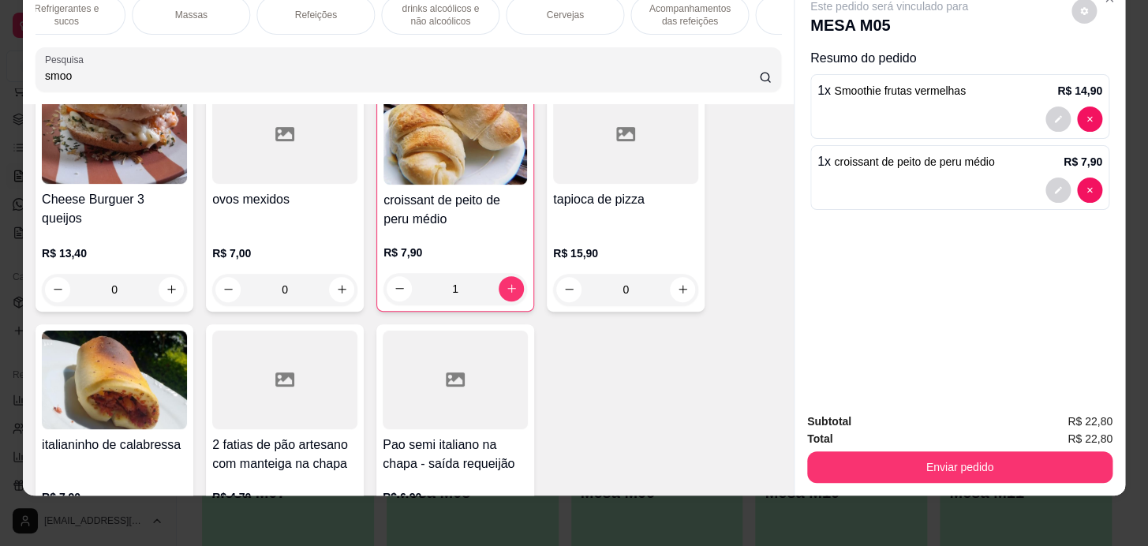
click at [685, 12] on p "Acompanhamentos das refeições" at bounding box center [690, 14] width 92 height 25
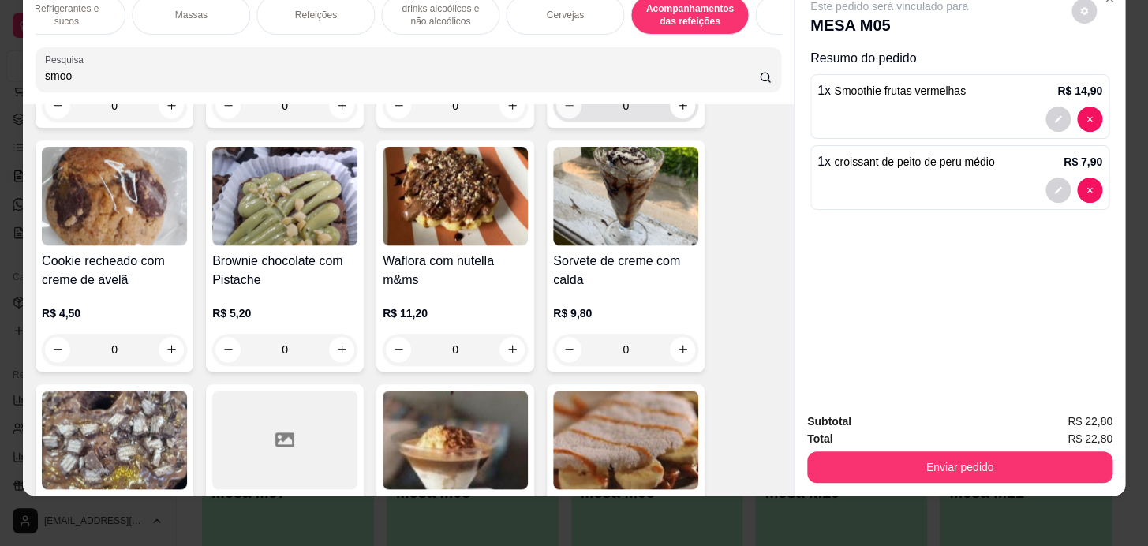
scroll to position [12972, 0]
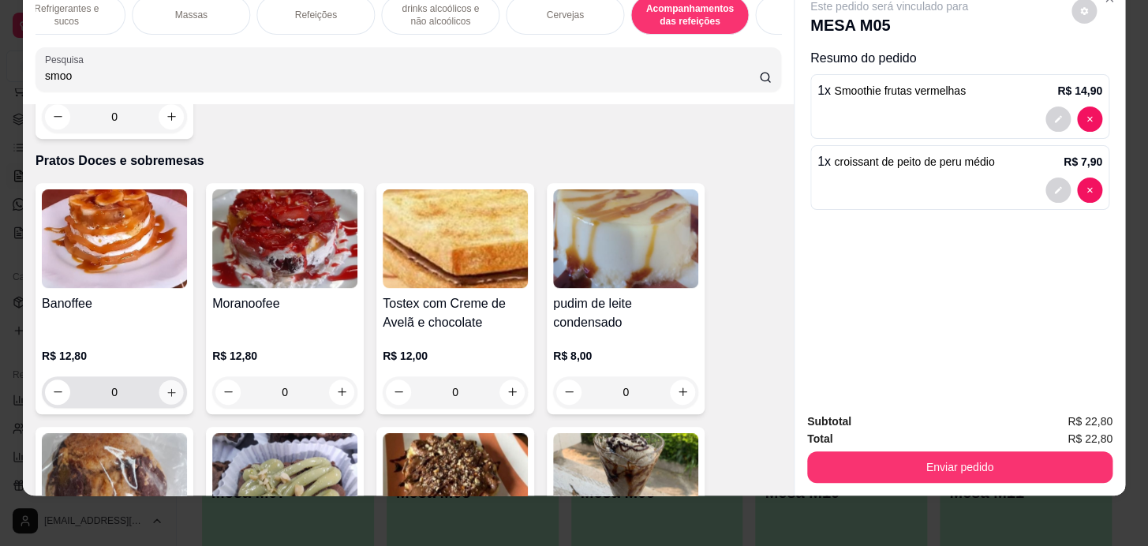
click at [173, 380] on button "increase-product-quantity" at bounding box center [171, 392] width 24 height 24
type input "1"
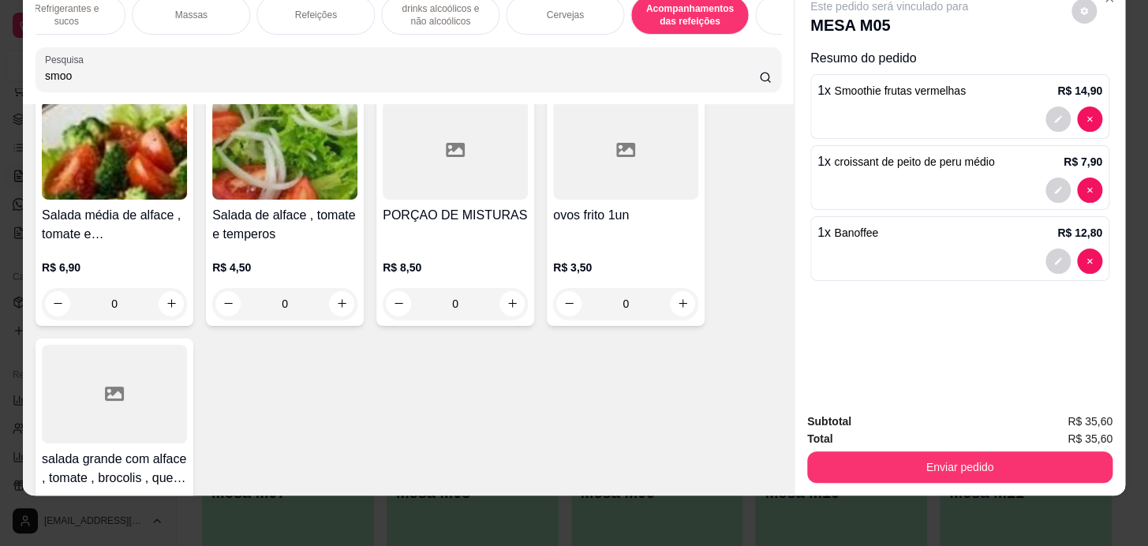
scroll to position [0, 0]
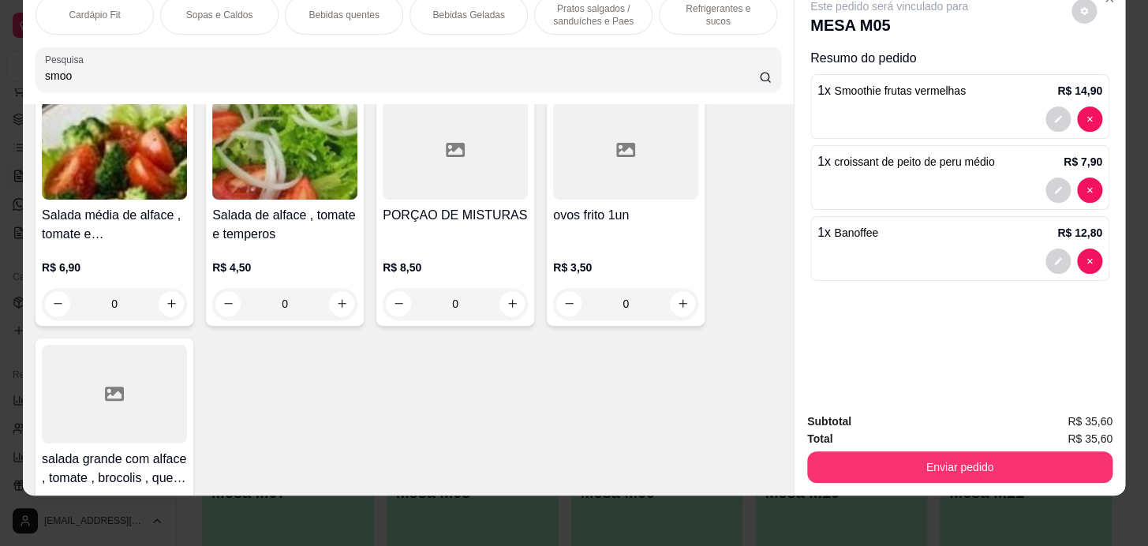
click at [346, 9] on p "Bebidas quentes" at bounding box center [344, 15] width 70 height 13
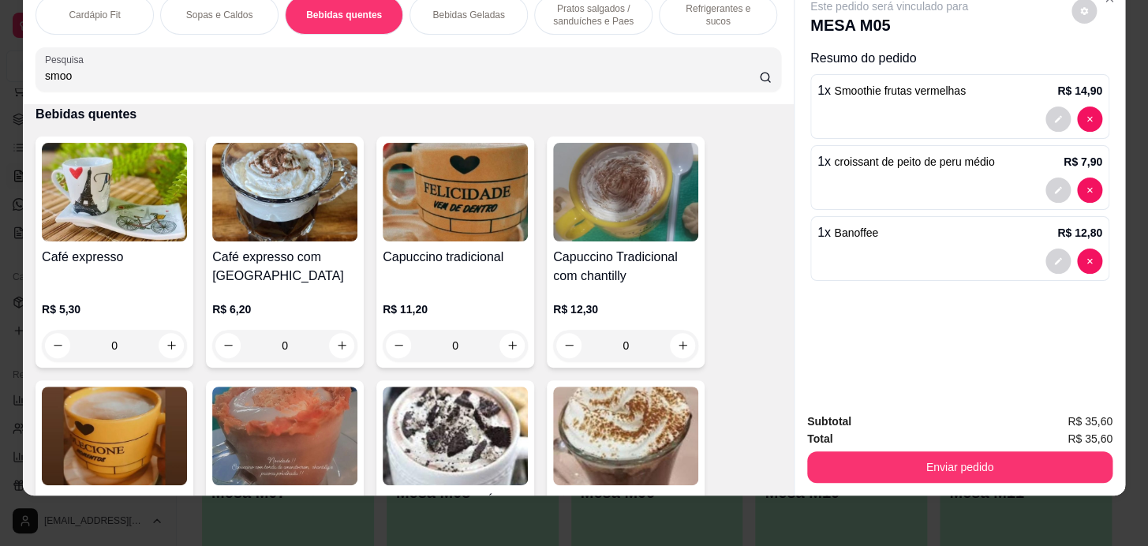
click at [463, 9] on p "Bebidas Geladas" at bounding box center [468, 15] width 72 height 13
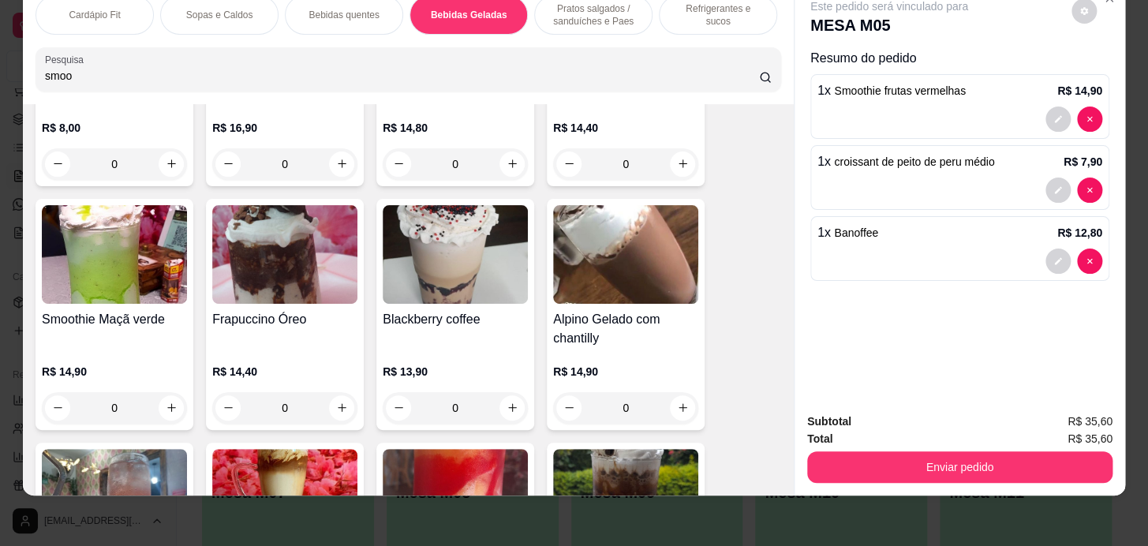
scroll to position [5008, 0]
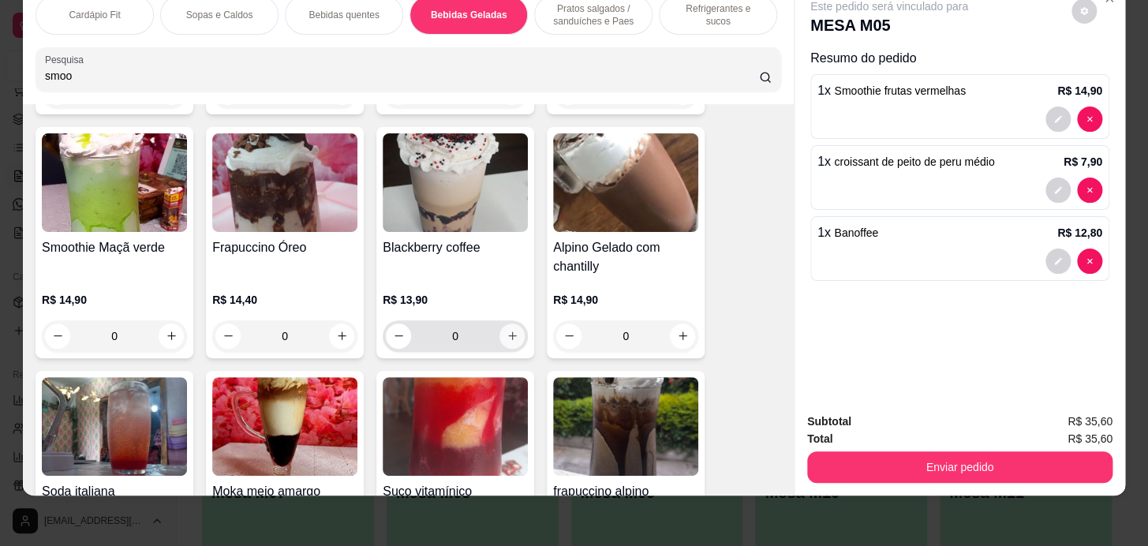
click at [507, 333] on icon "increase-product-quantity" at bounding box center [513, 336] width 12 height 12
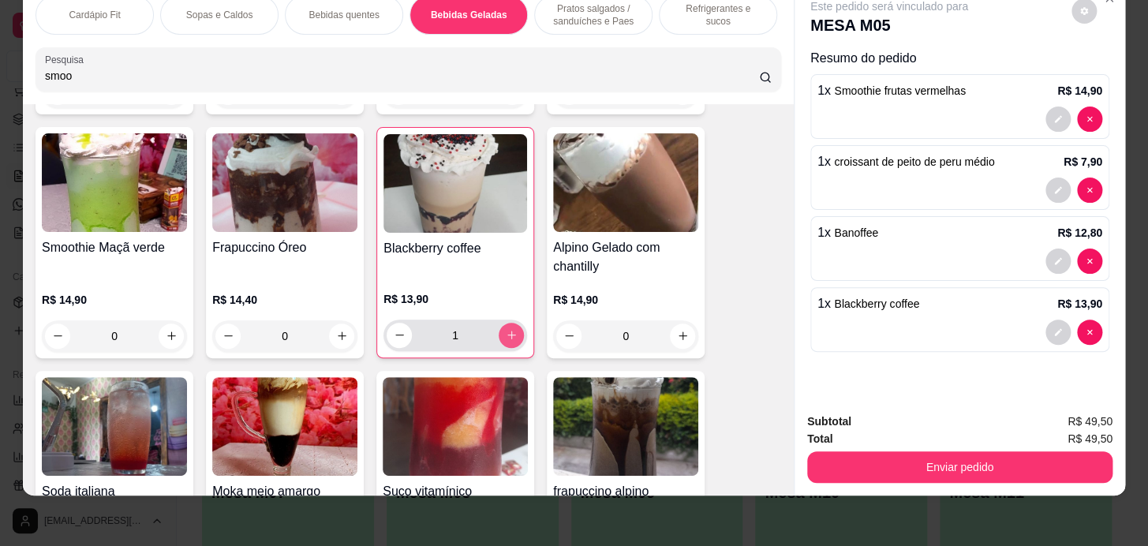
type input "1"
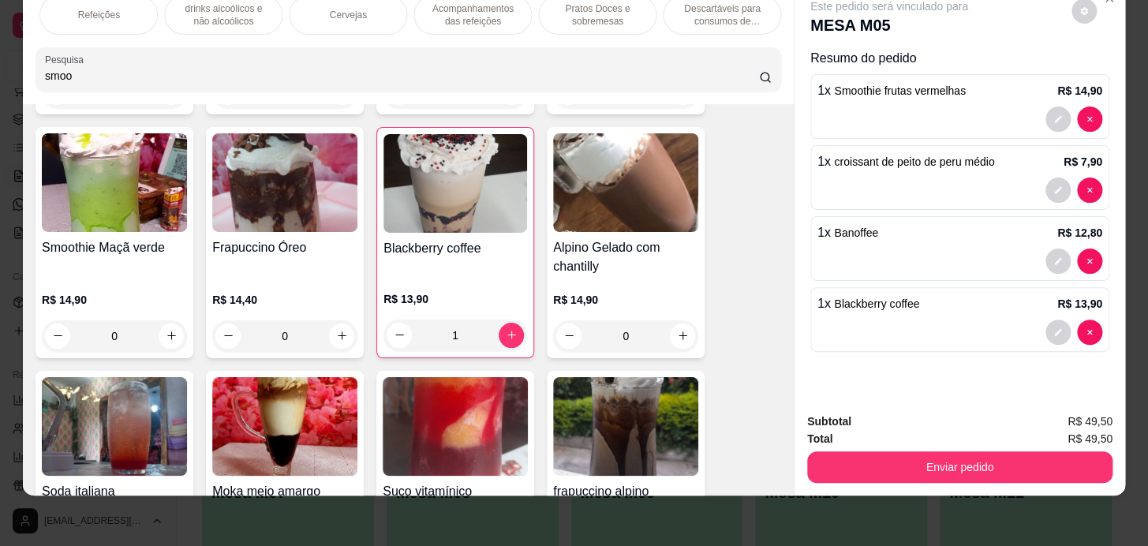
scroll to position [0, 217]
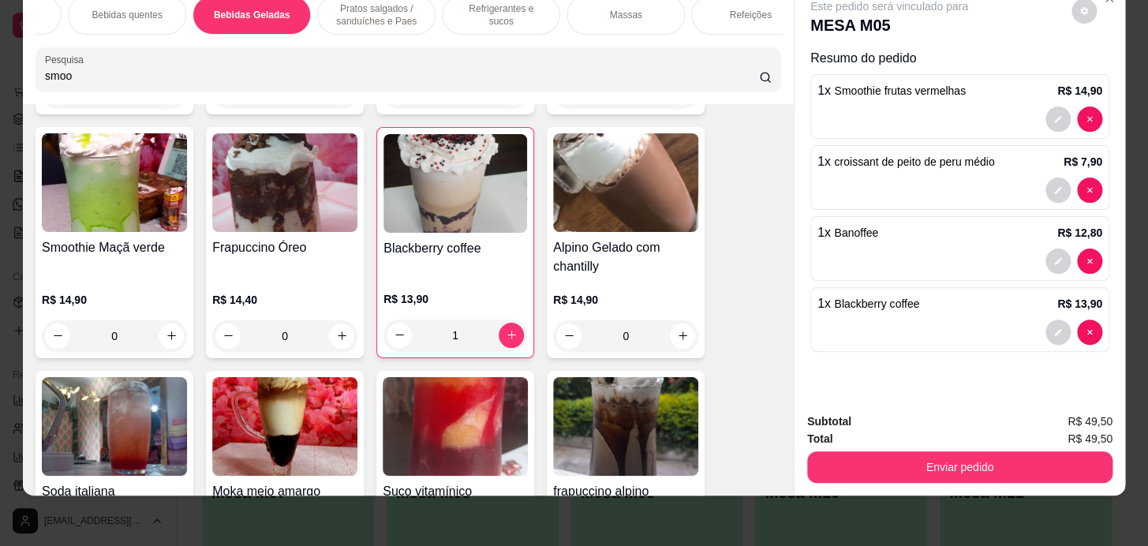
click at [354, 18] on div "Pratos salgados / sanduíches e Paes" at bounding box center [376, 14] width 118 height 39
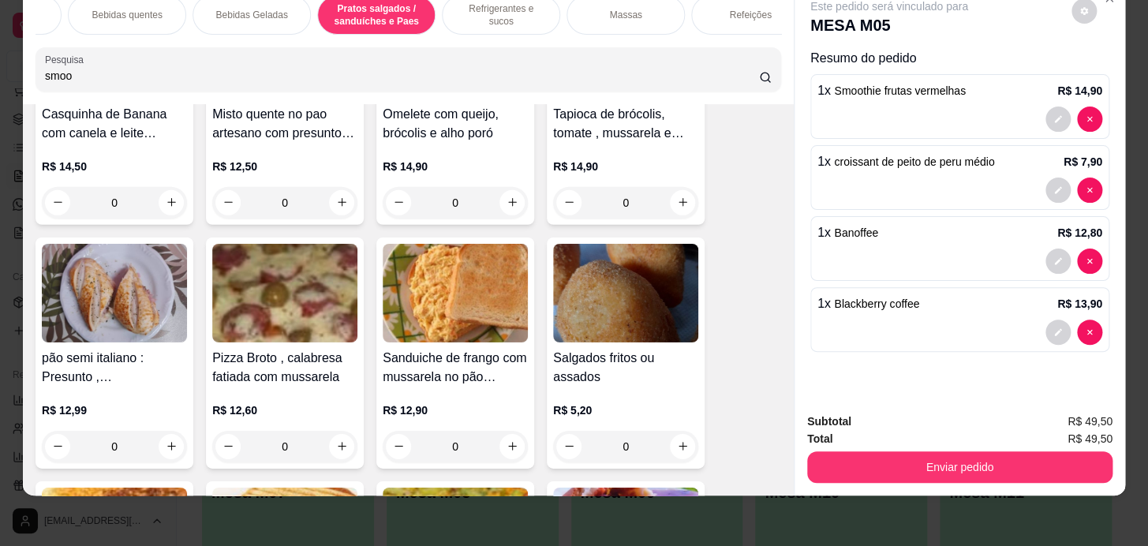
scroll to position [7054, 0]
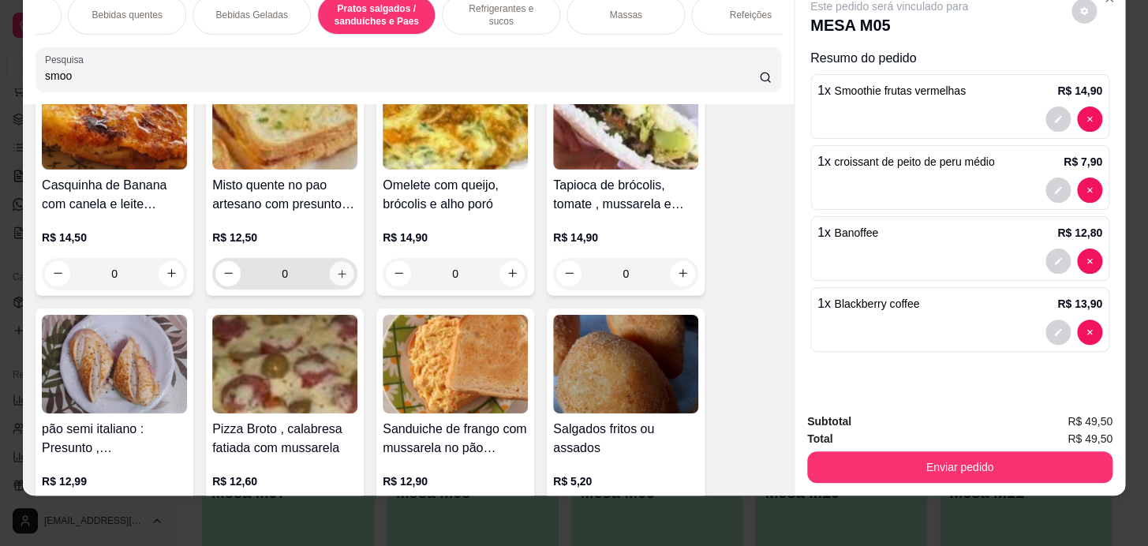
click at [336, 277] on icon "increase-product-quantity" at bounding box center [342, 273] width 12 height 12
type input "1"
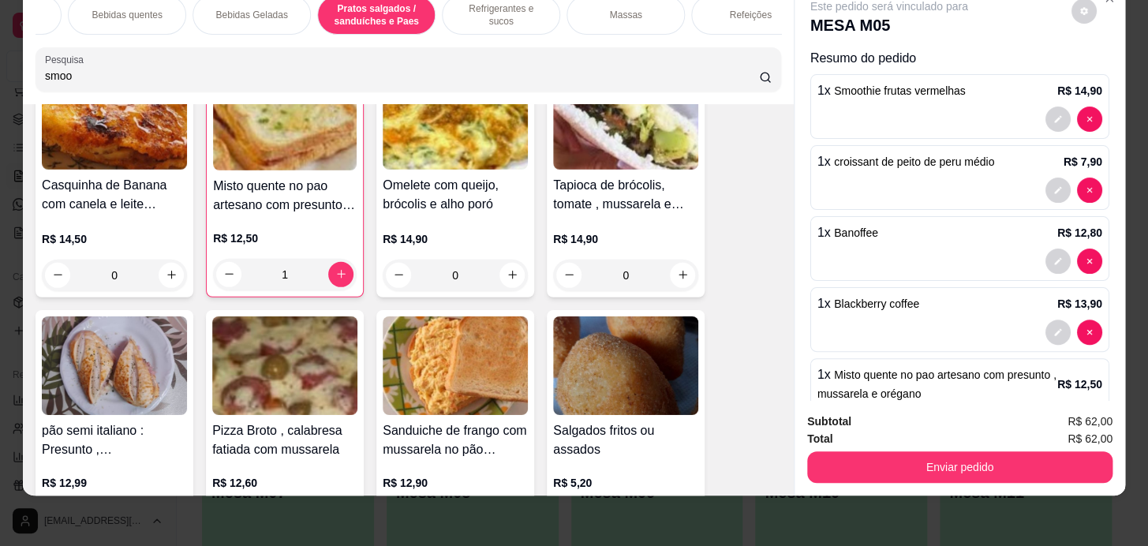
scroll to position [0, 869]
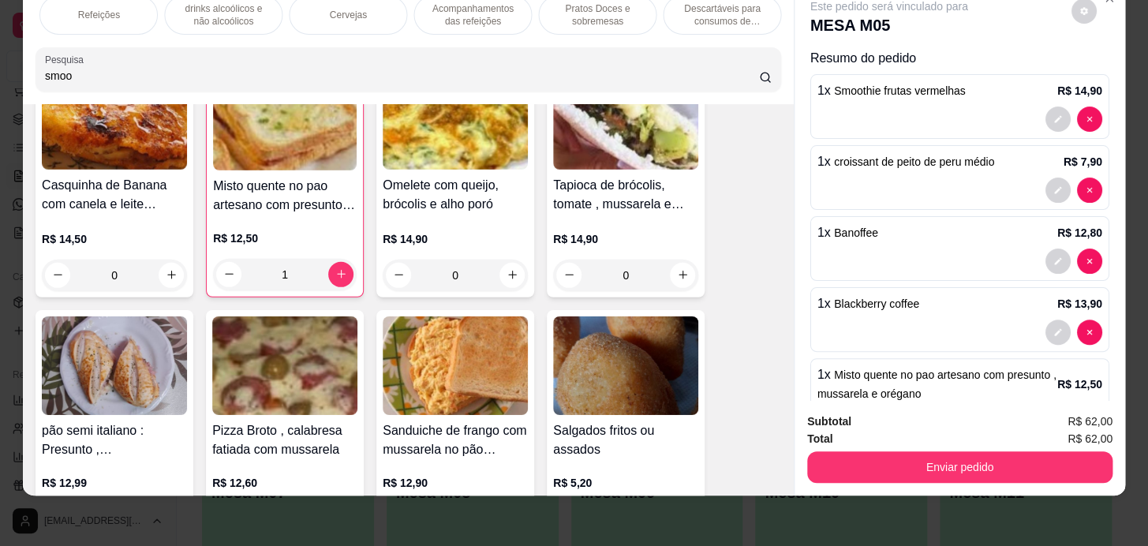
drag, startPoint x: 600, startPoint y: 8, endPoint x: 569, endPoint y: 30, distance: 37.9
click at [600, 8] on p "Pratos Doces e sobremesas" at bounding box center [598, 14] width 92 height 25
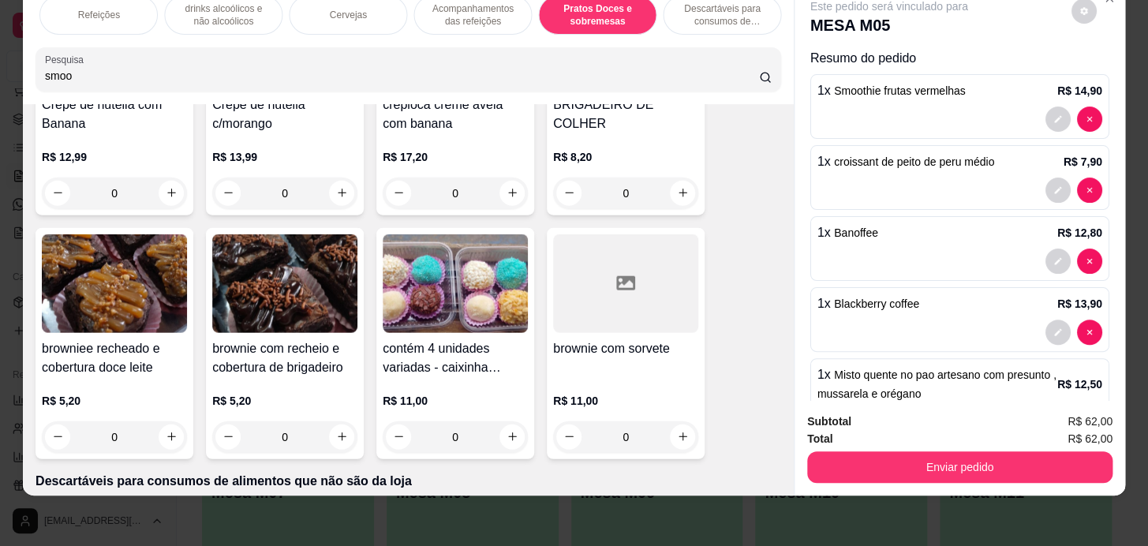
scroll to position [14076, 0]
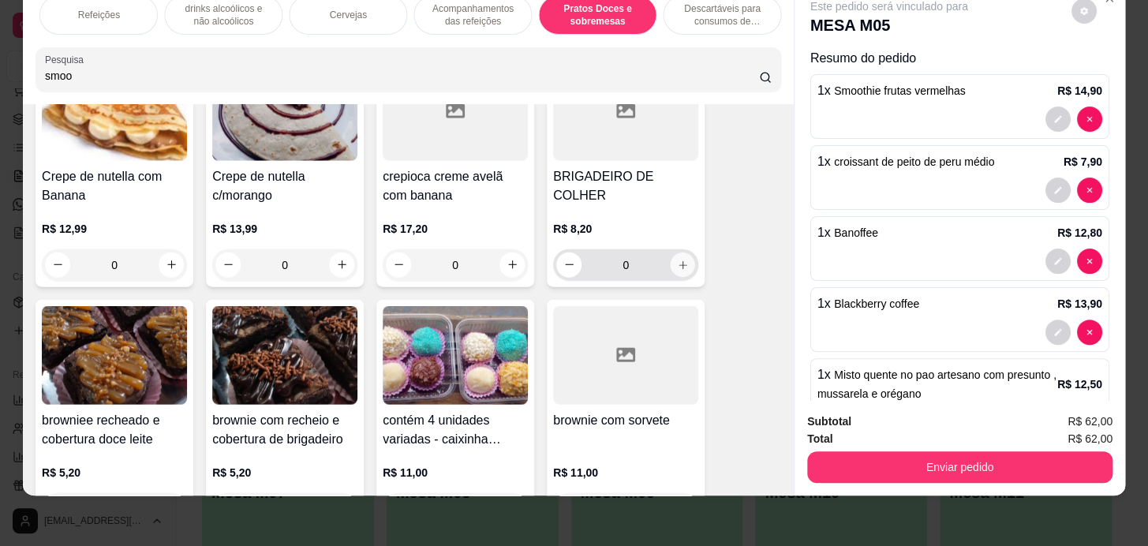
click at [677, 259] on icon "increase-product-quantity" at bounding box center [683, 265] width 12 height 12
type input "1"
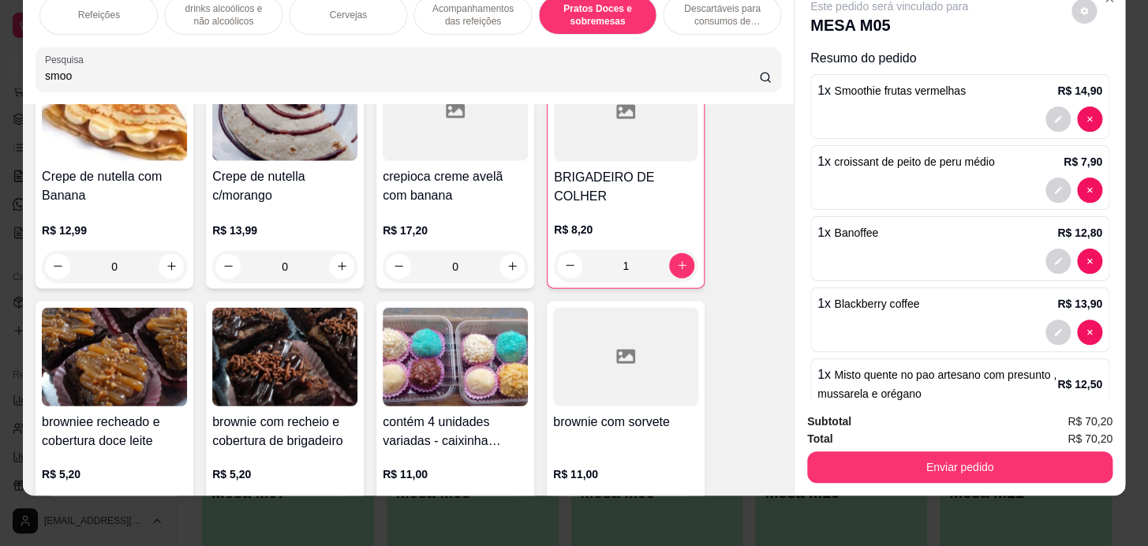
scroll to position [14148, 0]
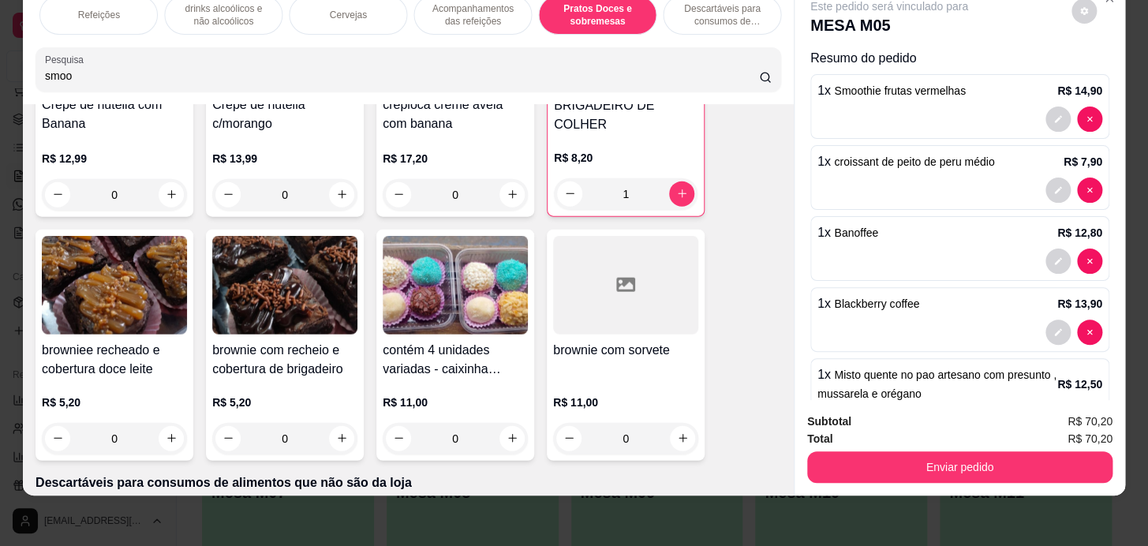
click at [349, 34] on div "Cardápio Fit Sopas e Caldos Bebidas quentes Bebidas Geladas Pratos salgados / s…" at bounding box center [408, 44] width 771 height 122
click at [388, 15] on div "Cervejas" at bounding box center [348, 14] width 118 height 39
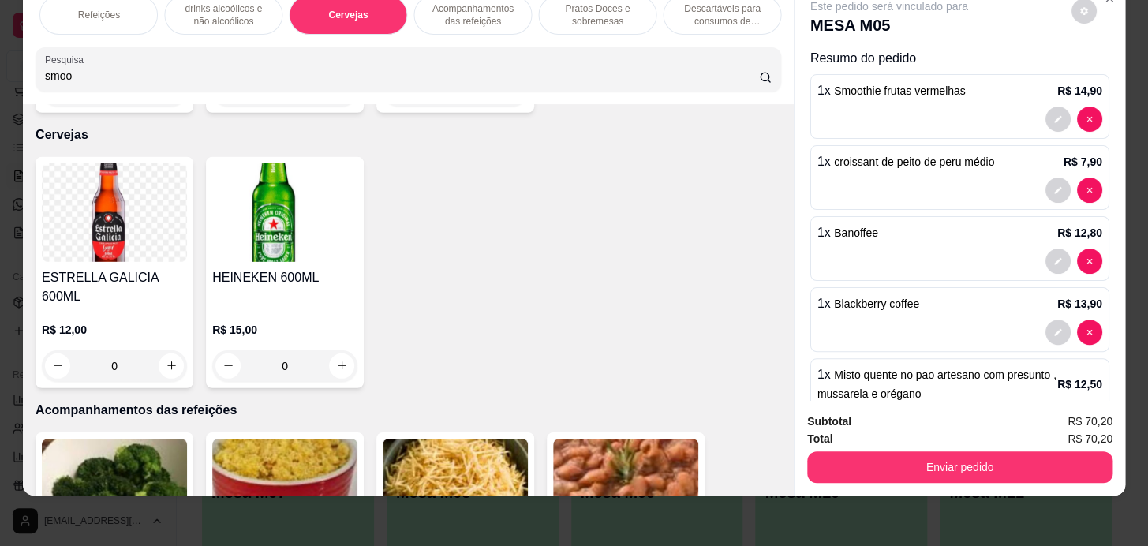
scroll to position [0, 217]
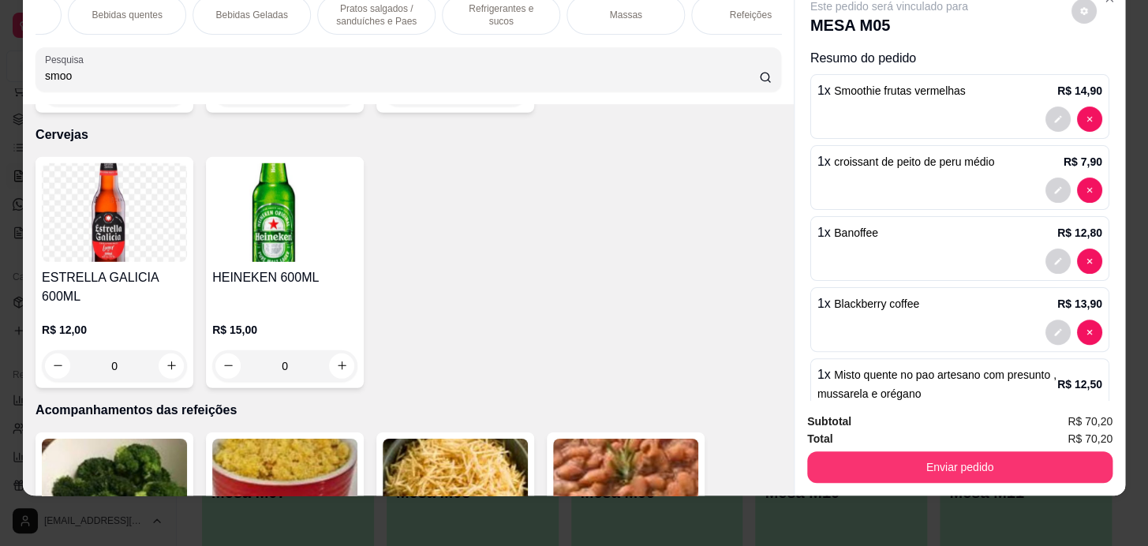
click at [521, 7] on p "Refrigerantes e sucos" at bounding box center [501, 14] width 92 height 25
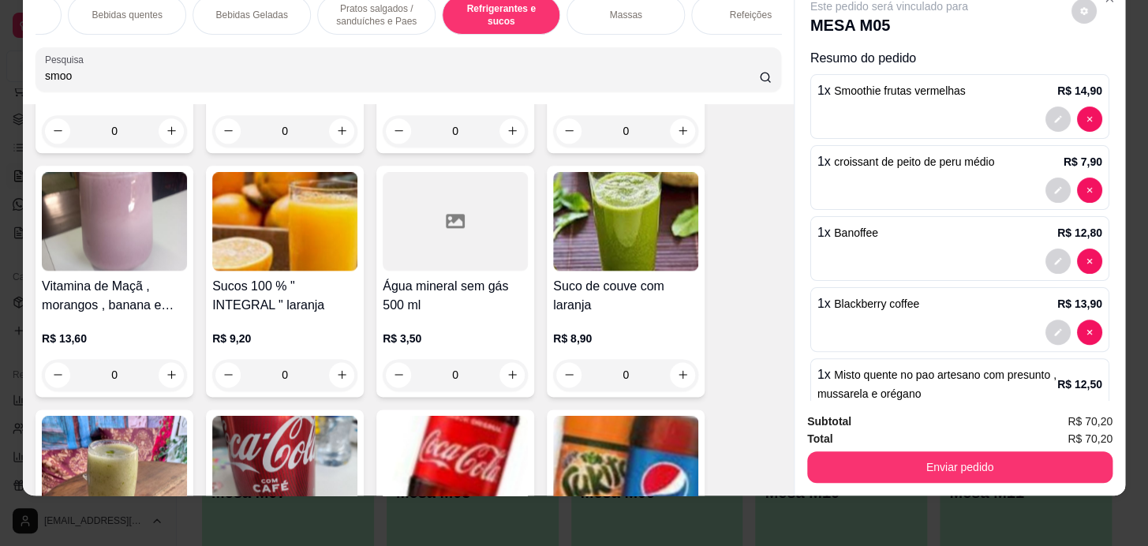
scroll to position [8522, 0]
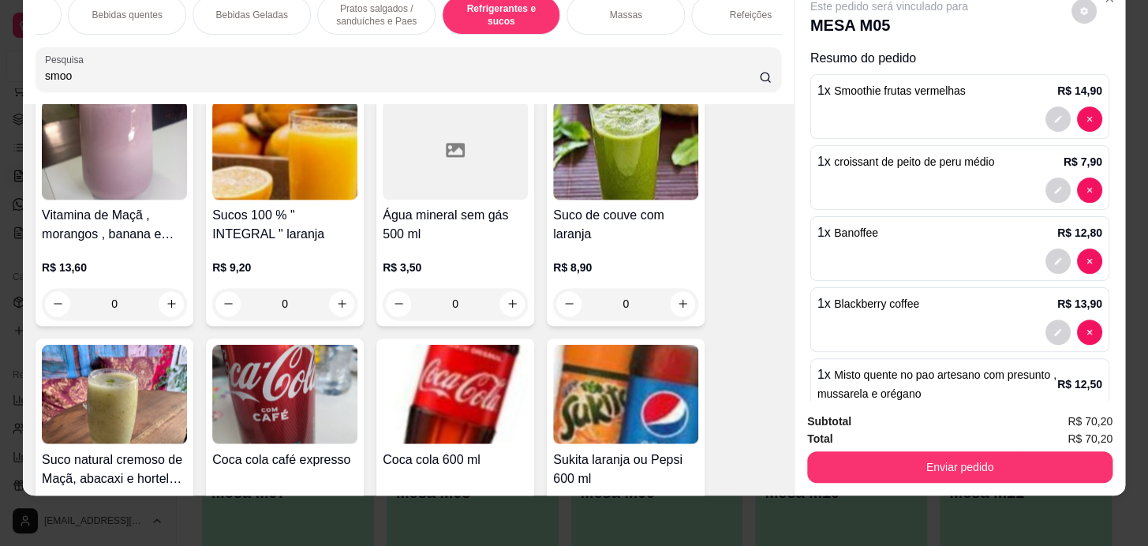
click at [506, 300] on div "0" at bounding box center [455, 304] width 145 height 32
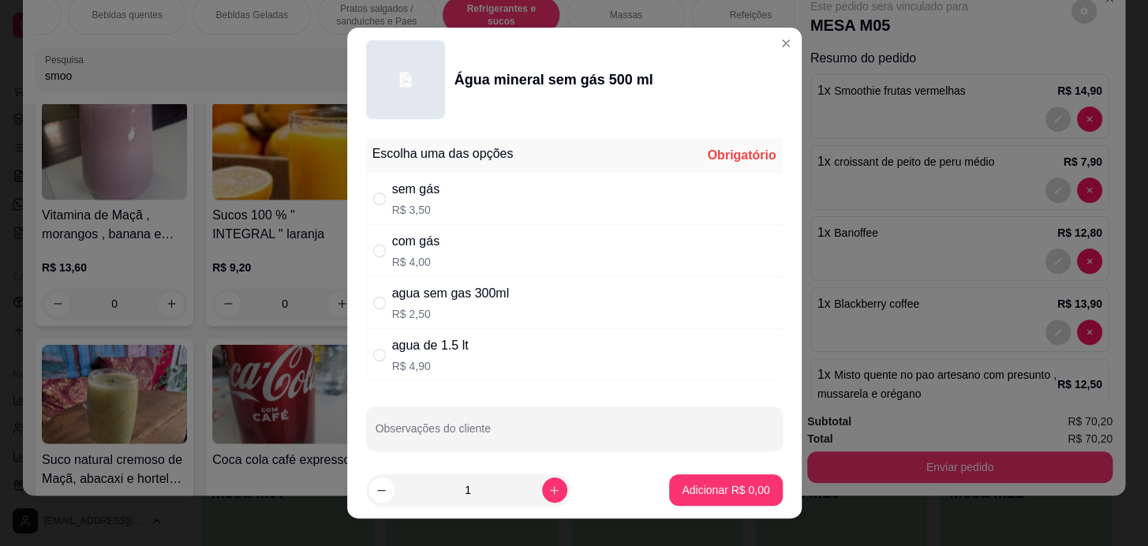
click at [526, 201] on div "sem gás R$ 3,50" at bounding box center [574, 199] width 417 height 52
radio input "true"
click at [690, 481] on button "Adicionar R$ 3,50" at bounding box center [725, 490] width 113 height 32
type input "1"
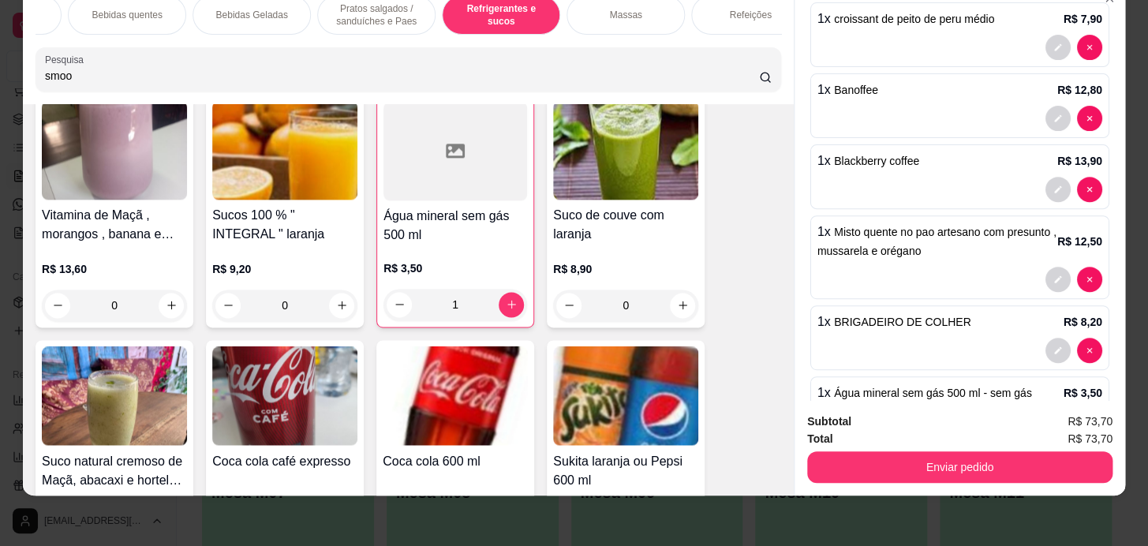
scroll to position [204, 0]
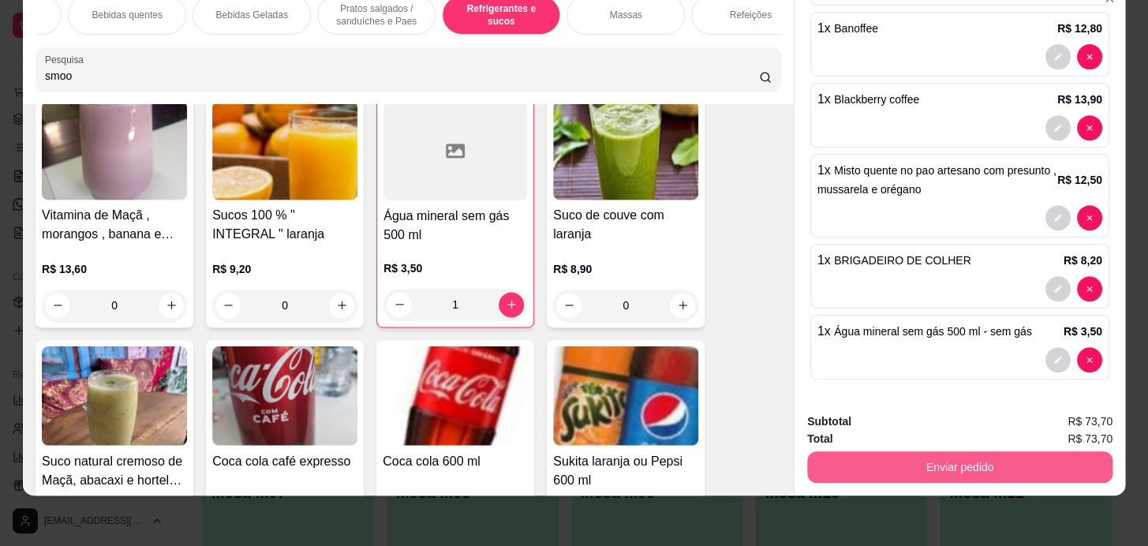
click at [922, 468] on button "Enviar pedido" at bounding box center [959, 467] width 305 height 32
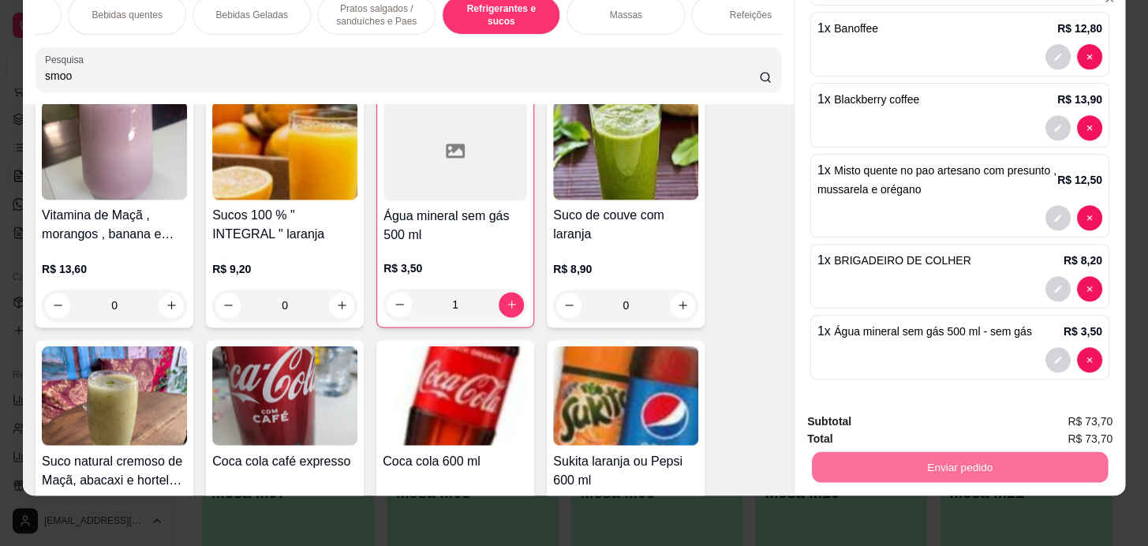
click at [1045, 417] on button "Enviar pedido" at bounding box center [1071, 416] width 87 height 29
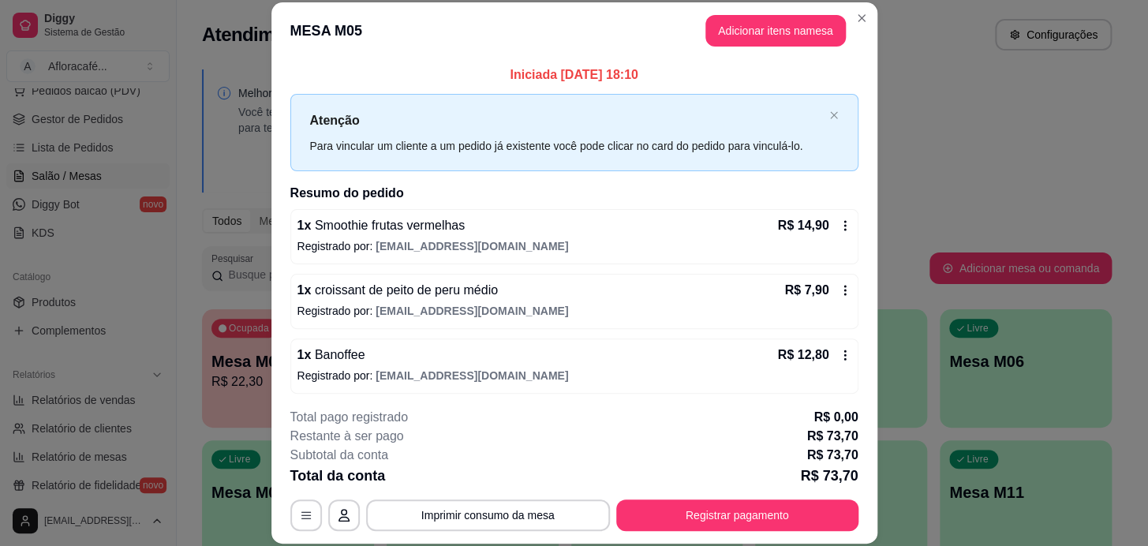
click at [782, 115] on p "Atenção" at bounding box center [566, 120] width 513 height 20
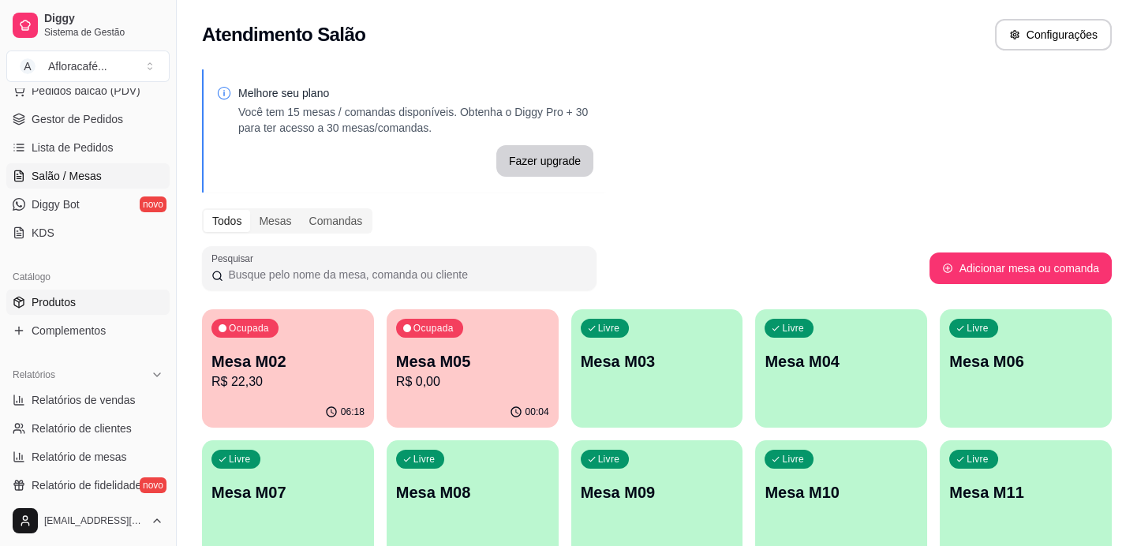
click at [88, 300] on link "Produtos" at bounding box center [87, 302] width 163 height 25
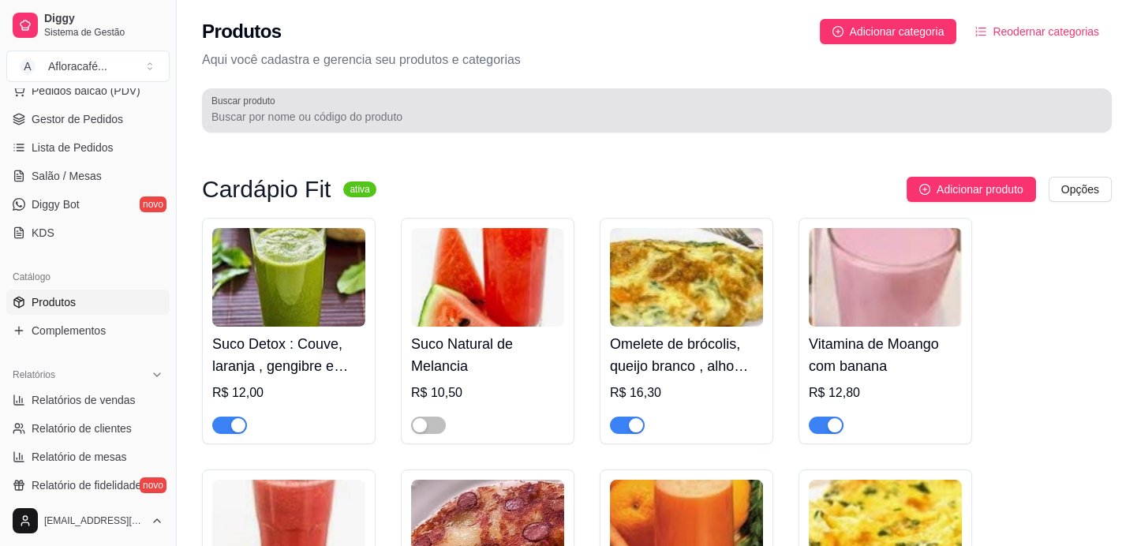
click at [548, 110] on input "Buscar produto" at bounding box center [656, 117] width 891 height 16
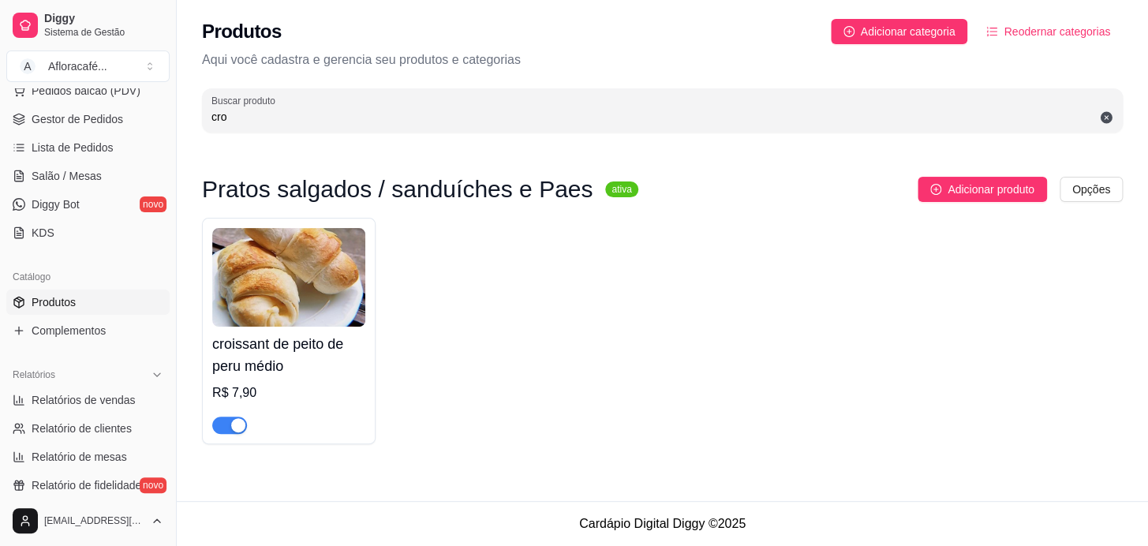
type input "cro"
click at [233, 428] on div "button" at bounding box center [238, 425] width 14 height 14
click at [94, 168] on span "Salão / Mesas" at bounding box center [67, 176] width 70 height 16
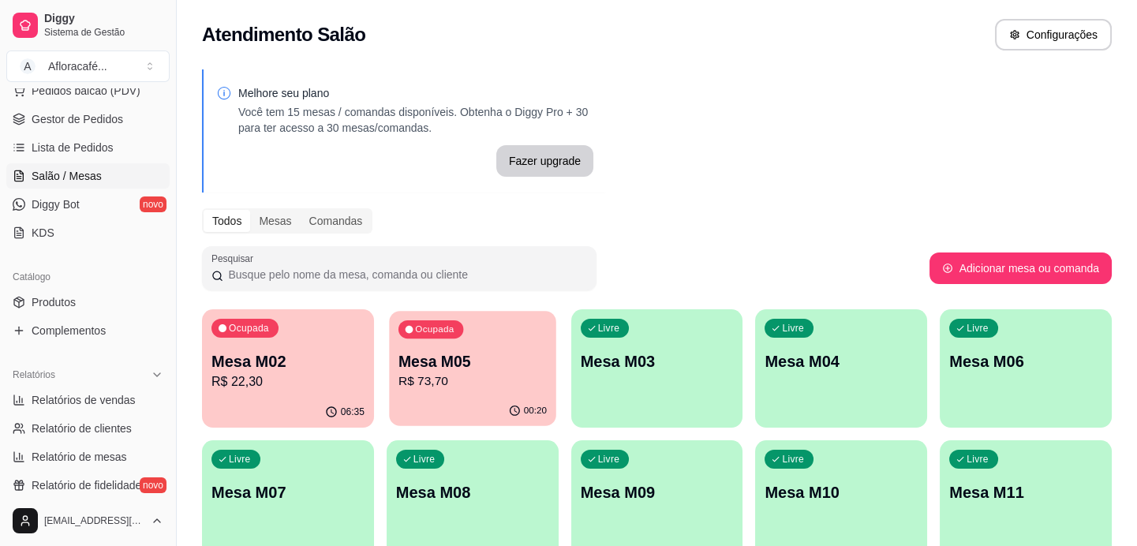
click at [443, 380] on p "R$ 73,70" at bounding box center [472, 381] width 148 height 18
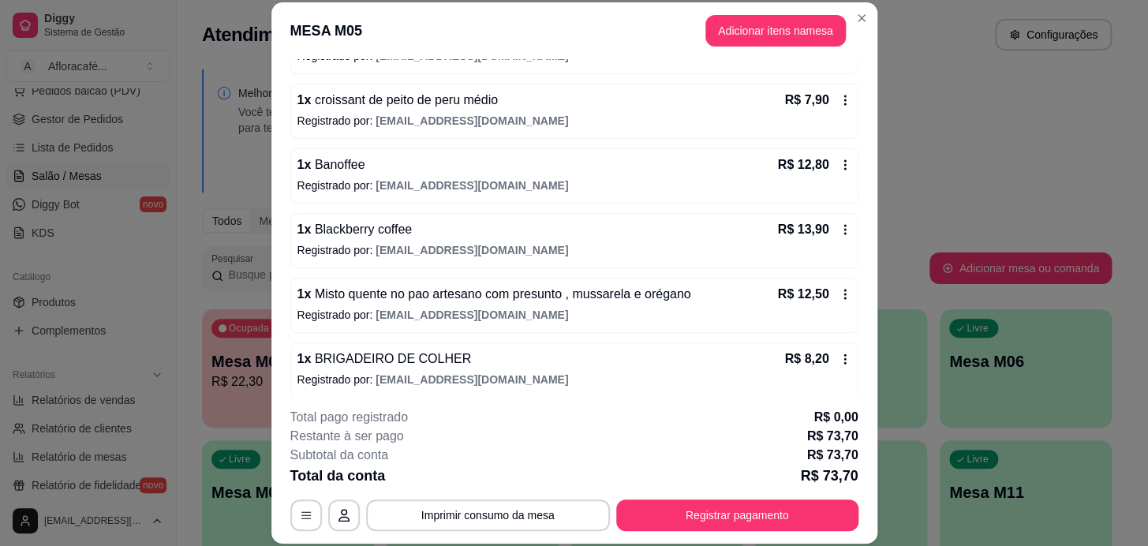
scroll to position [262, 0]
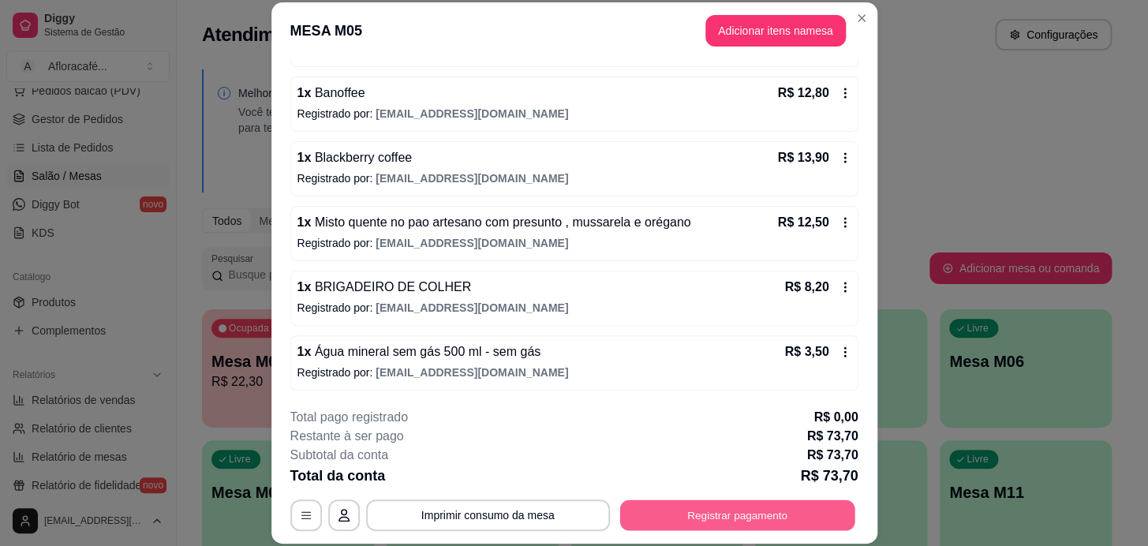
click at [695, 506] on button "Registrar pagamento" at bounding box center [736, 514] width 235 height 31
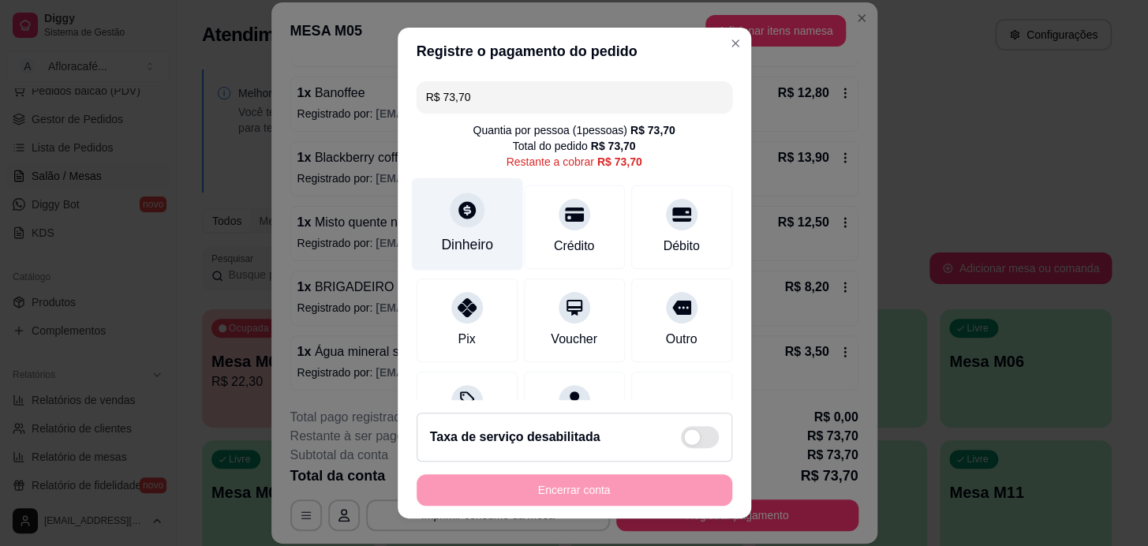
click at [458, 222] on div at bounding box center [467, 210] width 35 height 35
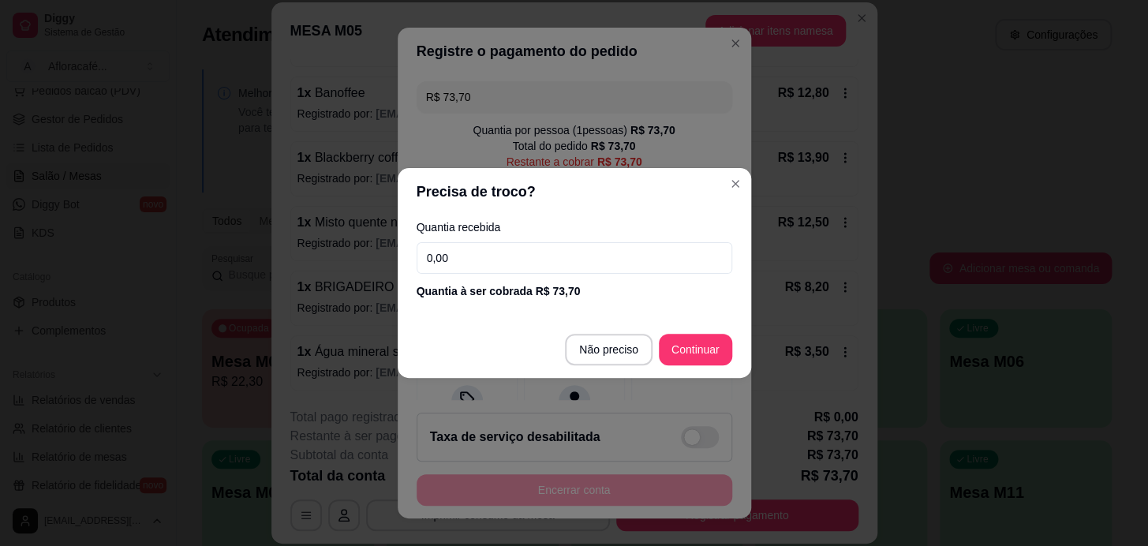
click at [470, 264] on input "0,00" at bounding box center [575, 258] width 316 height 32
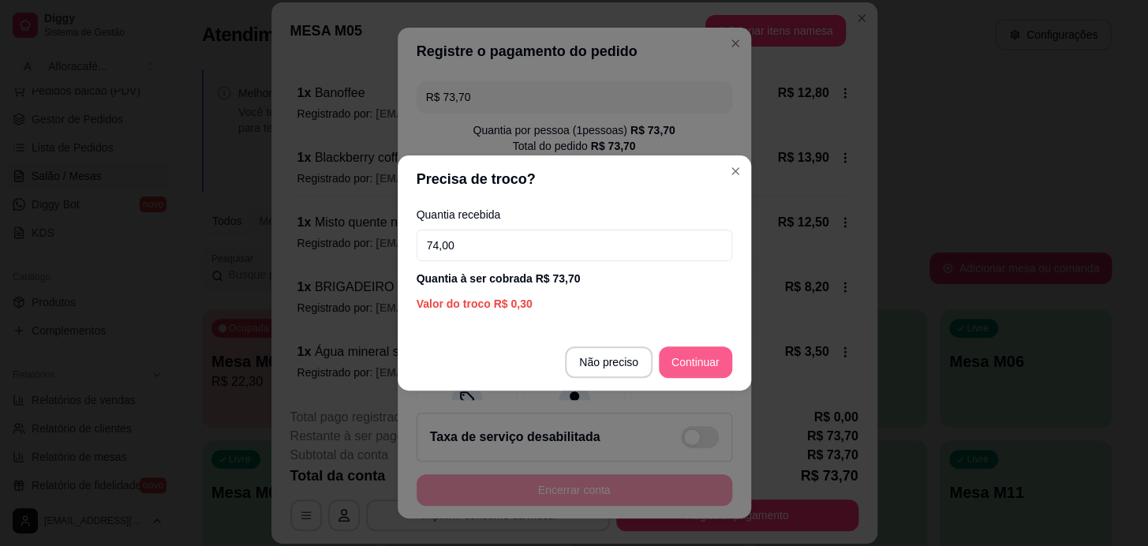
type input "74,00"
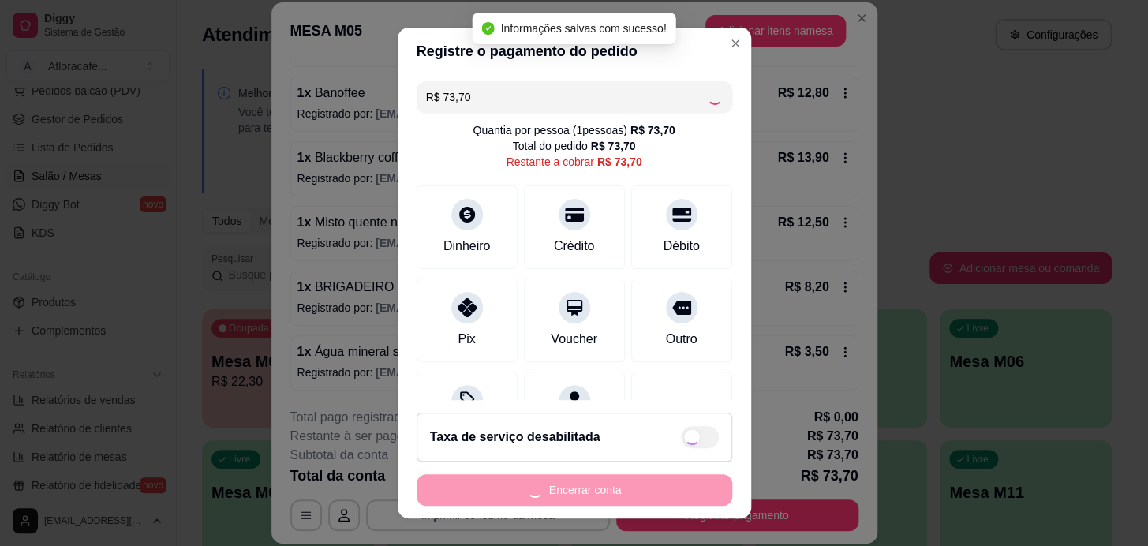
type input "R$ 0,00"
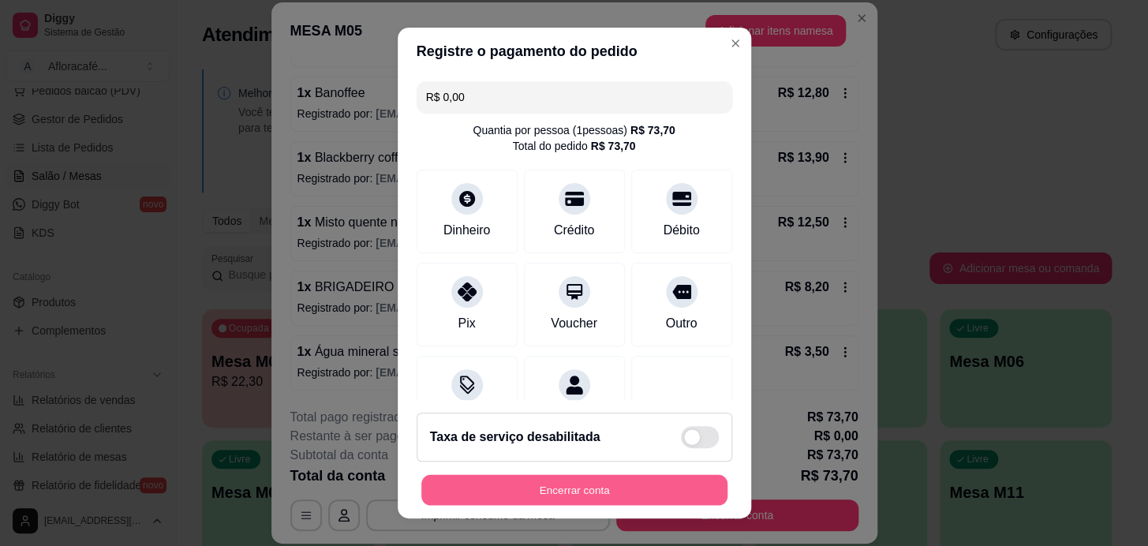
click at [491, 482] on button "Encerrar conta" at bounding box center [574, 490] width 306 height 31
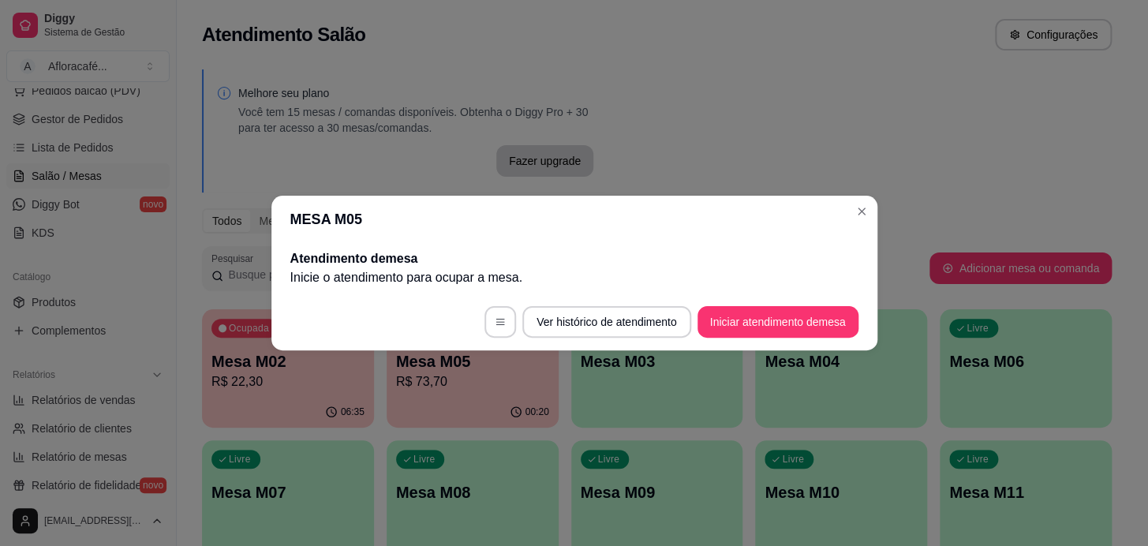
scroll to position [0, 0]
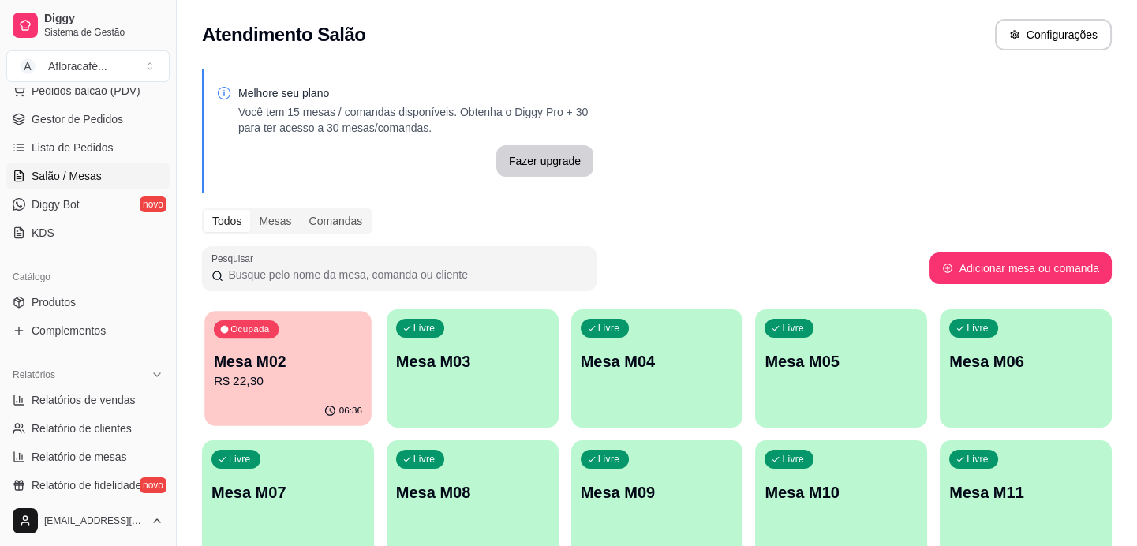
click at [278, 376] on p "R$ 22,30" at bounding box center [288, 381] width 148 height 18
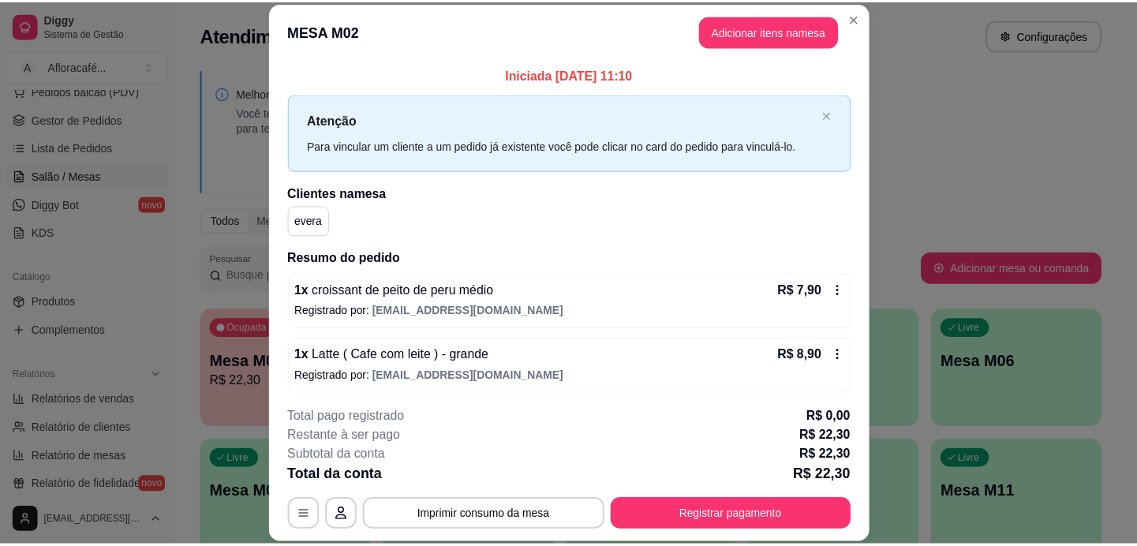
scroll to position [47, 0]
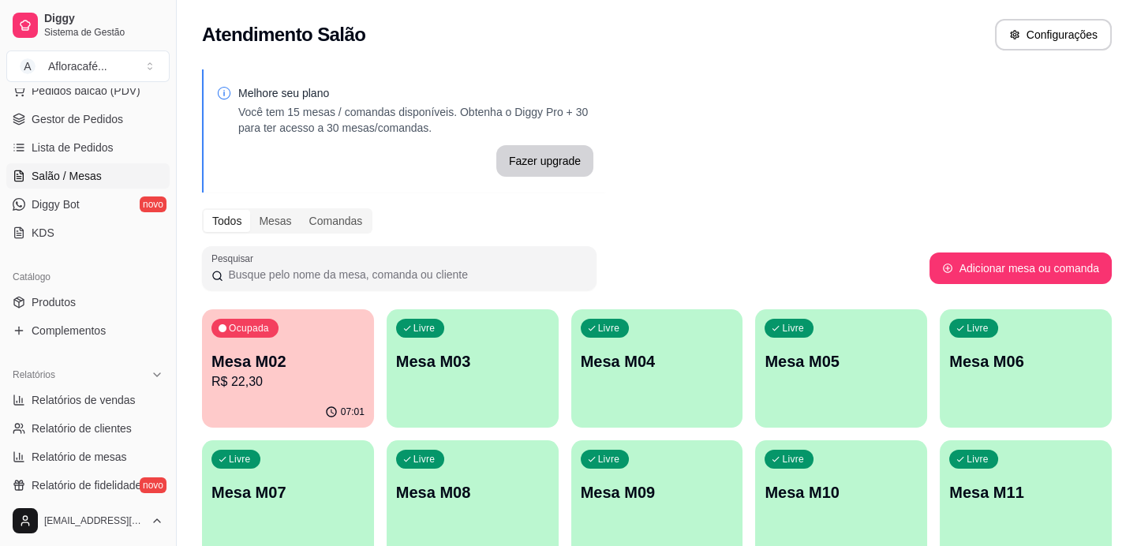
click at [73, 287] on div "Catálogo" at bounding box center [87, 276] width 163 height 25
click at [76, 294] on link "Produtos" at bounding box center [87, 302] width 163 height 25
